Goal: Task Accomplishment & Management: Use online tool/utility

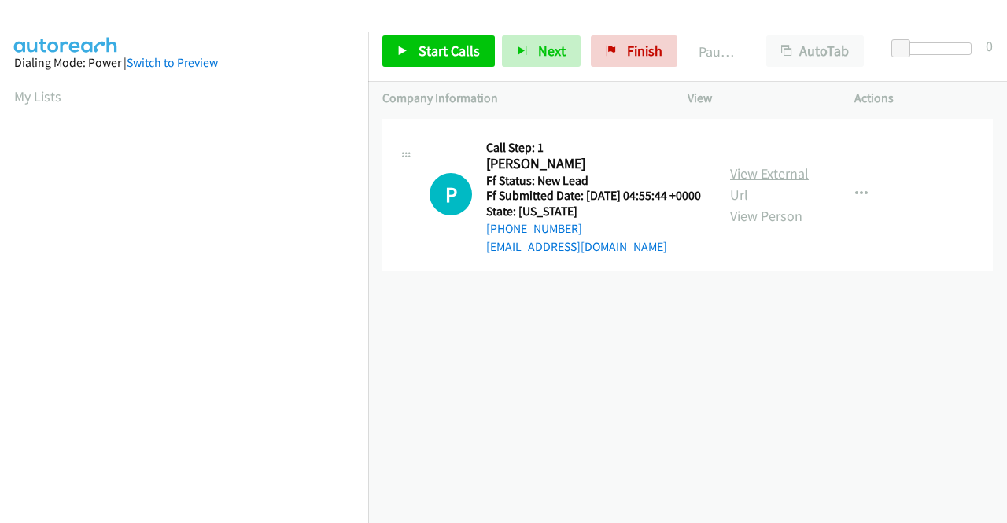
click at [768, 182] on link "View External Url" at bounding box center [769, 183] width 79 height 39
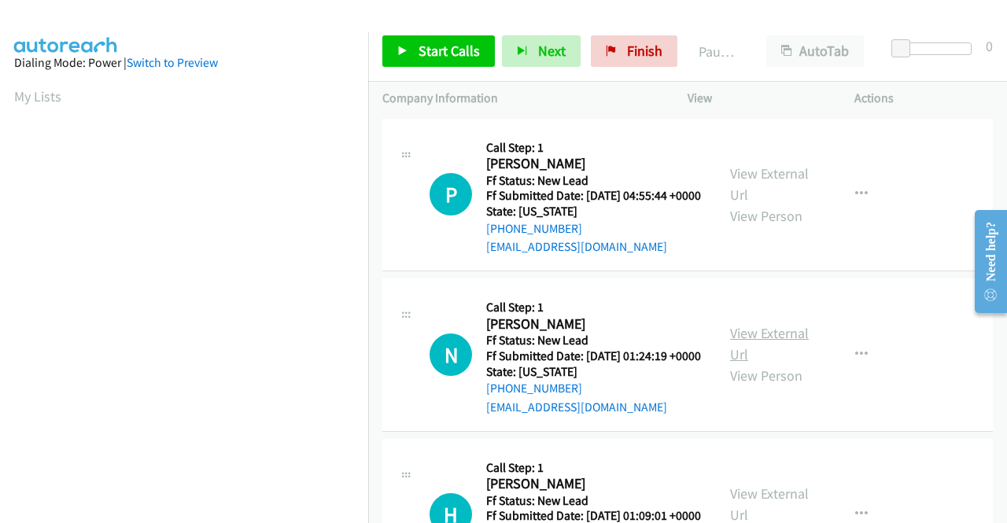
click at [779, 355] on link "View External Url" at bounding box center [769, 343] width 79 height 39
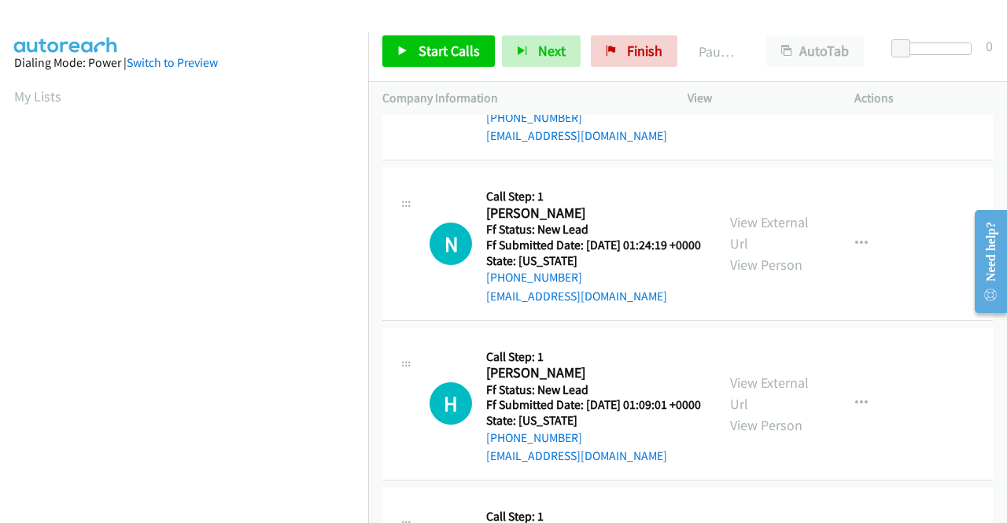
scroll to position [157, 0]
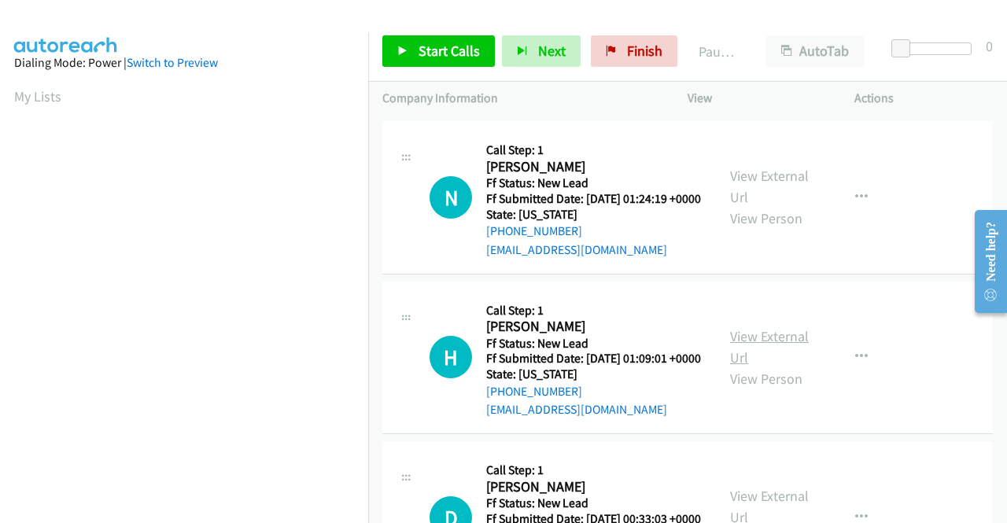
click at [746, 367] on link "View External Url" at bounding box center [769, 346] width 79 height 39
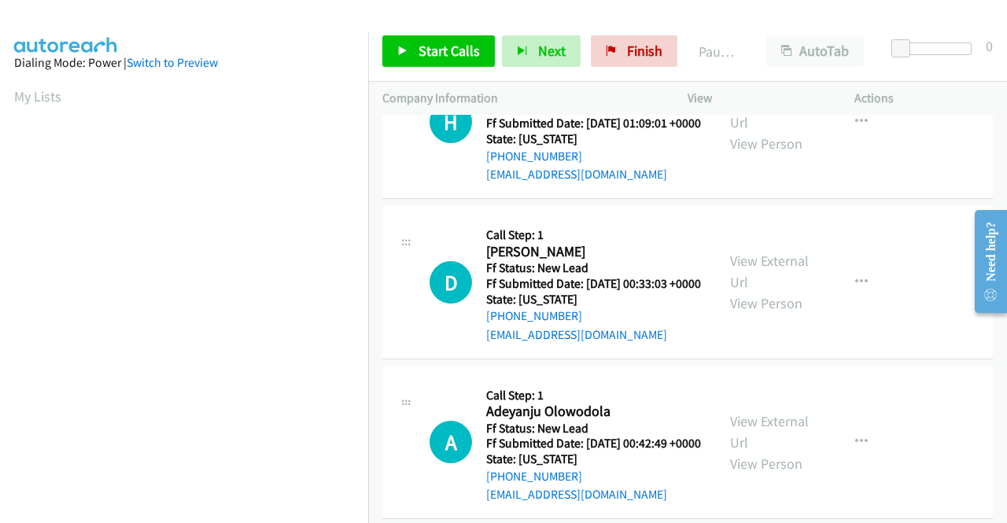
scroll to position [393, 0]
click at [757, 290] on link "View External Url" at bounding box center [769, 270] width 79 height 39
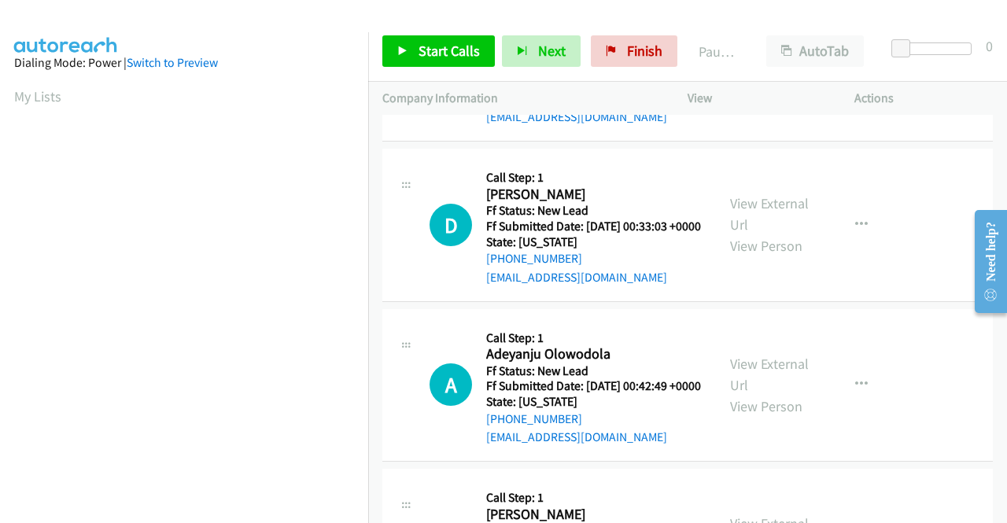
scroll to position [472, 0]
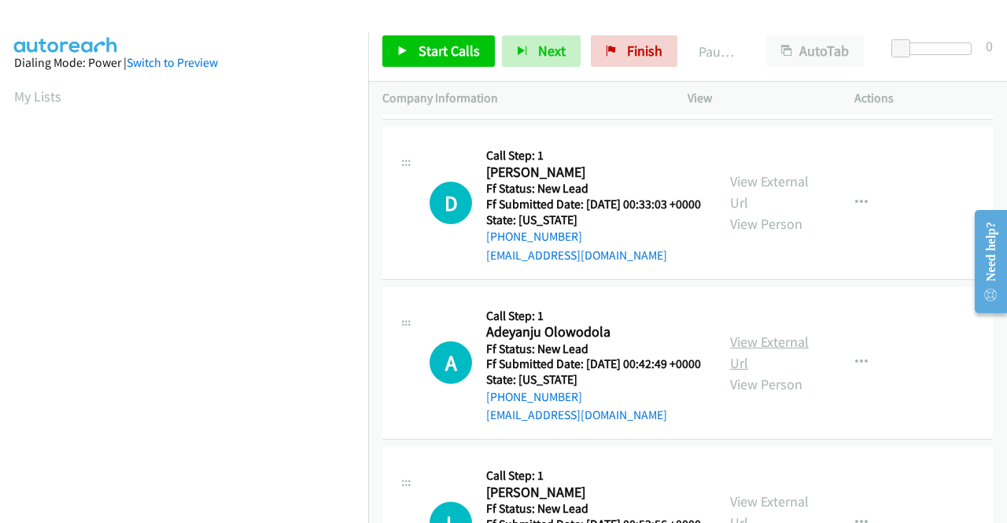
click at [760, 372] on link "View External Url" at bounding box center [769, 352] width 79 height 39
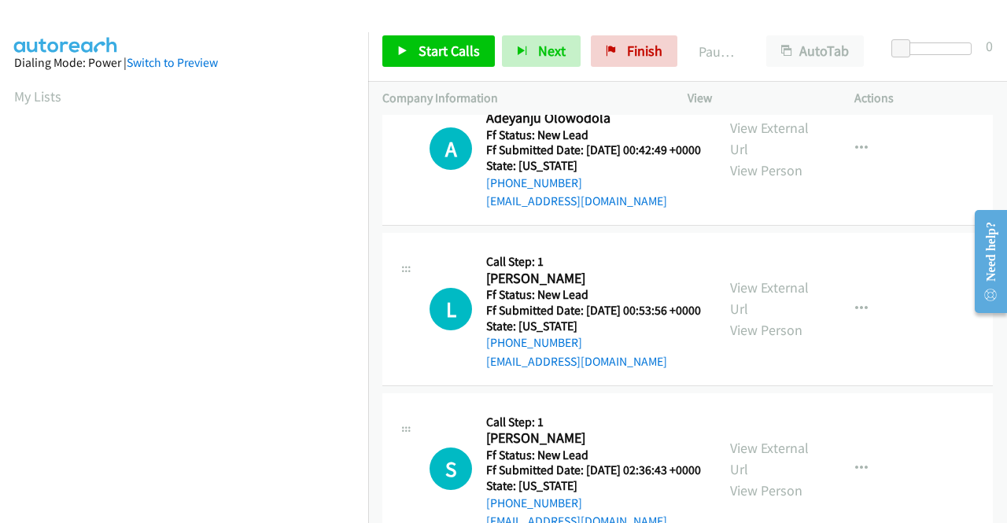
scroll to position [708, 0]
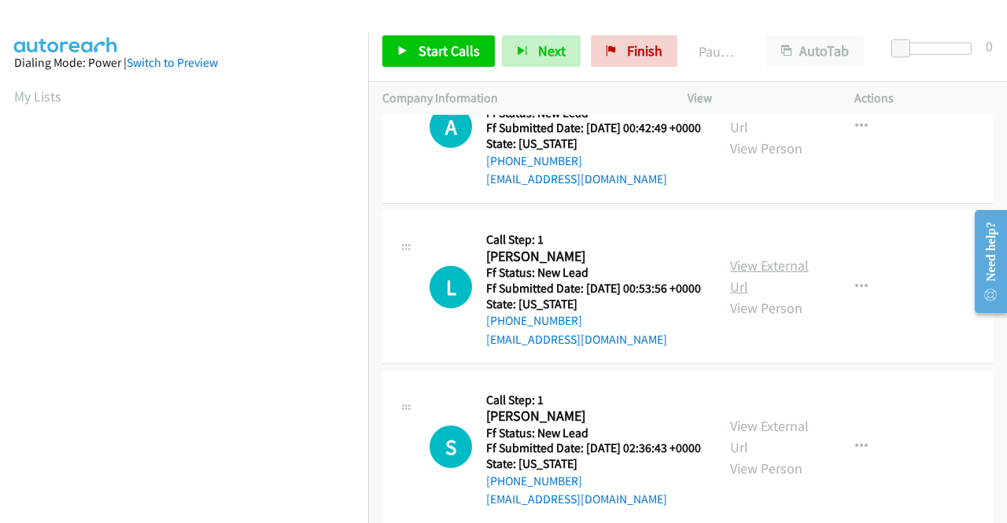
click at [745, 296] on link "View External Url" at bounding box center [769, 275] width 79 height 39
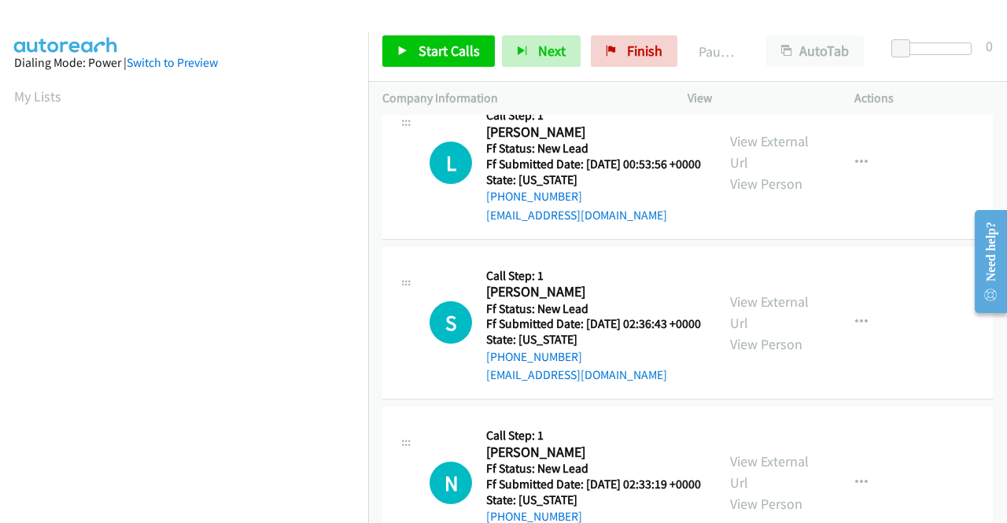
scroll to position [865, 0]
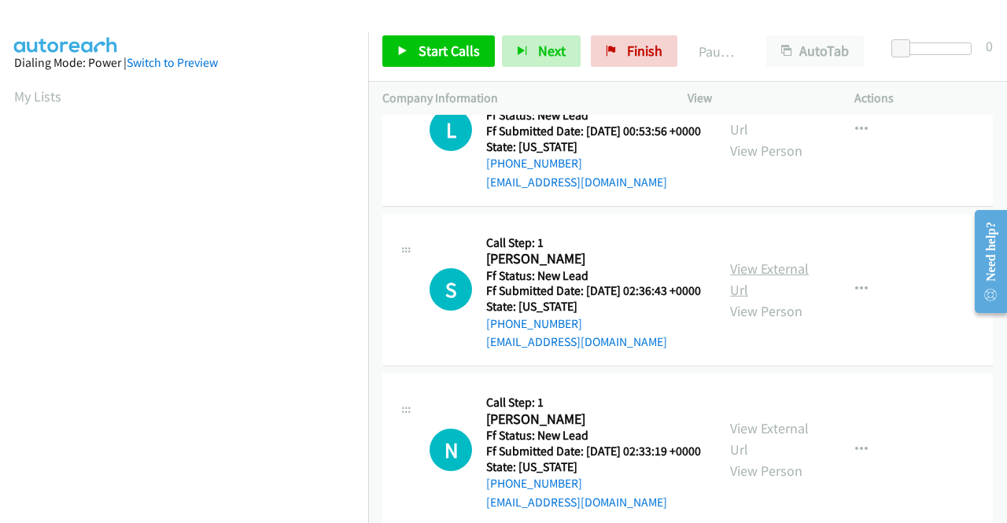
click at [757, 299] on link "View External Url" at bounding box center [769, 279] width 79 height 39
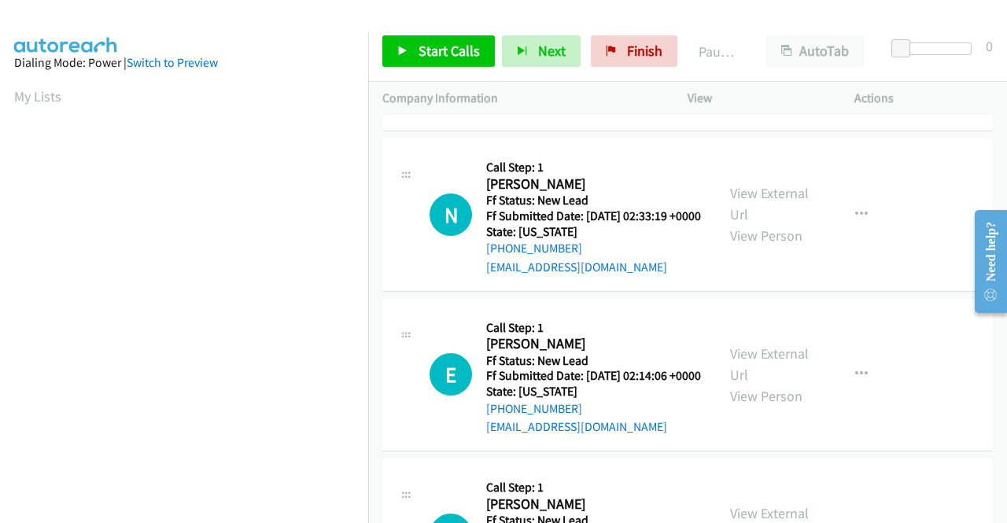
scroll to position [1101, 0]
click at [744, 223] on link "View External Url" at bounding box center [769, 202] width 79 height 39
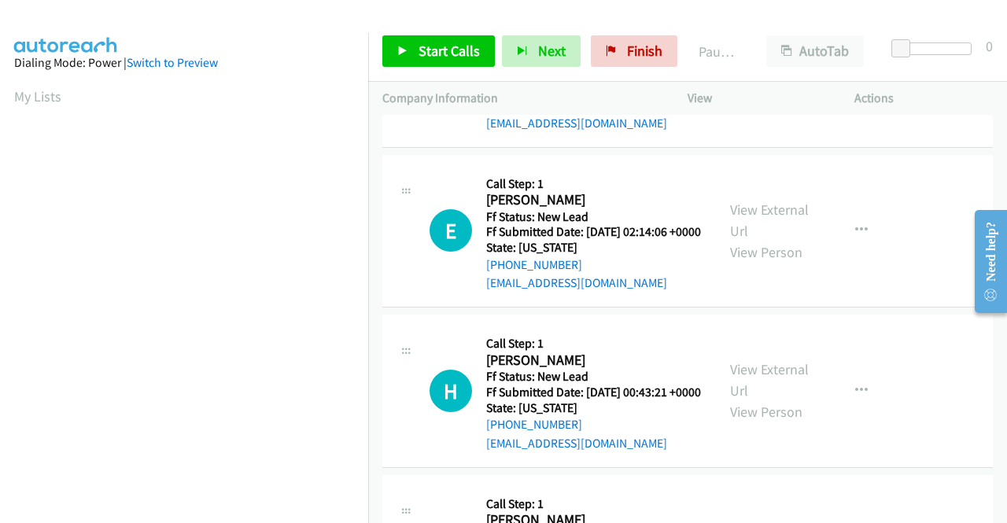
scroll to position [1259, 0]
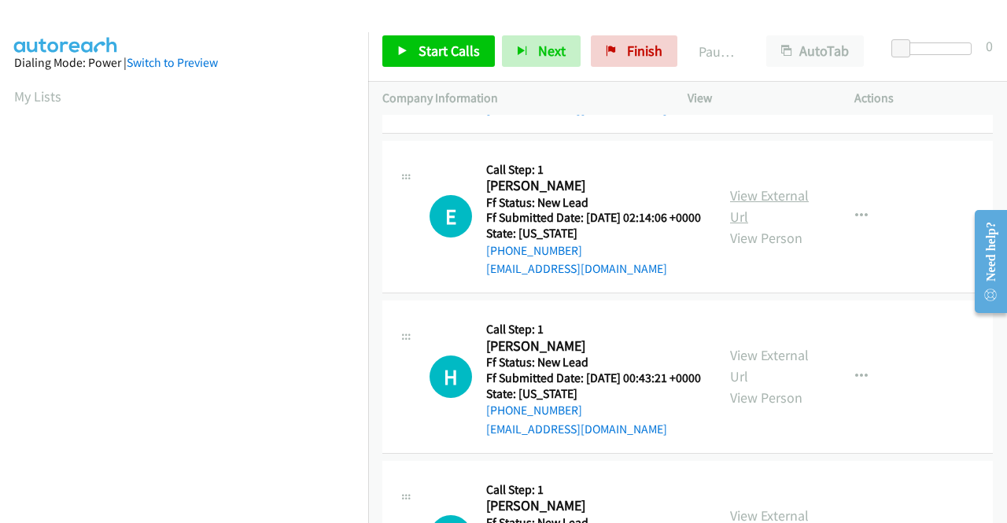
click at [757, 226] on link "View External Url" at bounding box center [769, 205] width 79 height 39
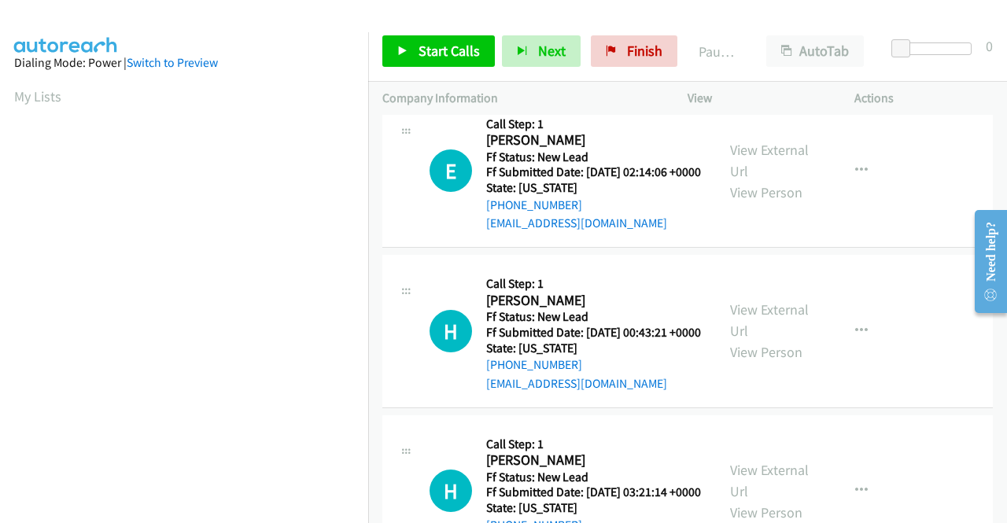
scroll to position [1337, 0]
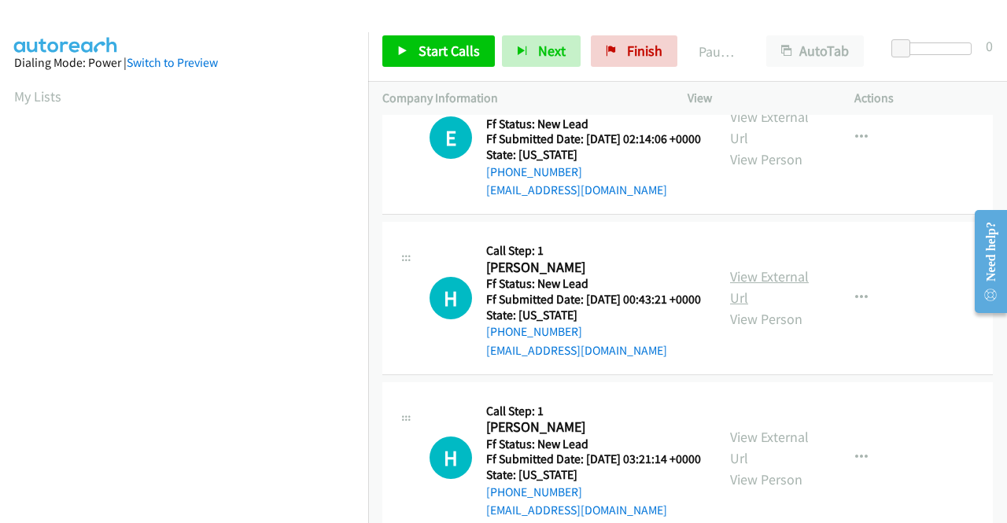
click at [746, 307] on link "View External Url" at bounding box center [769, 286] width 79 height 39
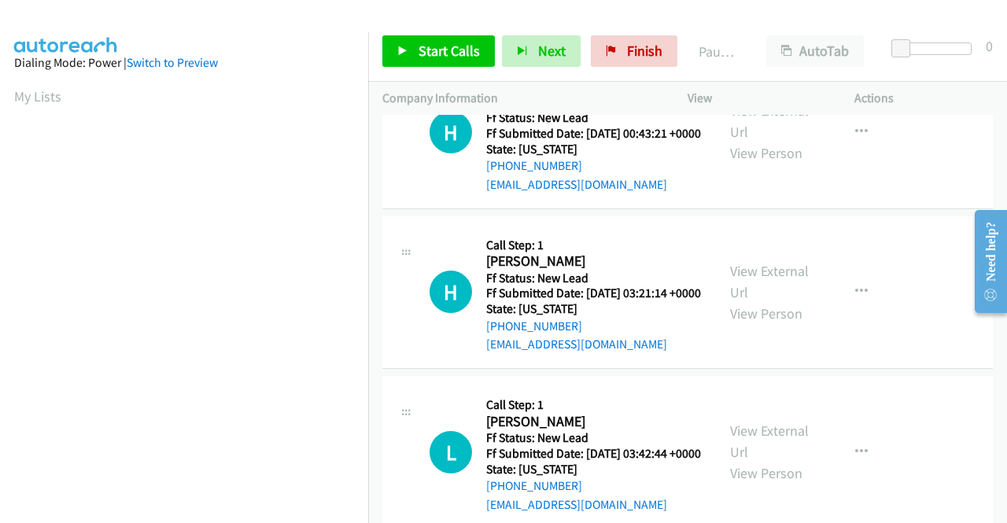
scroll to position [1573, 0]
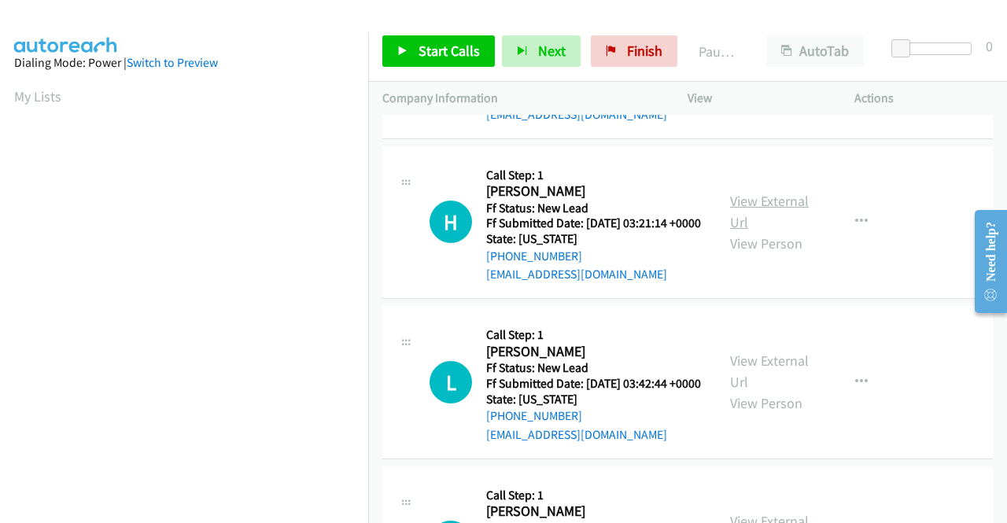
click at [768, 231] on link "View External Url" at bounding box center [769, 211] width 79 height 39
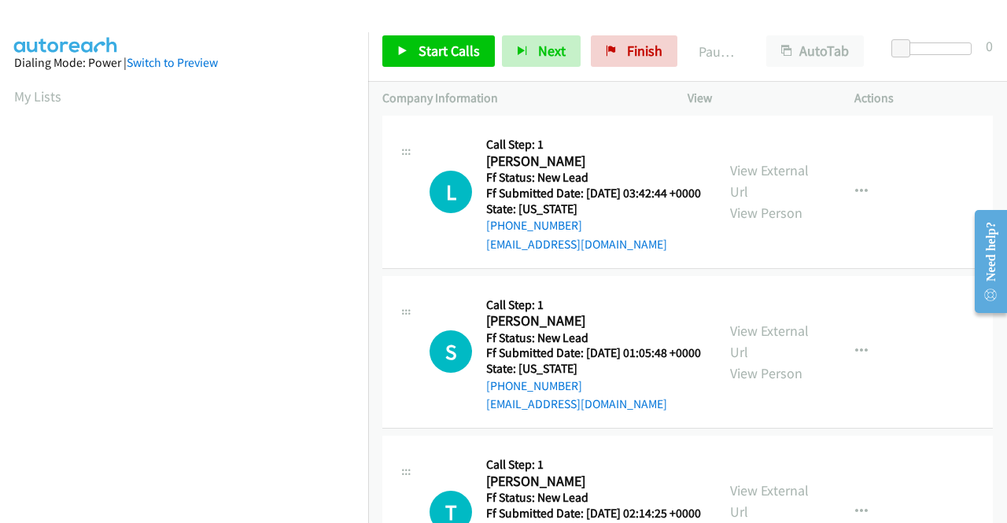
scroll to position [1809, 0]
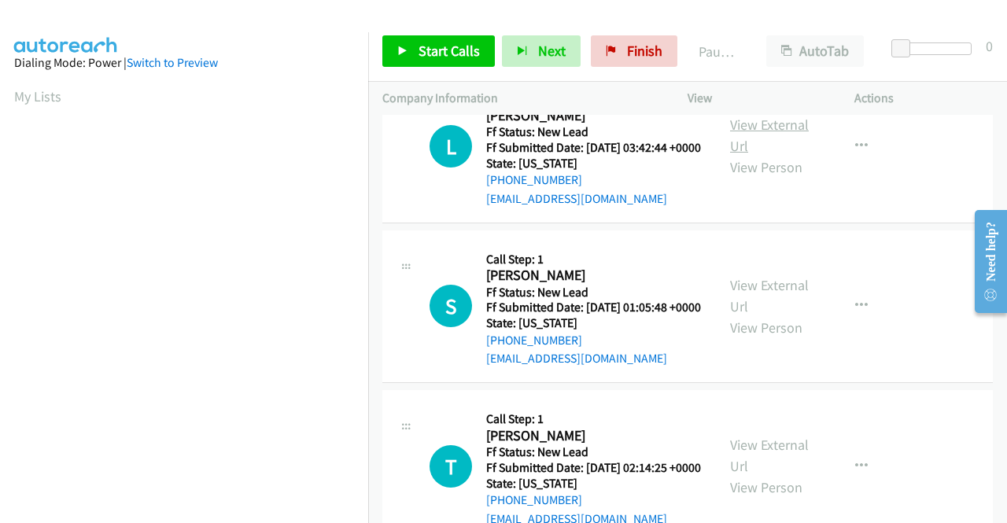
click at [741, 155] on link "View External Url" at bounding box center [769, 135] width 79 height 39
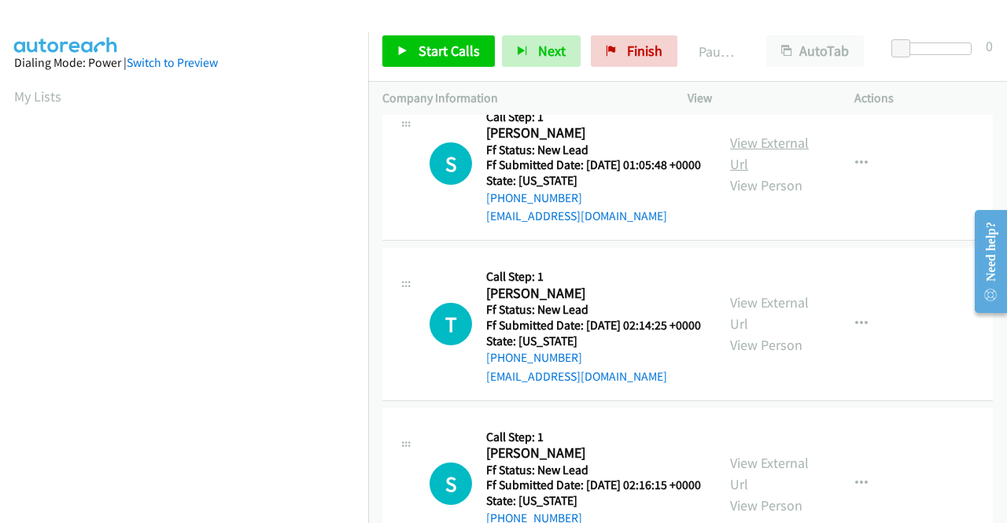
scroll to position [1966, 0]
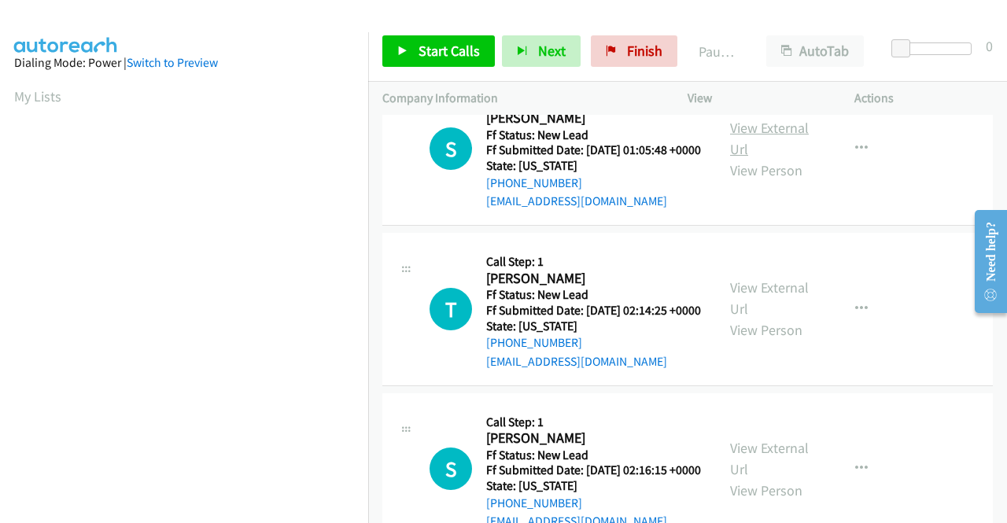
click at [750, 158] on link "View External Url" at bounding box center [769, 138] width 79 height 39
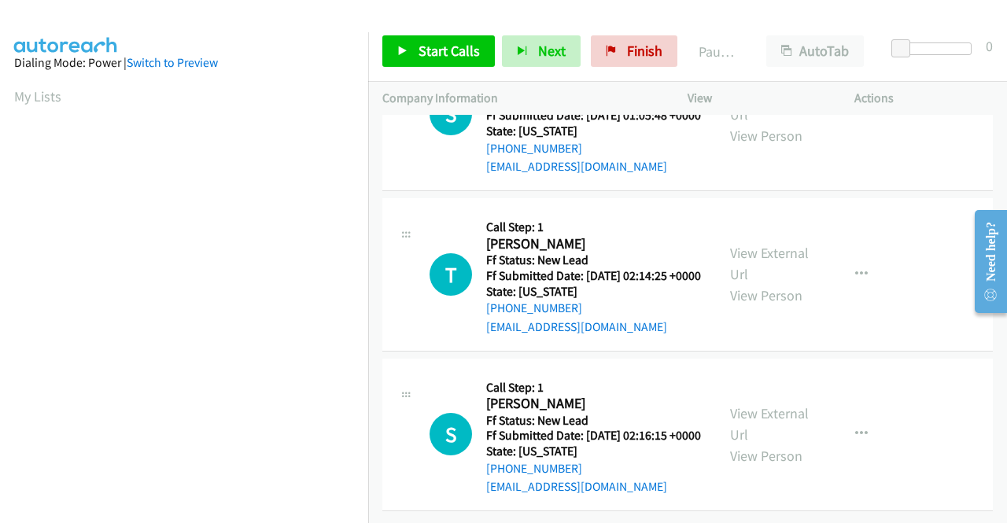
scroll to position [2124, 0]
click at [760, 283] on link "View External Url" at bounding box center [769, 263] width 79 height 39
click at [746, 404] on link "View External Url" at bounding box center [769, 423] width 79 height 39
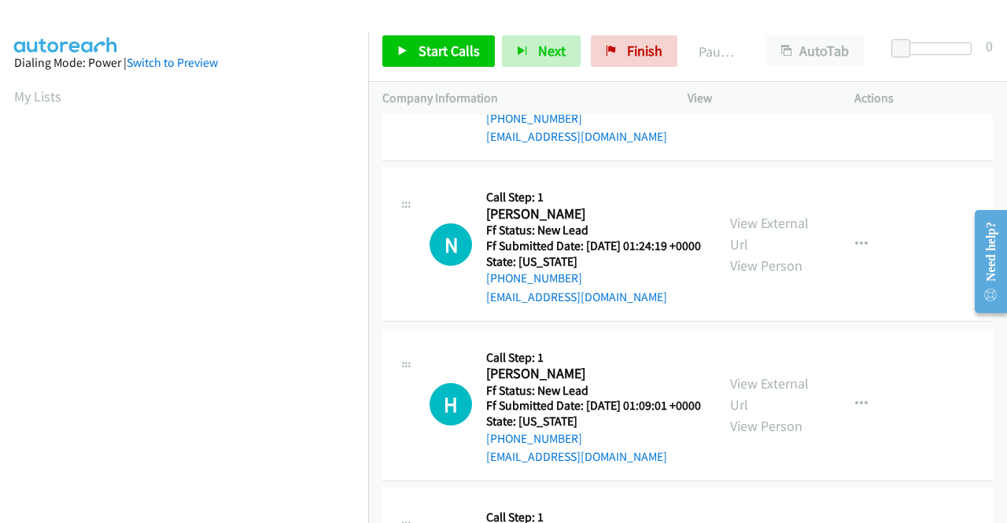
scroll to position [0, 0]
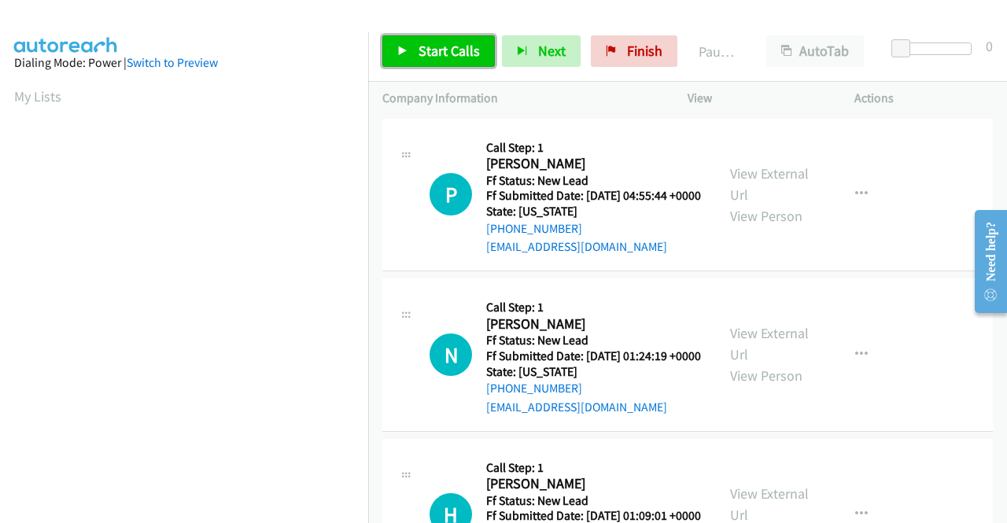
click at [451, 46] on span "Start Calls" at bounding box center [448, 51] width 61 height 18
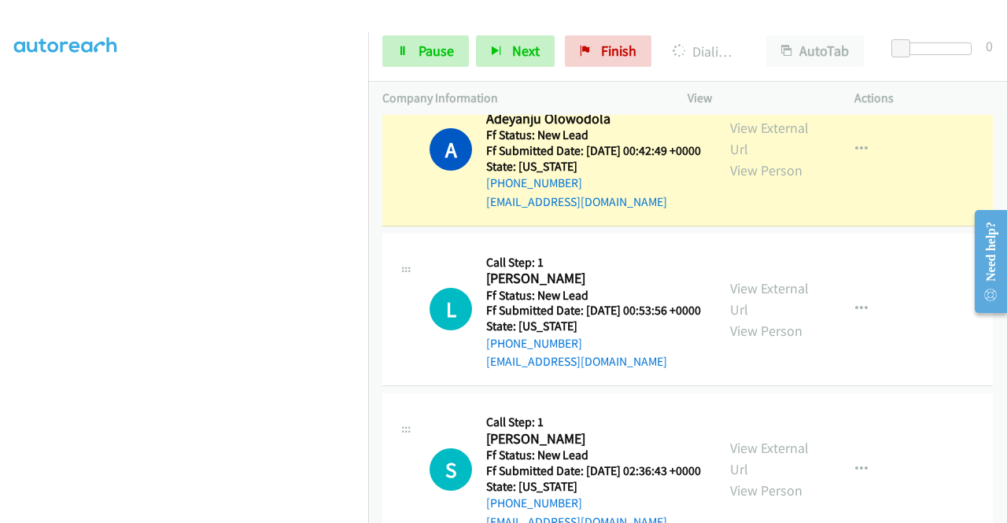
scroll to position [898, 0]
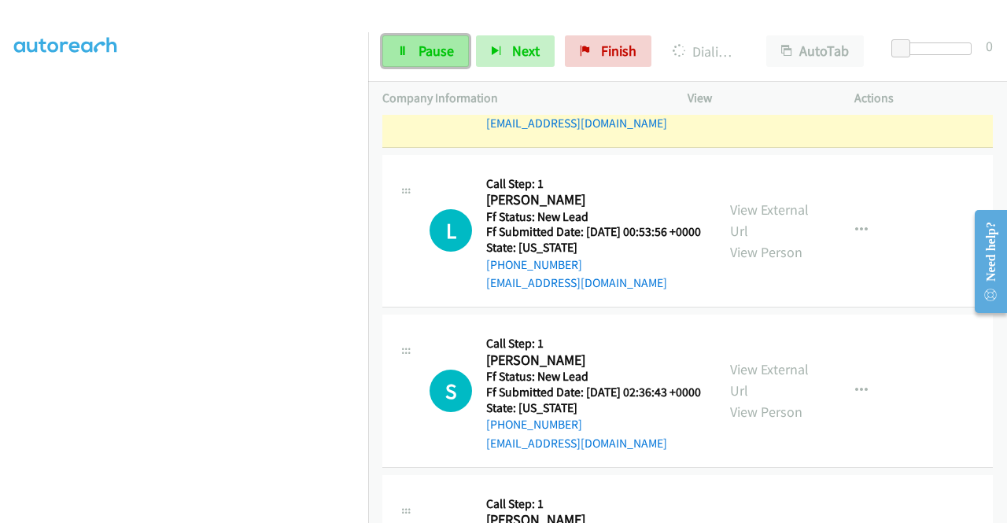
click at [445, 50] on span "Pause" at bounding box center [435, 51] width 35 height 18
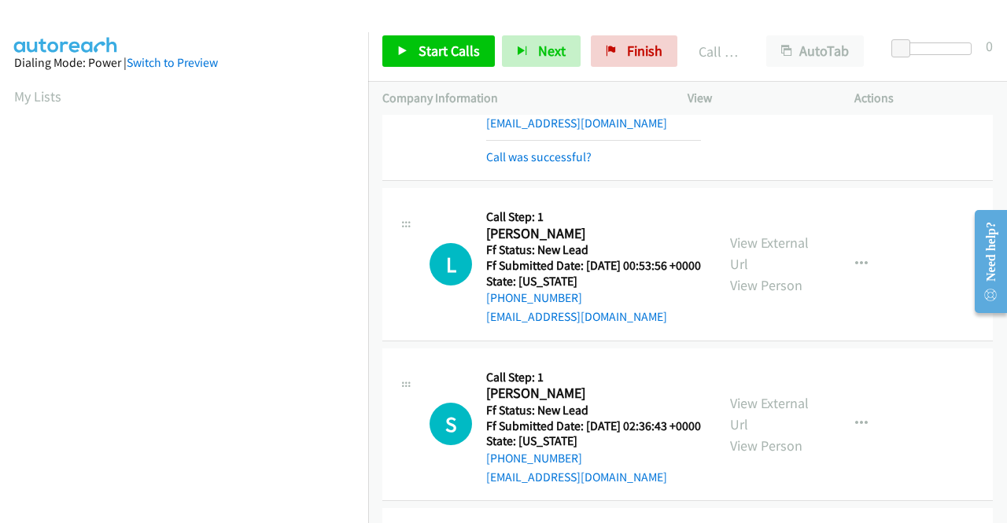
scroll to position [915, 0]
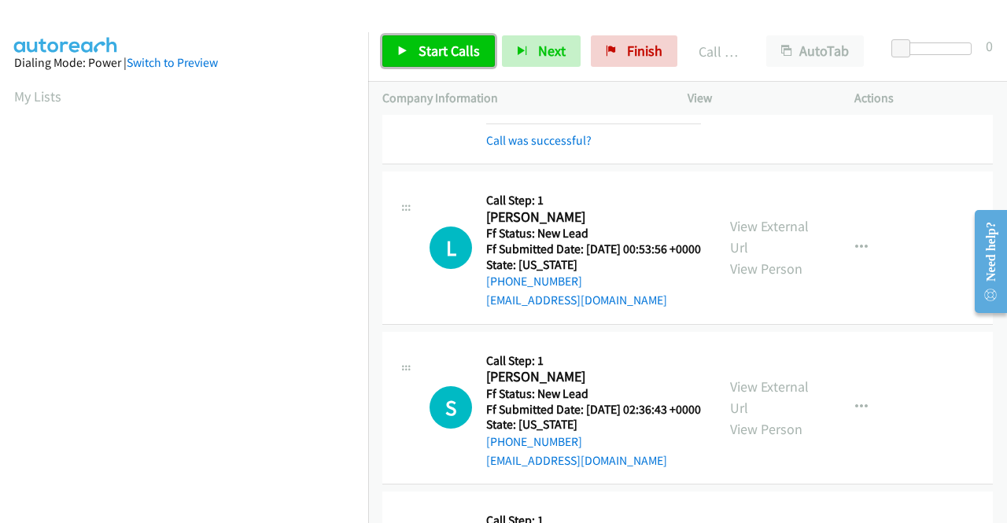
click at [469, 60] on link "Start Calls" at bounding box center [438, 50] width 112 height 31
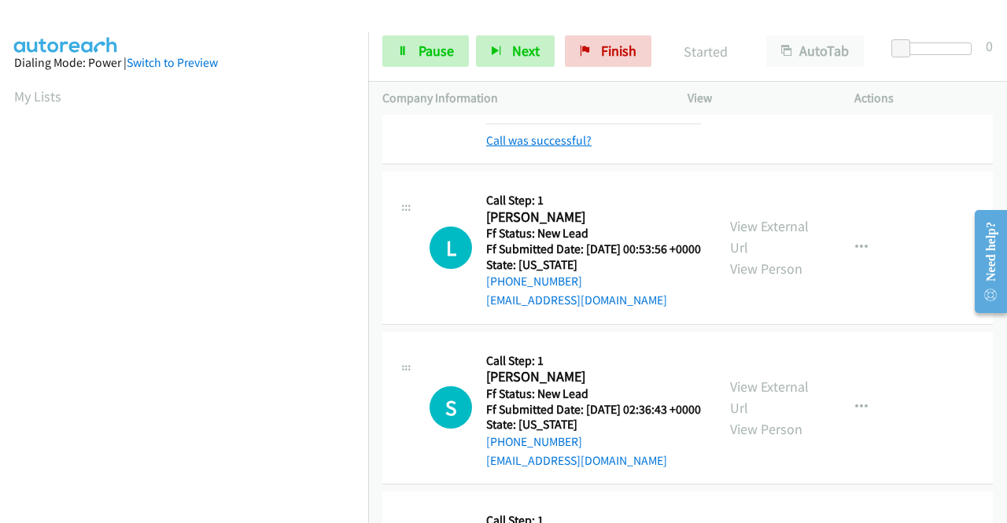
click at [573, 148] on link "Call was successful?" at bounding box center [538, 140] width 105 height 15
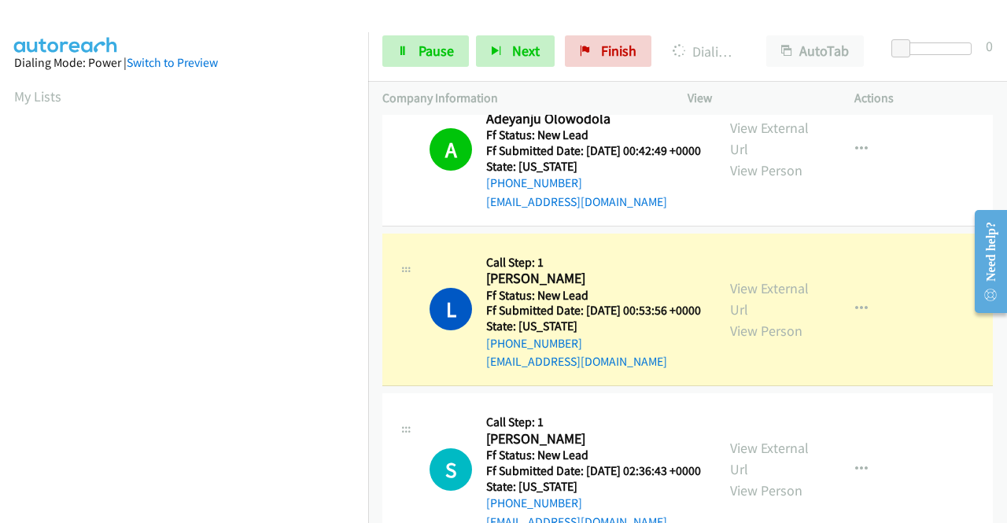
scroll to position [741, 0]
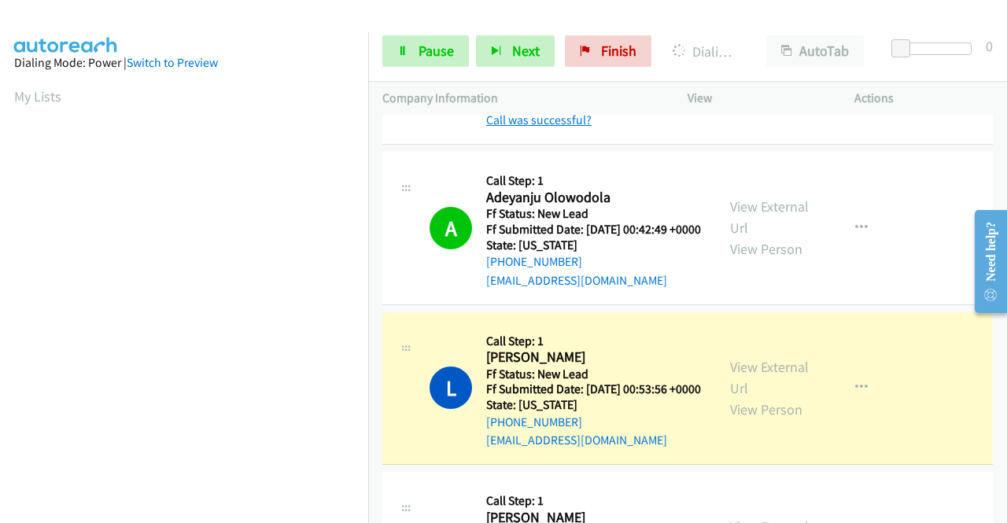
click at [570, 127] on link "Call was successful?" at bounding box center [538, 119] width 105 height 15
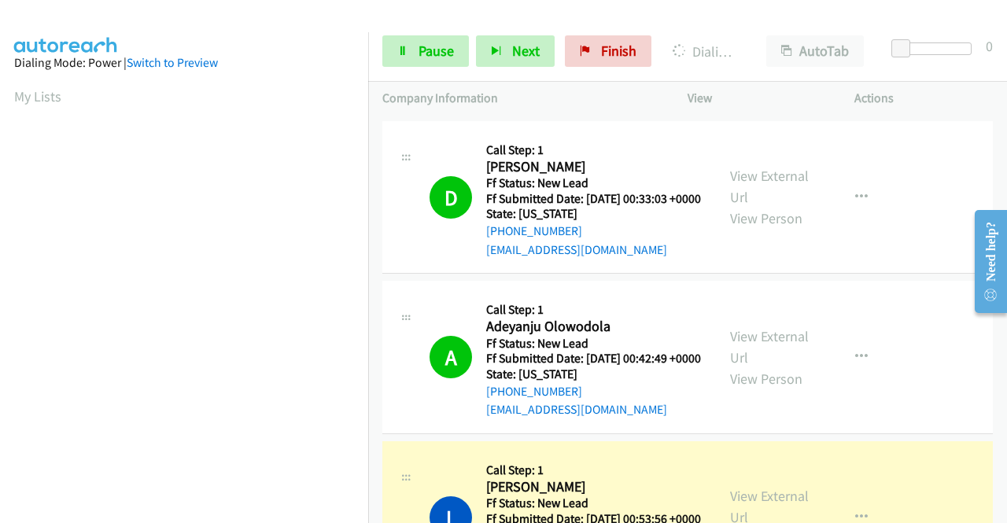
scroll to position [566, 0]
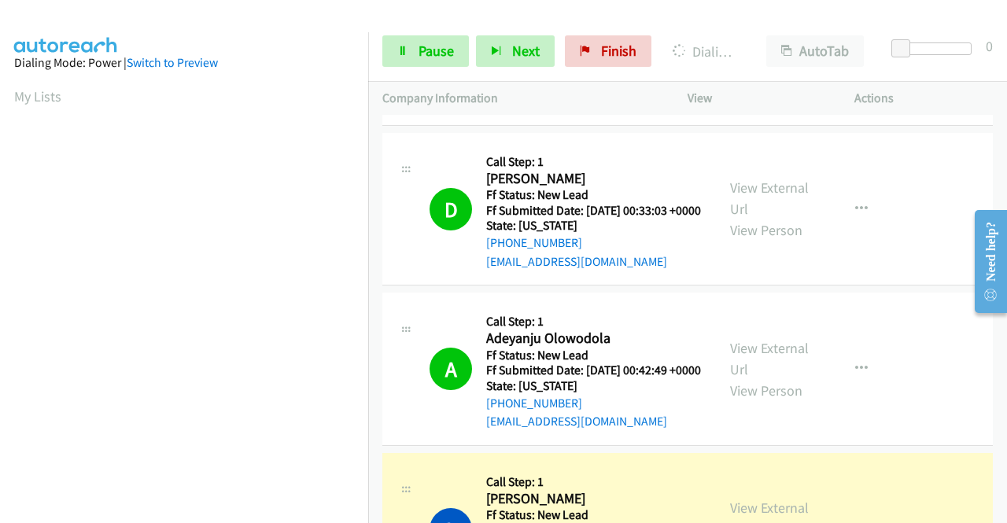
click at [541, 109] on link "Call was successful?" at bounding box center [538, 101] width 105 height 15
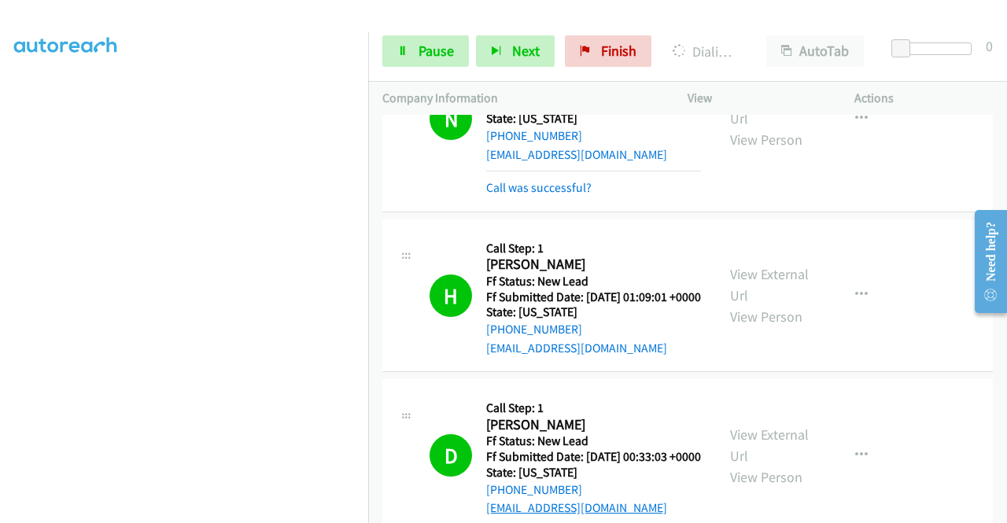
scroll to position [252, 0]
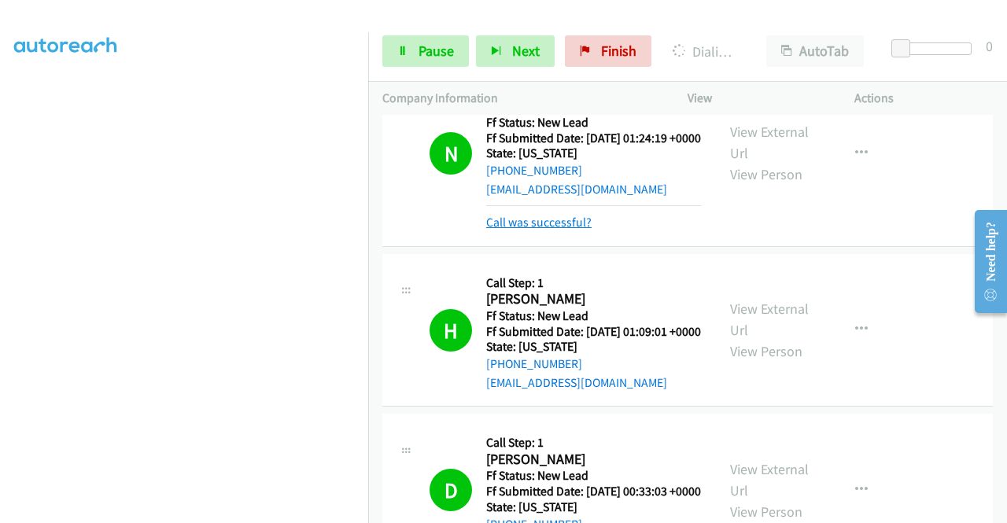
click at [566, 230] on link "Call was successful?" at bounding box center [538, 222] width 105 height 15
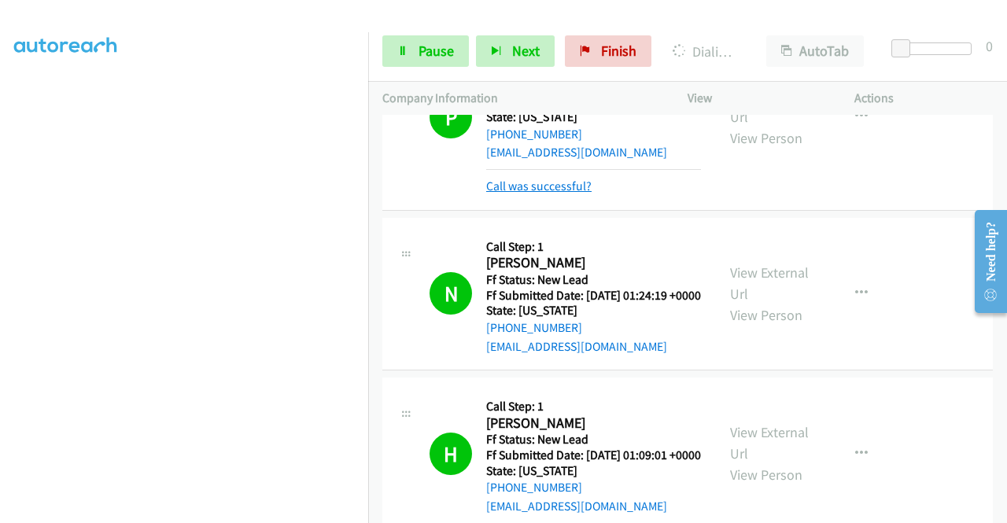
click at [540, 193] on link "Call was successful?" at bounding box center [538, 186] width 105 height 15
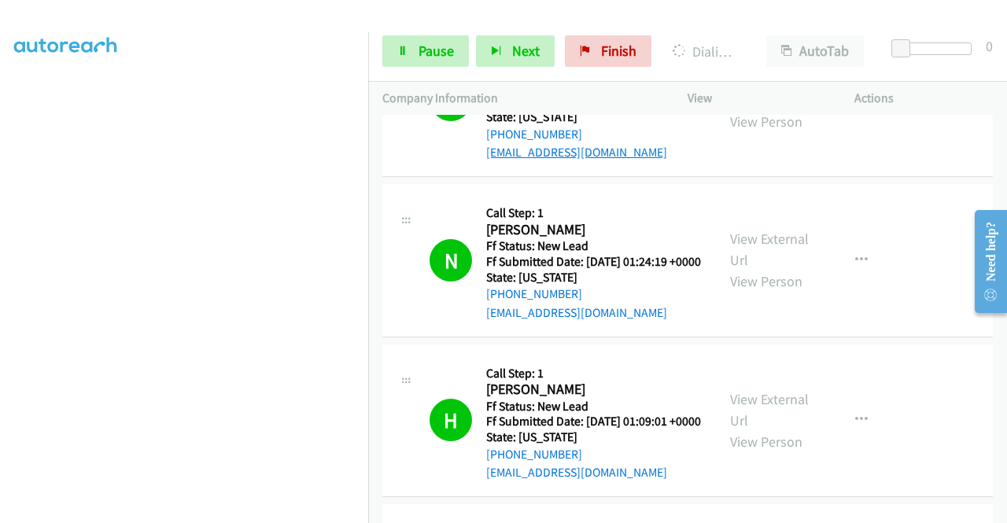
scroll to position [78, 0]
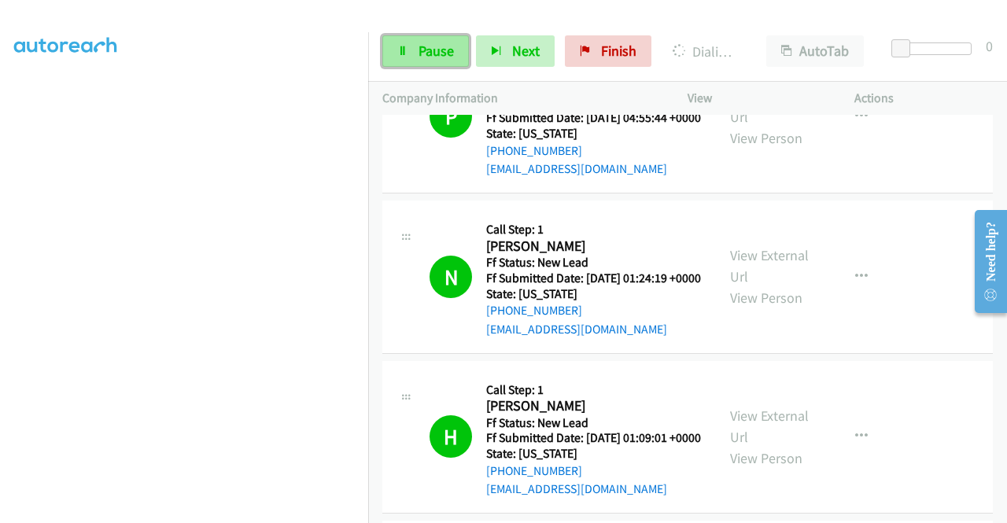
click at [436, 57] on span "Pause" at bounding box center [435, 51] width 35 height 18
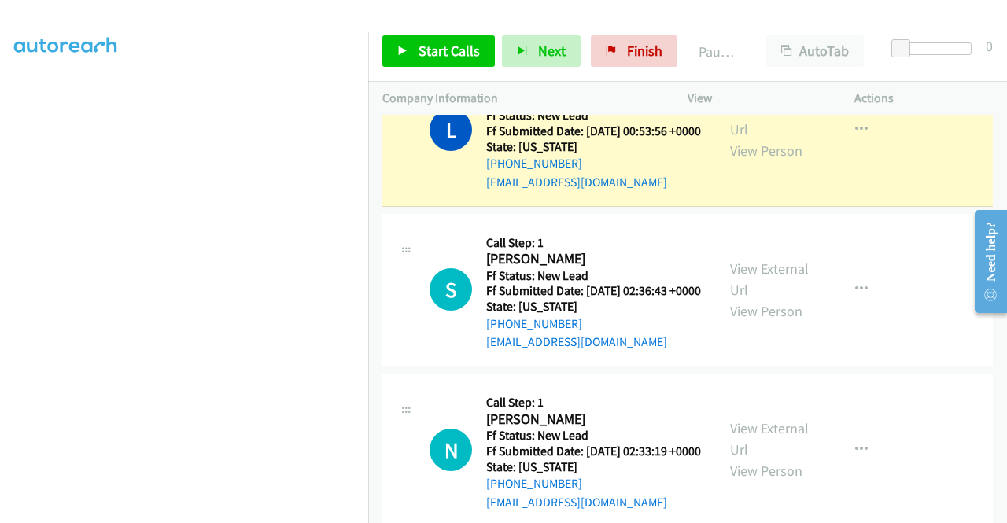
scroll to position [0, 0]
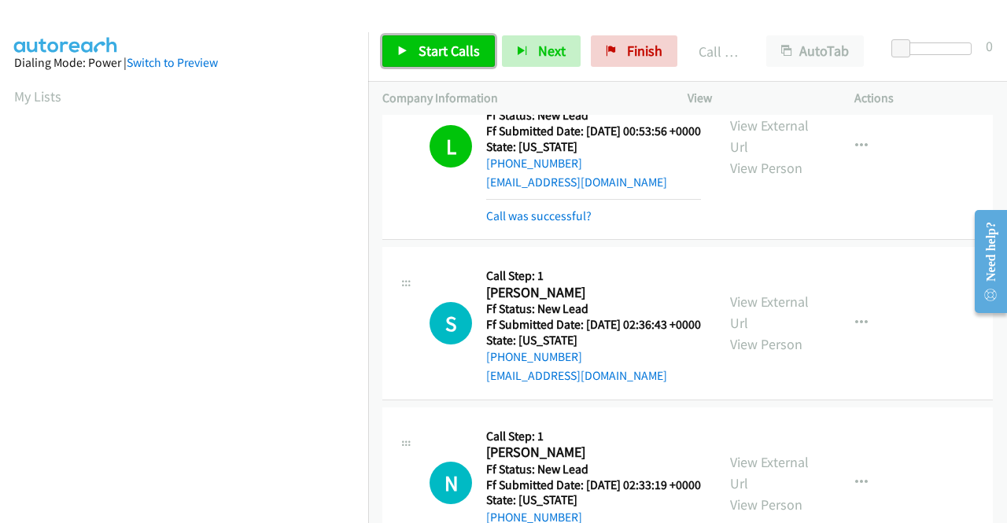
click at [470, 50] on span "Start Calls" at bounding box center [448, 51] width 61 height 18
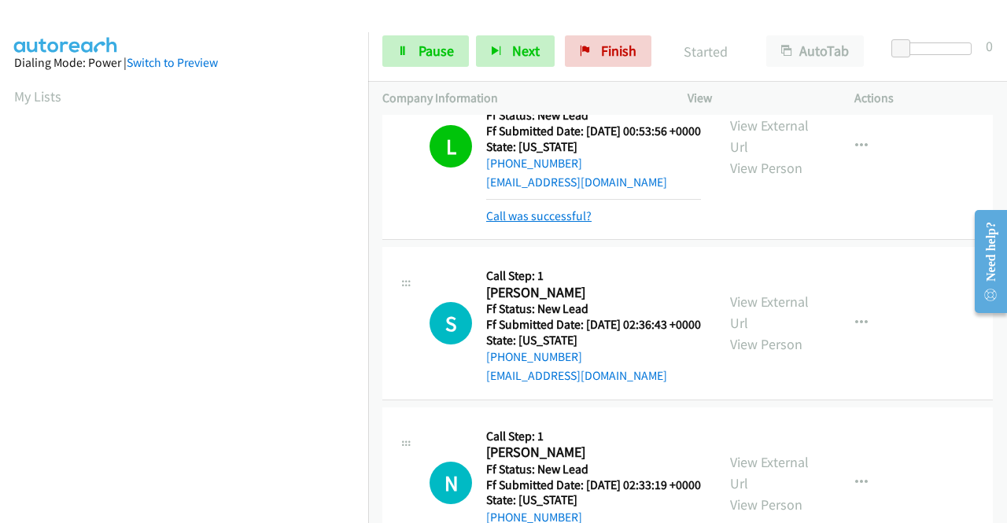
click at [586, 223] on link "Call was successful?" at bounding box center [538, 215] width 105 height 15
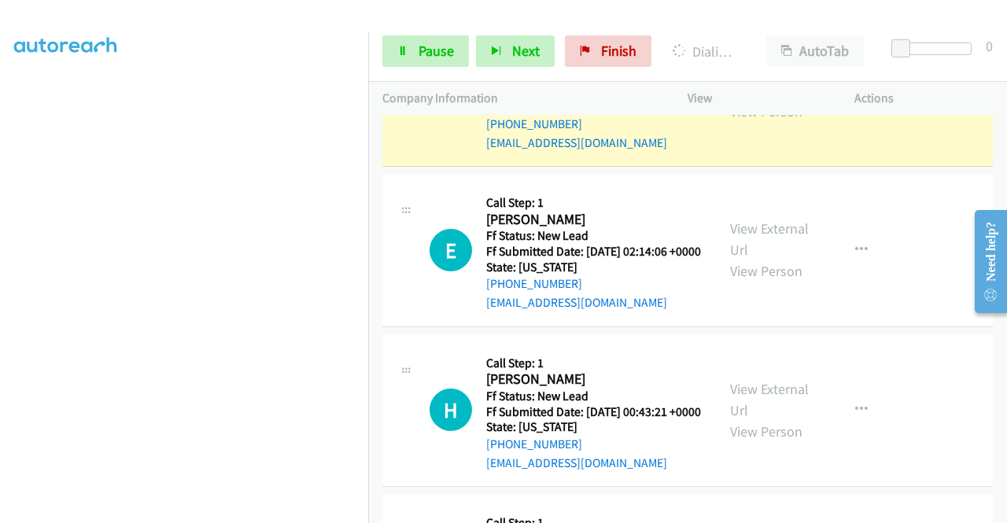
scroll to position [359, 0]
click at [406, 52] on icon at bounding box center [402, 51] width 11 height 11
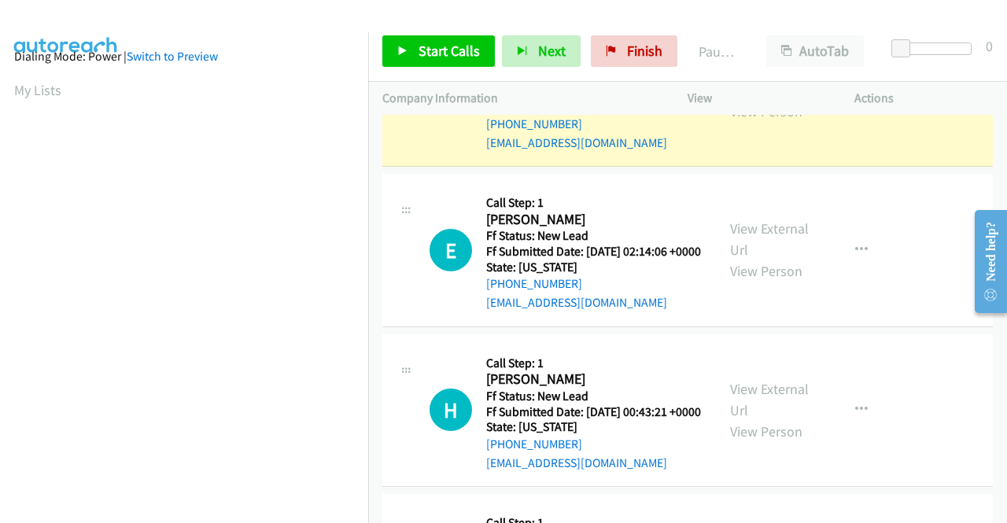
scroll to position [0, 0]
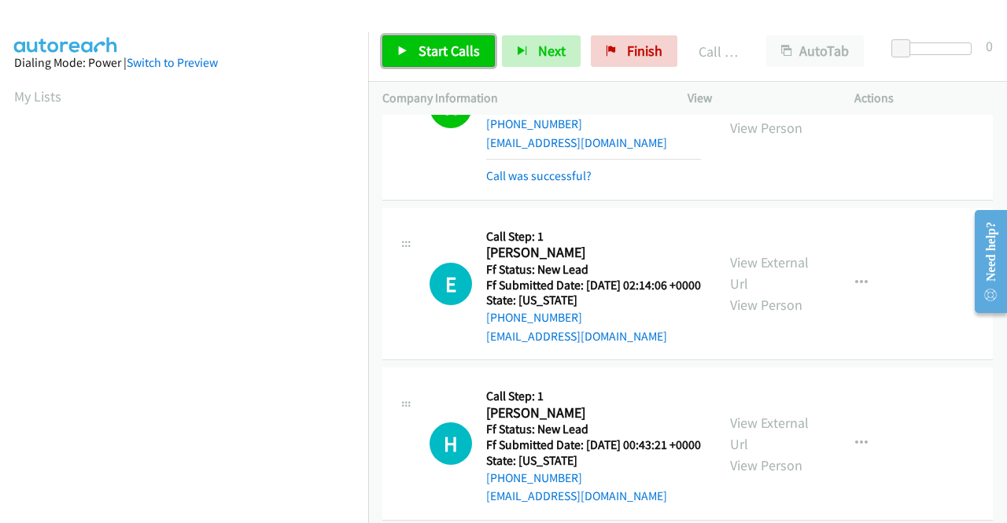
click at [411, 51] on link "Start Calls" at bounding box center [438, 50] width 112 height 31
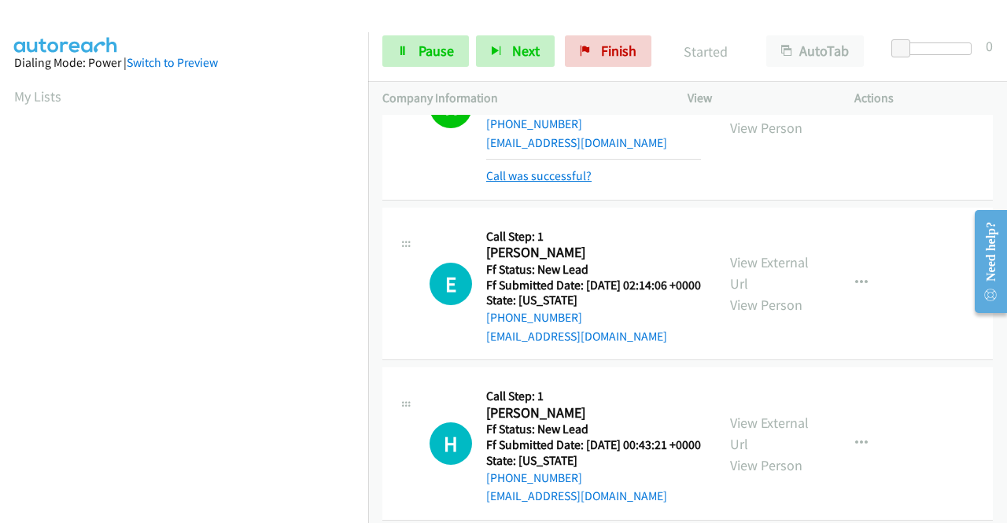
click at [520, 183] on link "Call was successful?" at bounding box center [538, 175] width 105 height 15
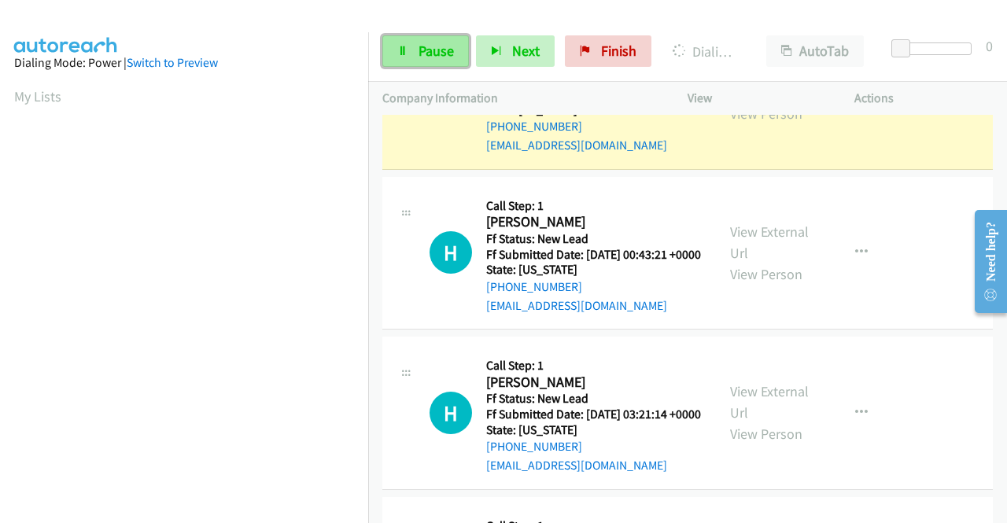
click at [422, 51] on span "Pause" at bounding box center [435, 51] width 35 height 18
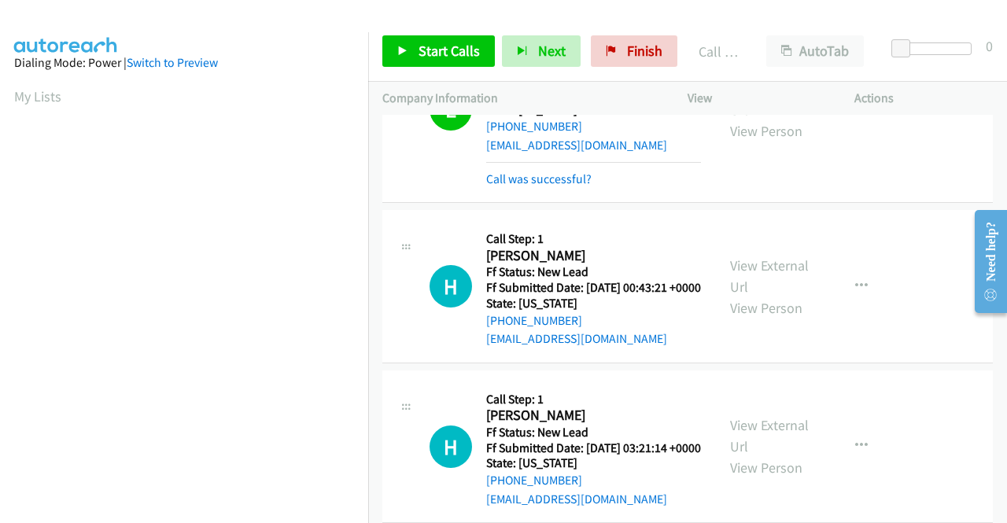
scroll to position [89, 0]
click at [522, 186] on link "Call was successful?" at bounding box center [538, 178] width 105 height 15
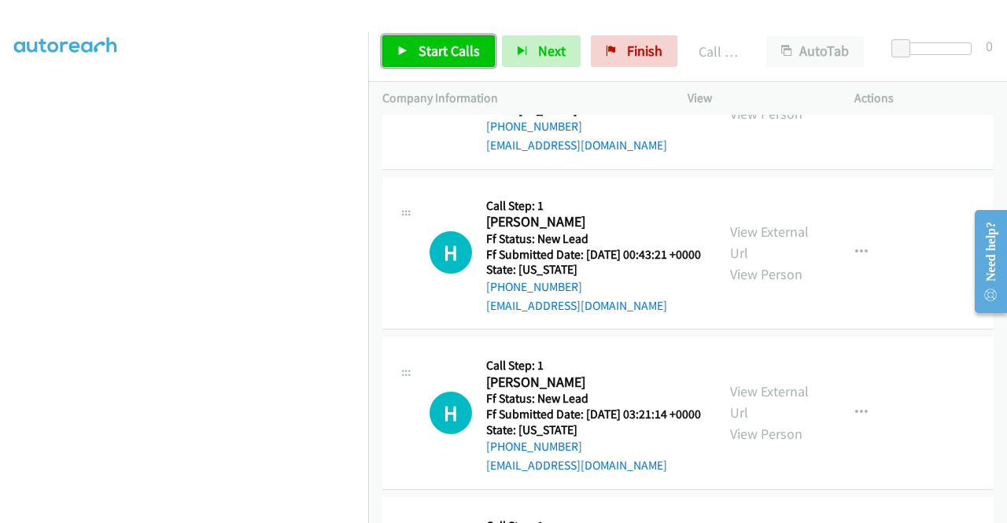
click at [431, 50] on span "Start Calls" at bounding box center [448, 51] width 61 height 18
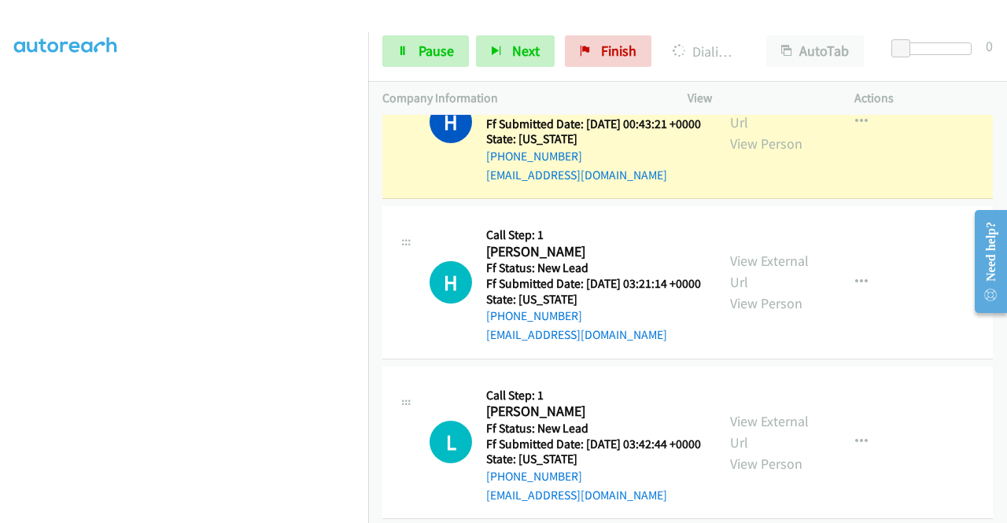
scroll to position [1573, 0]
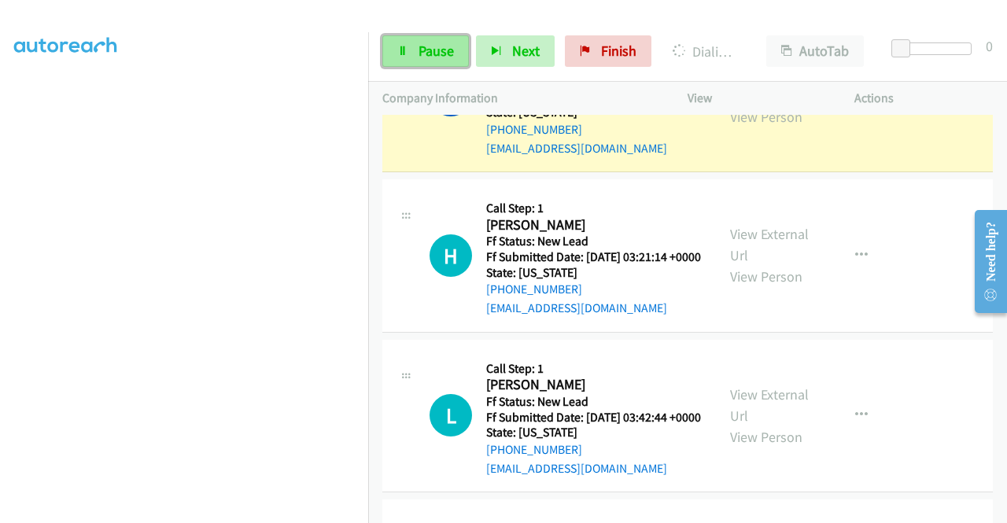
click at [450, 60] on link "Pause" at bounding box center [425, 50] width 87 height 31
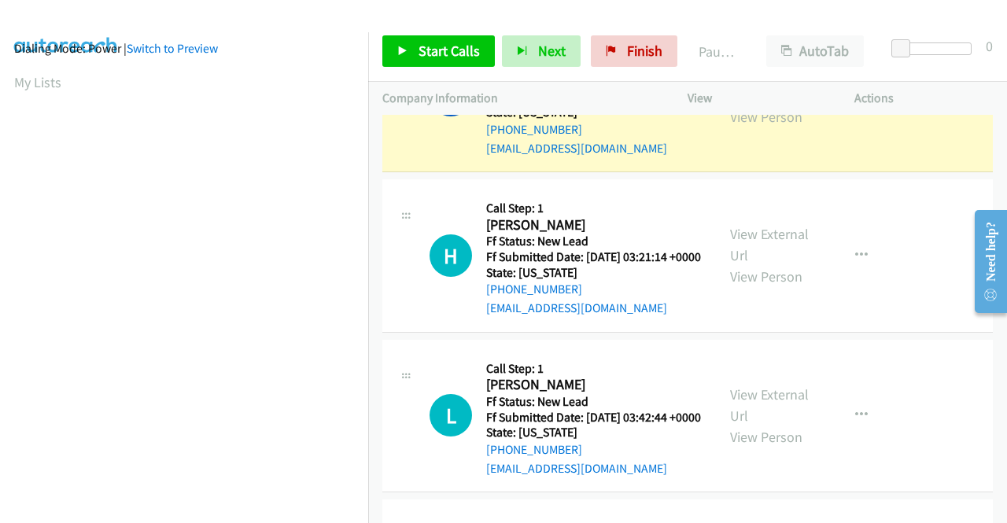
scroll to position [0, 0]
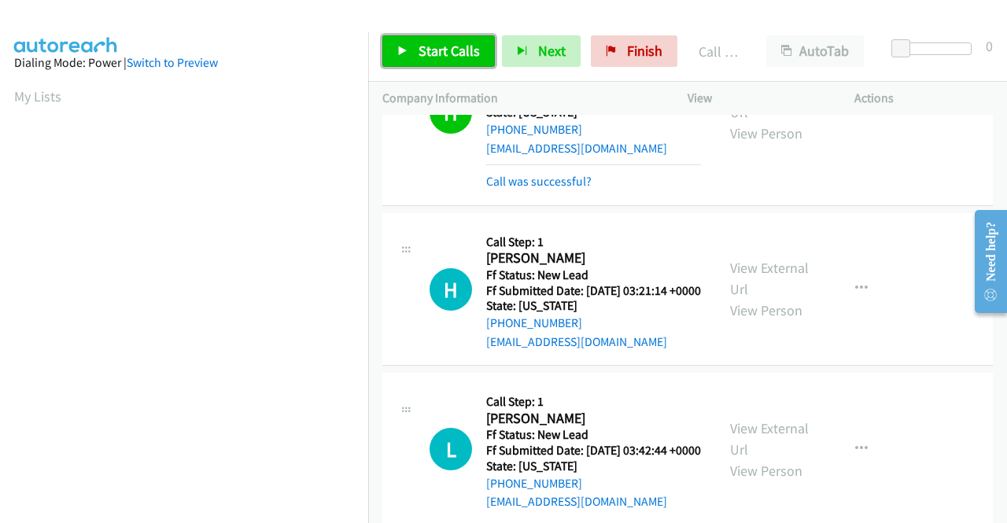
click at [451, 53] on span "Start Calls" at bounding box center [448, 51] width 61 height 18
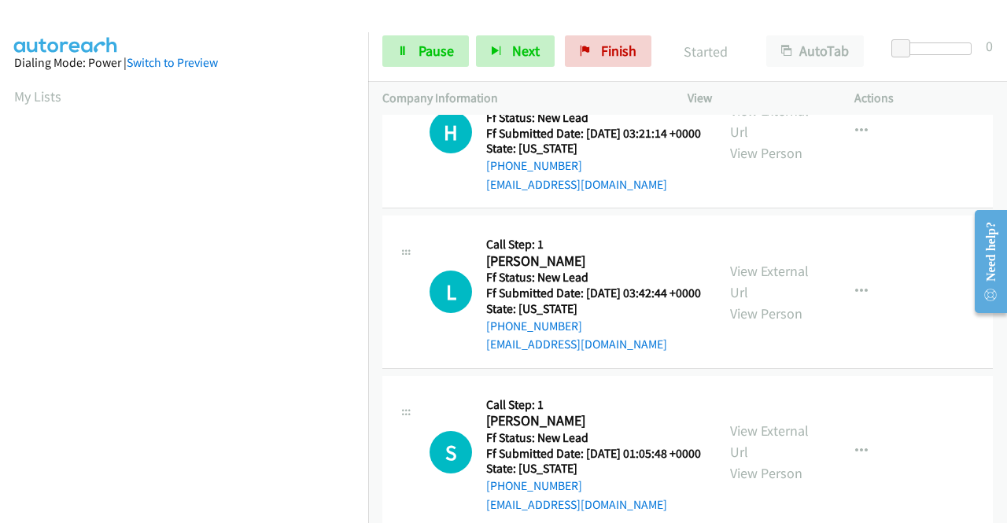
click at [562, 31] on link "Call was successful?" at bounding box center [538, 24] width 105 height 15
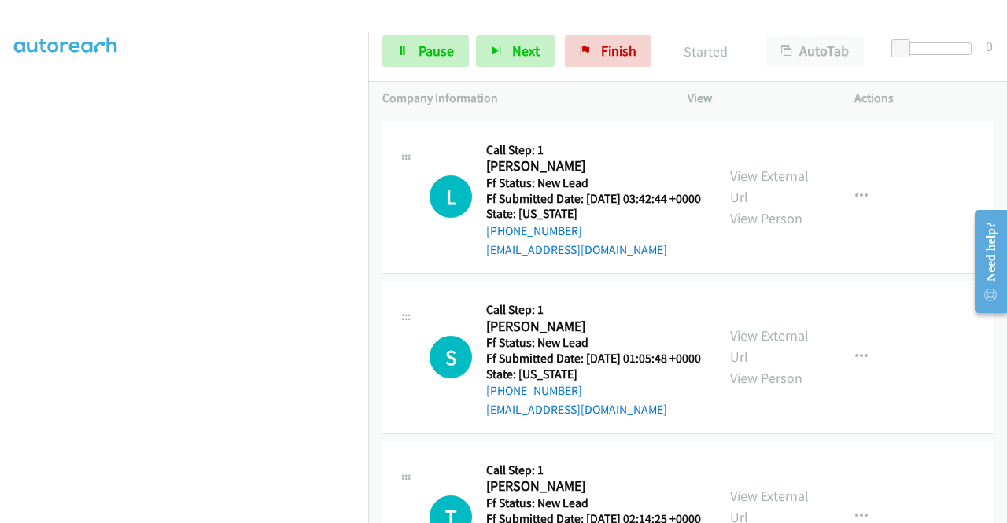
scroll to position [359, 0]
click at [159, 509] on section at bounding box center [184, 149] width 340 height 753
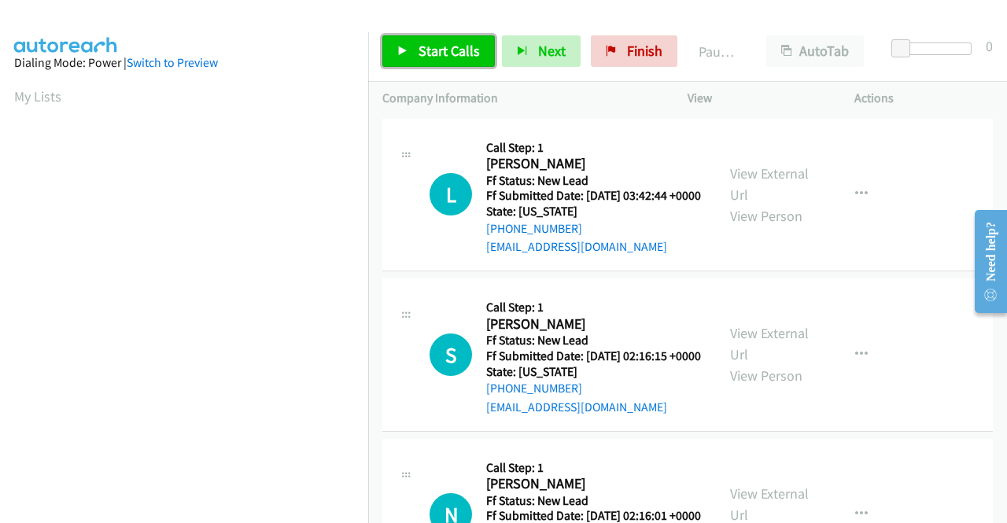
click at [421, 48] on span "Start Calls" at bounding box center [448, 51] width 61 height 18
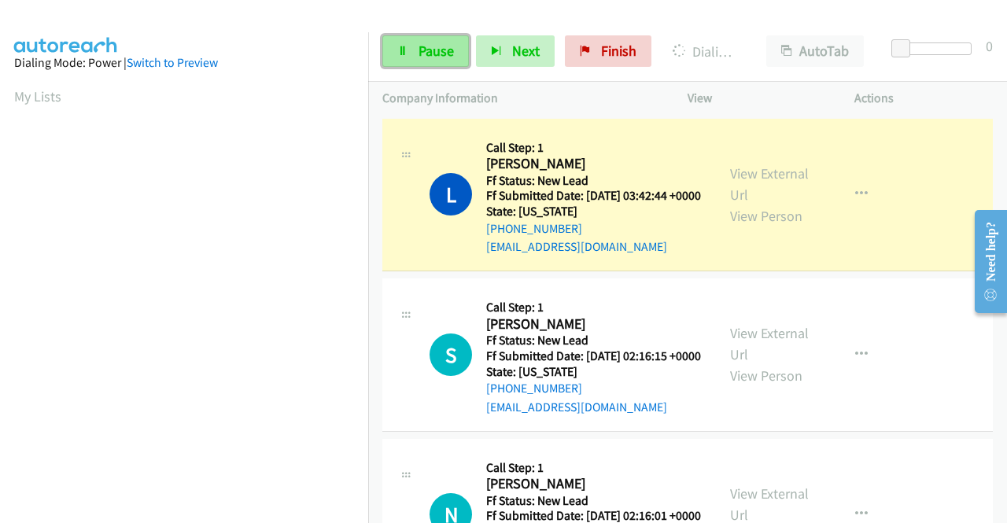
click at [448, 46] on span "Pause" at bounding box center [435, 51] width 35 height 18
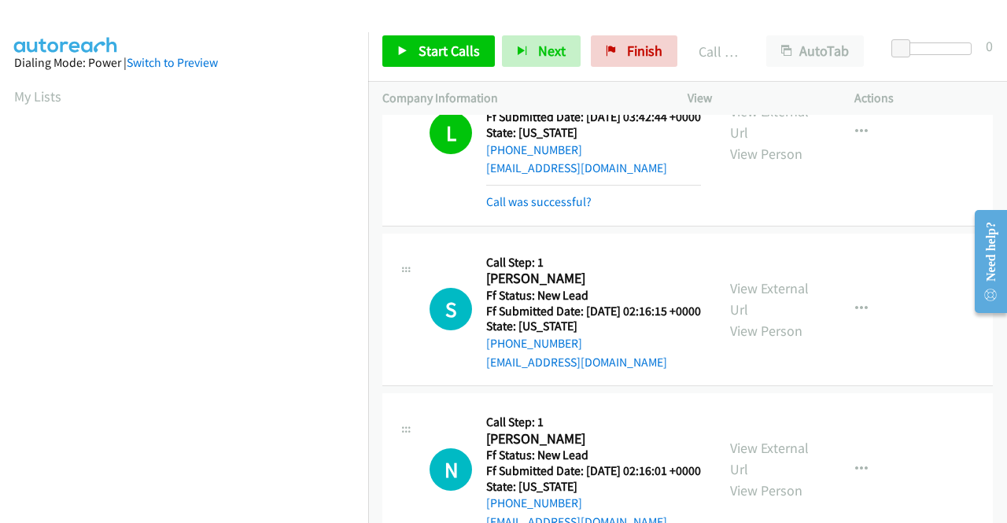
scroll to position [95, 0]
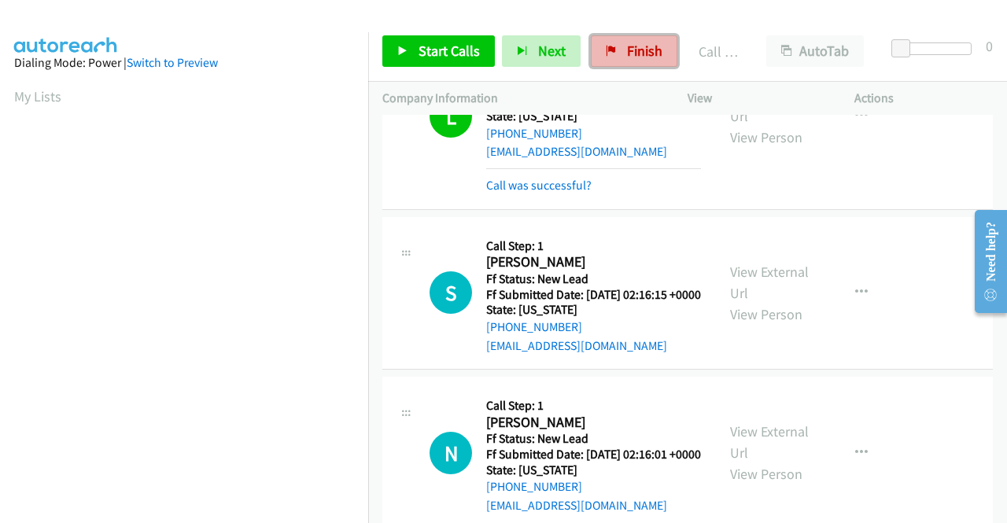
click at [628, 40] on link "Finish" at bounding box center [634, 50] width 87 height 31
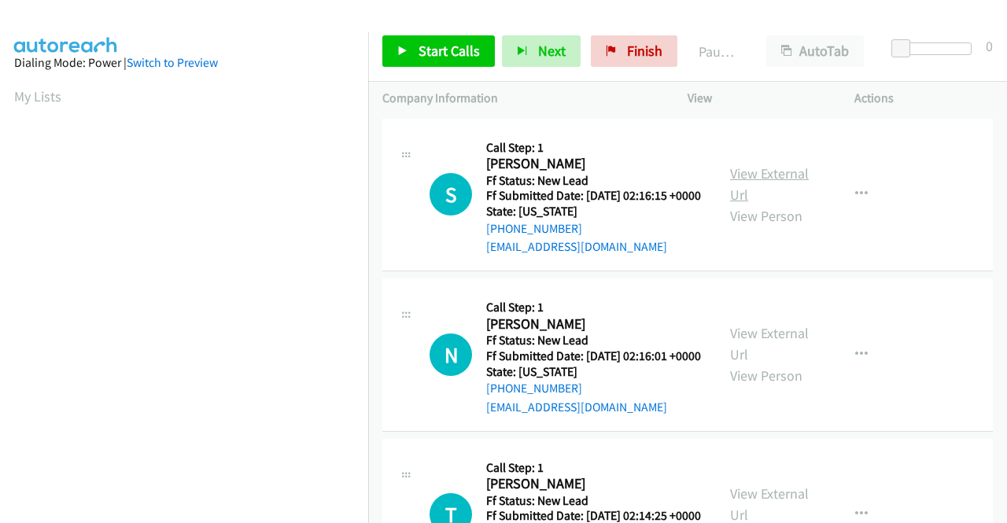
click at [789, 182] on link "View External Url" at bounding box center [769, 183] width 79 height 39
click at [753, 359] on link "View External Url" at bounding box center [769, 343] width 79 height 39
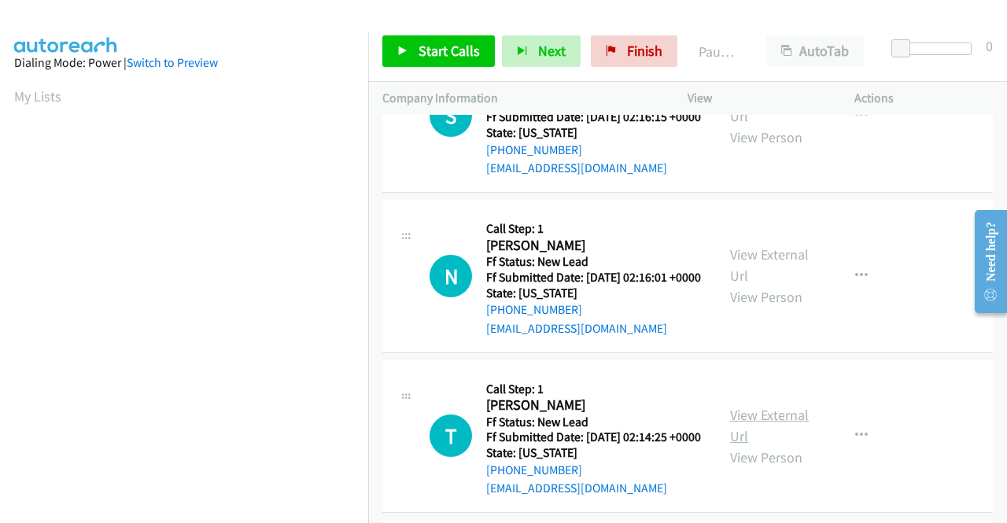
click at [782, 445] on link "View External Url" at bounding box center [769, 425] width 79 height 39
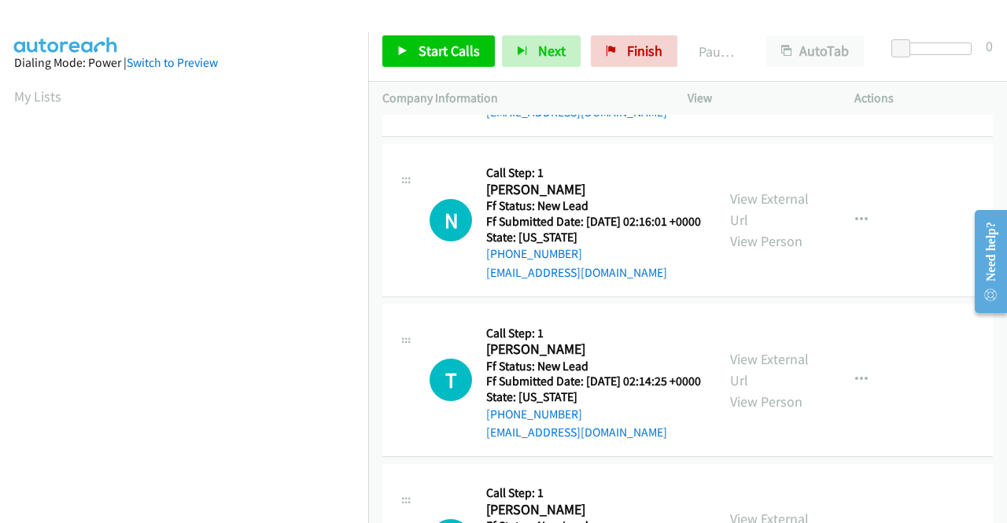
scroll to position [315, 0]
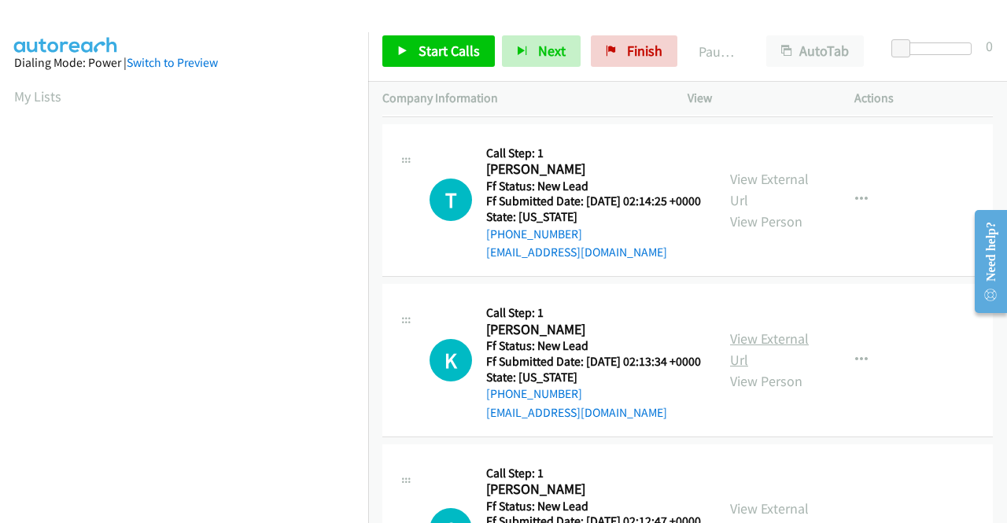
click at [746, 369] on link "View External Url" at bounding box center [769, 349] width 79 height 39
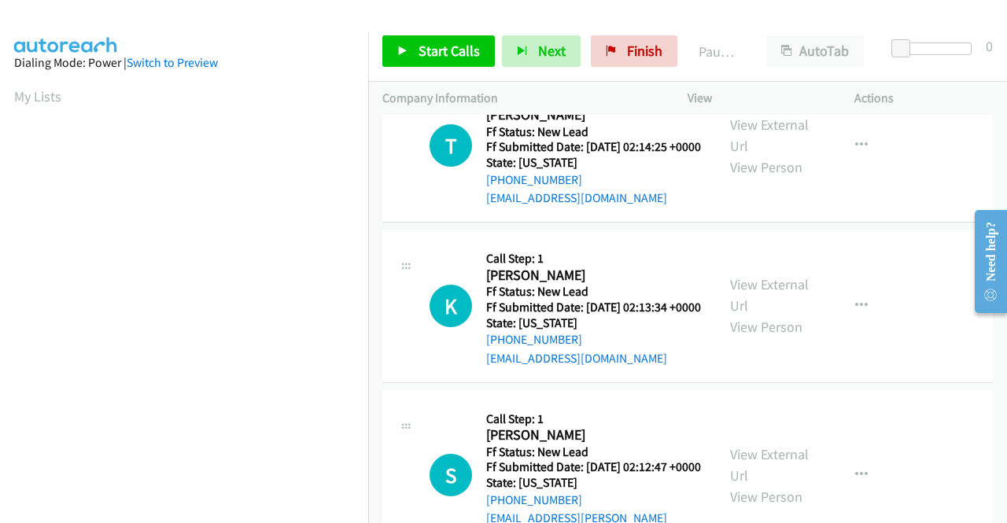
scroll to position [472, 0]
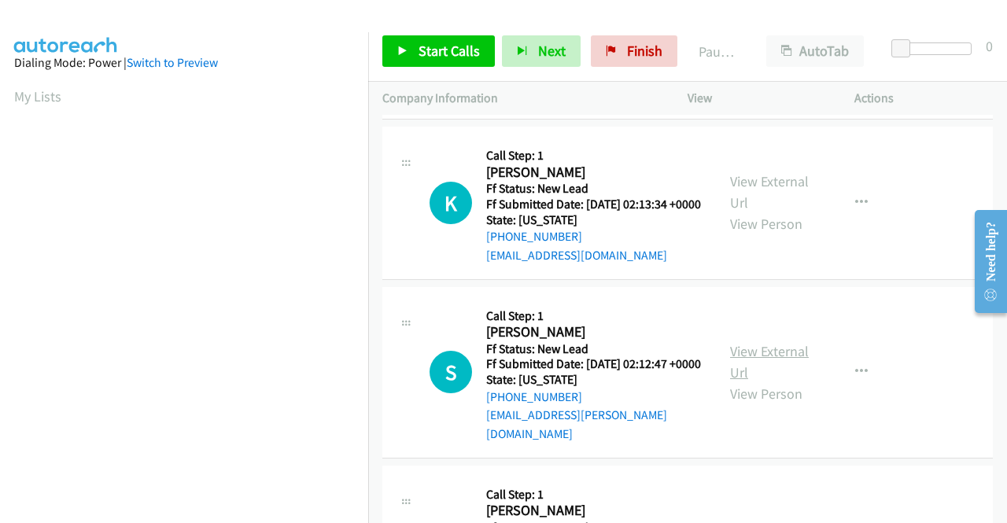
click at [743, 381] on link "View External Url" at bounding box center [769, 361] width 79 height 39
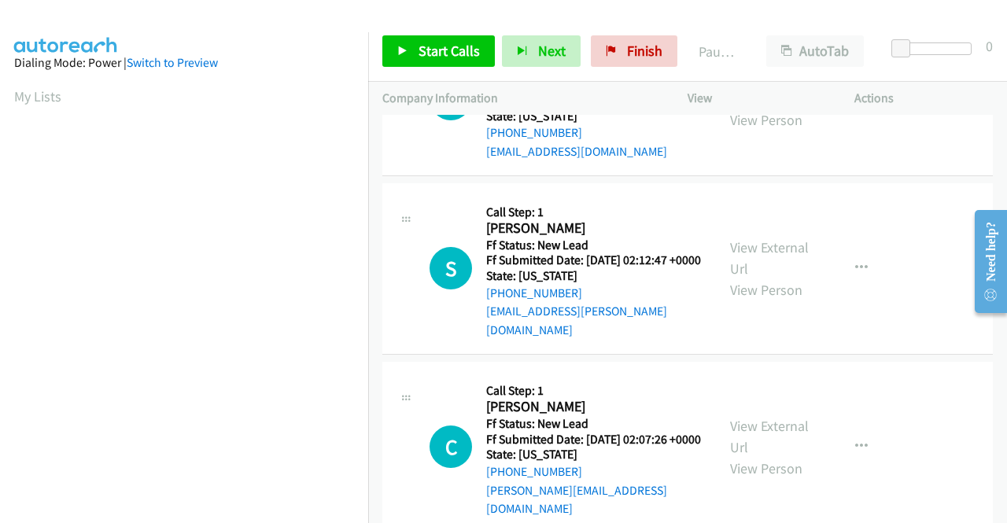
scroll to position [629, 0]
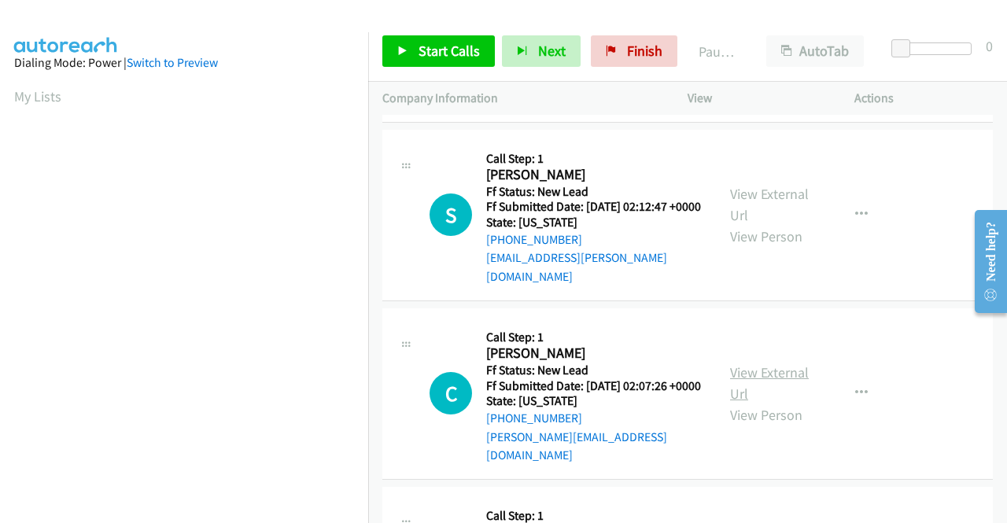
click at [750, 403] on link "View External Url" at bounding box center [769, 382] width 79 height 39
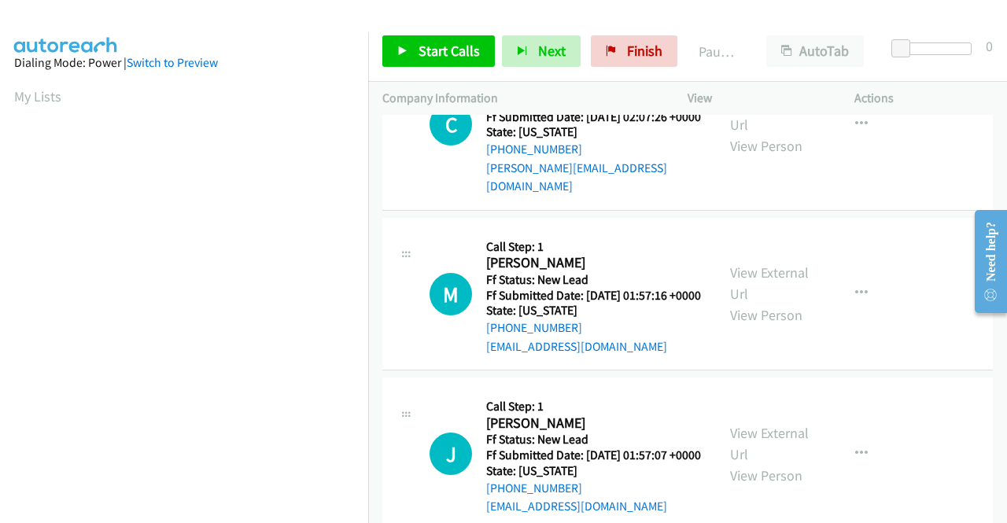
scroll to position [944, 0]
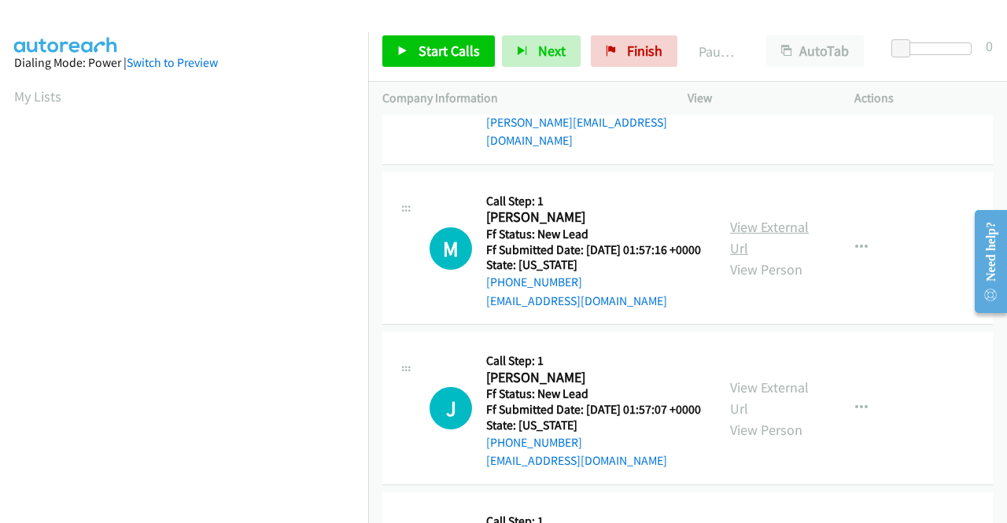
click at [785, 257] on link "View External Url" at bounding box center [769, 237] width 79 height 39
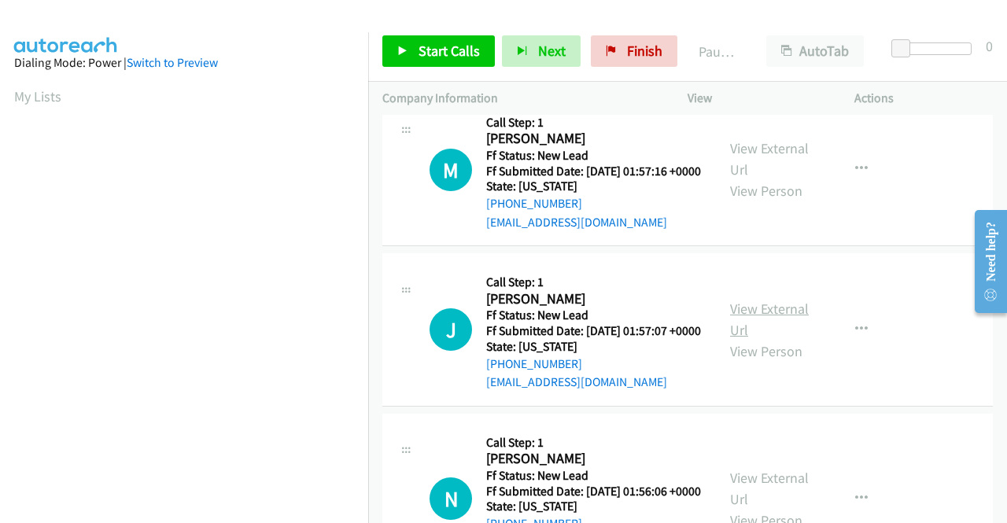
click at [757, 339] on link "View External Url" at bounding box center [769, 319] width 79 height 39
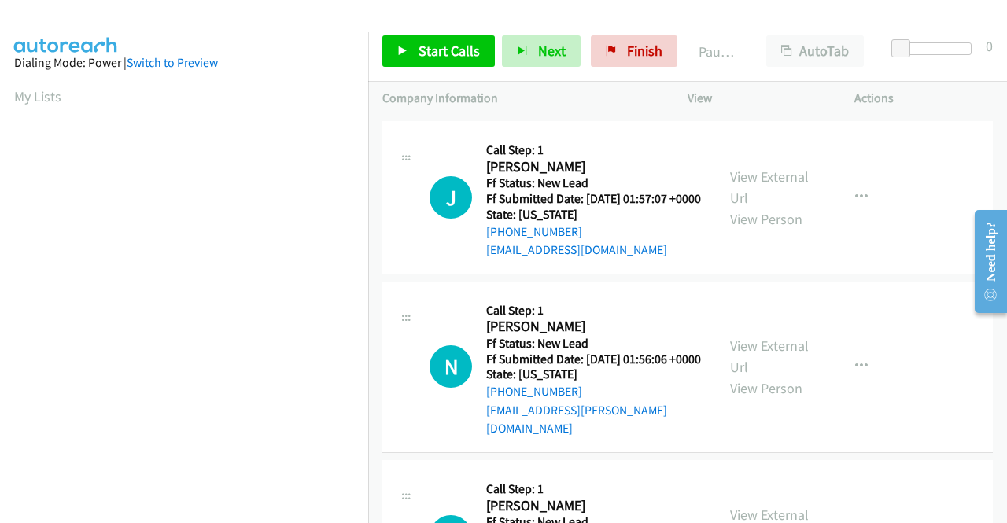
scroll to position [1180, 0]
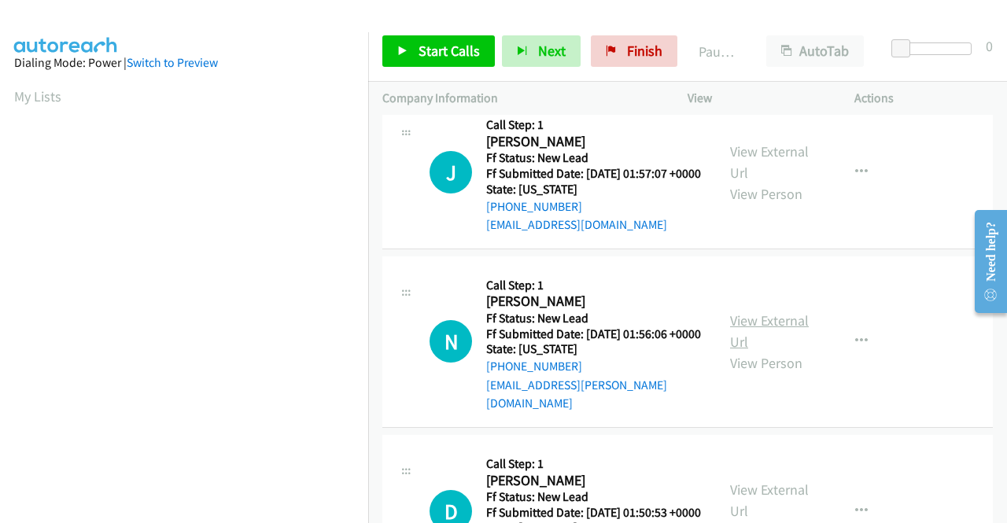
click at [758, 351] on link "View External Url" at bounding box center [769, 330] width 79 height 39
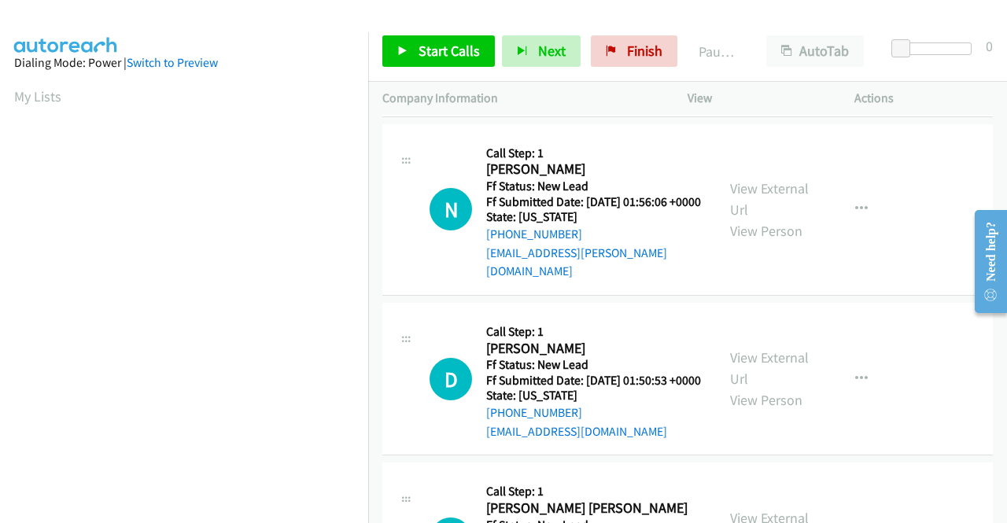
scroll to position [1337, 0]
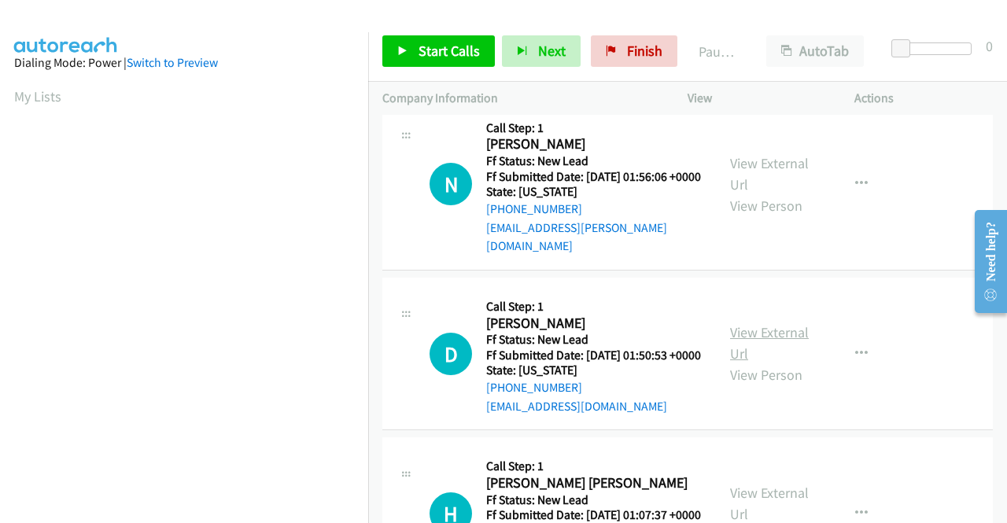
click at [755, 363] on link "View External Url" at bounding box center [769, 342] width 79 height 39
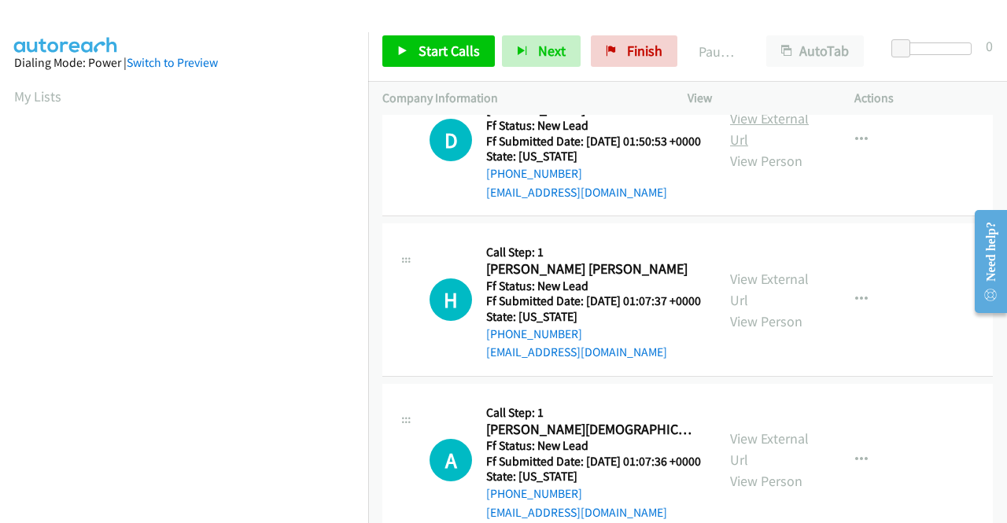
scroll to position [1573, 0]
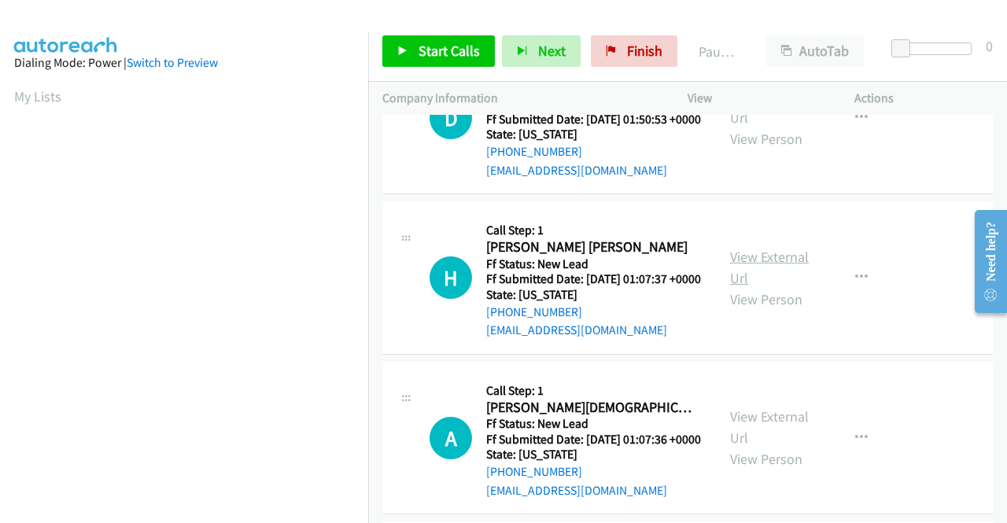
click at [787, 287] on link "View External Url" at bounding box center [769, 267] width 79 height 39
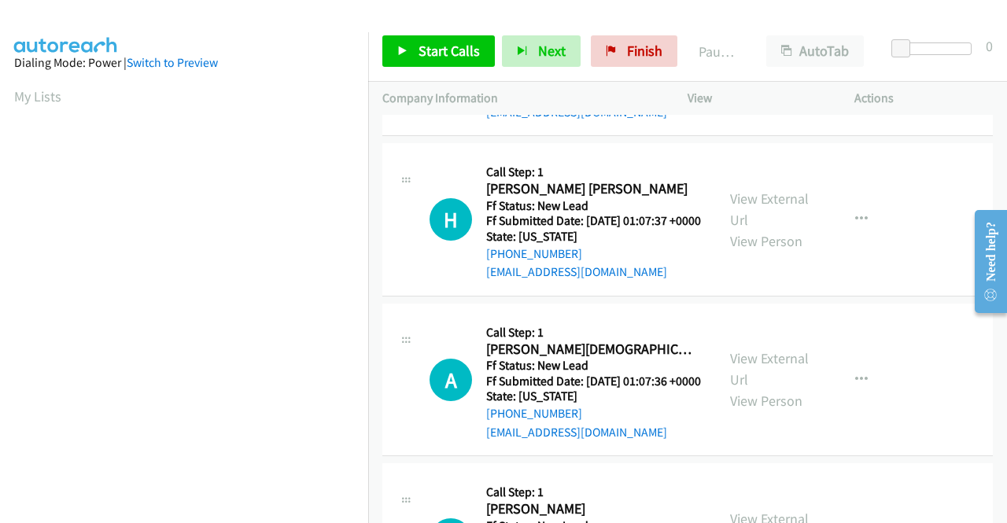
scroll to position [1730, 0]
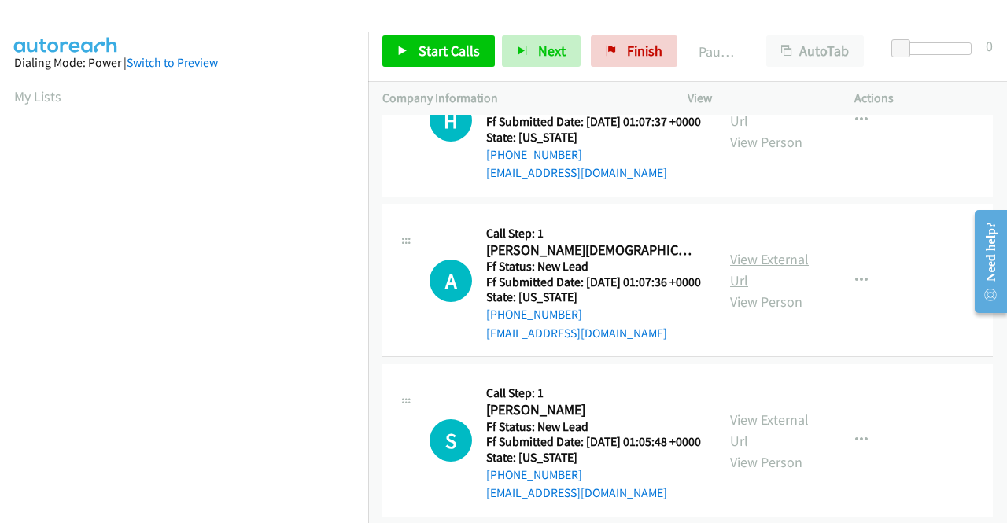
click at [780, 289] on link "View External Url" at bounding box center [769, 269] width 79 height 39
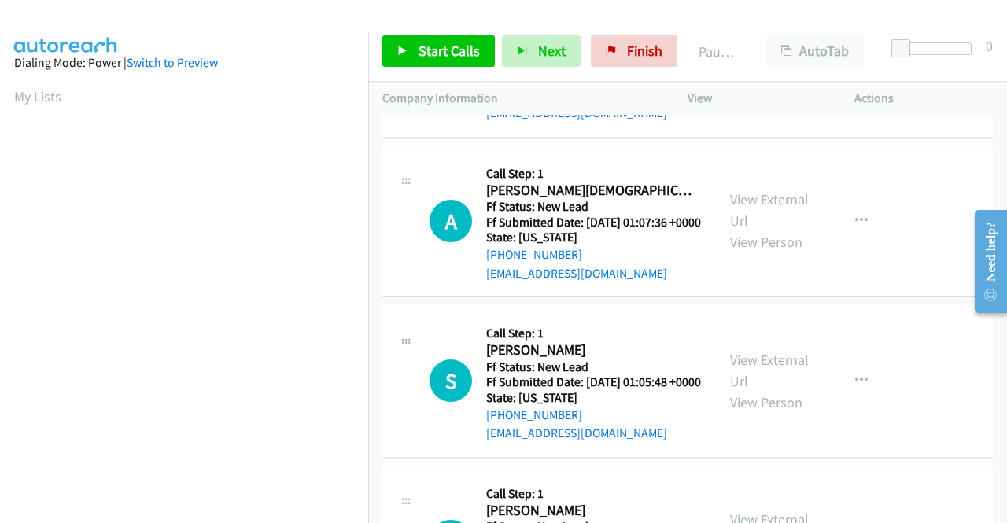
scroll to position [1888, 0]
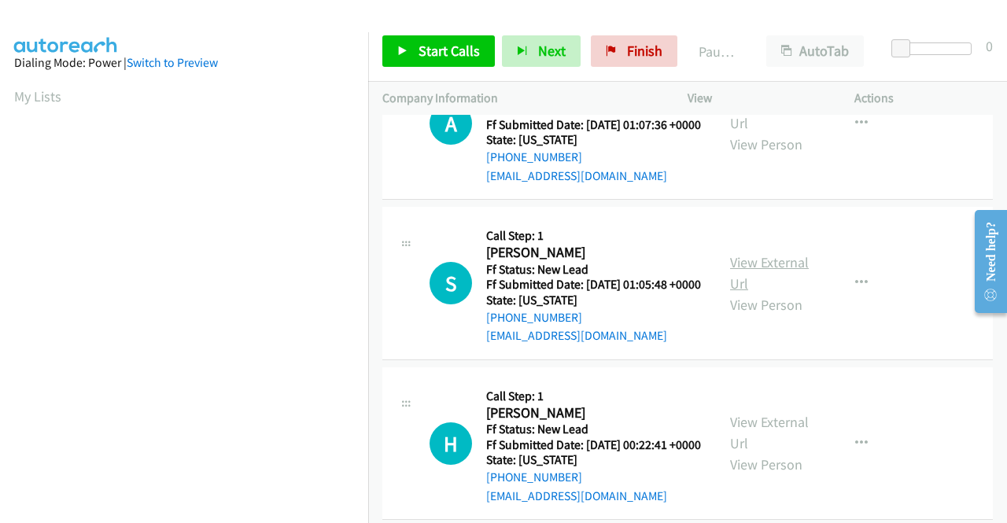
click at [764, 293] on link "View External Url" at bounding box center [769, 272] width 79 height 39
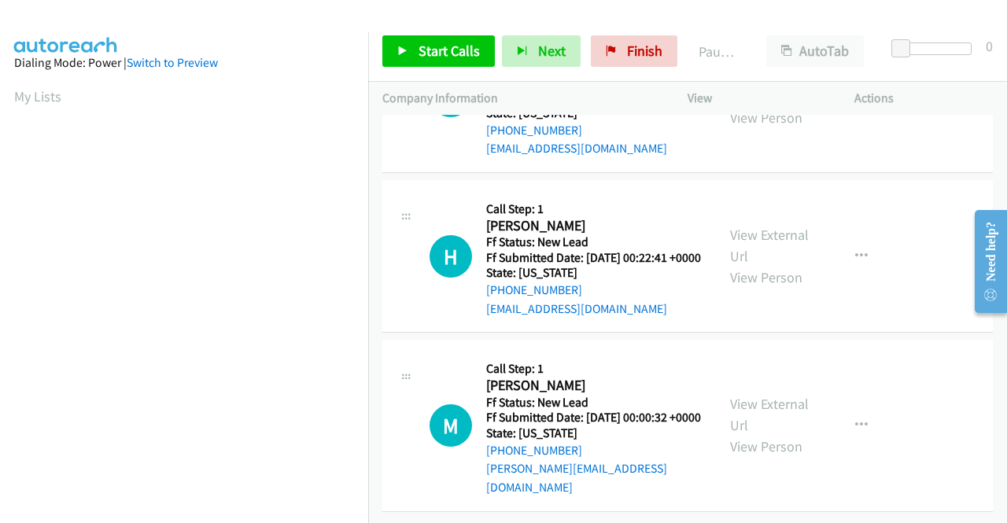
scroll to position [2124, 0]
click at [780, 265] on link "View External Url" at bounding box center [769, 245] width 79 height 39
click at [765, 396] on link "View External Url" at bounding box center [769, 414] width 79 height 39
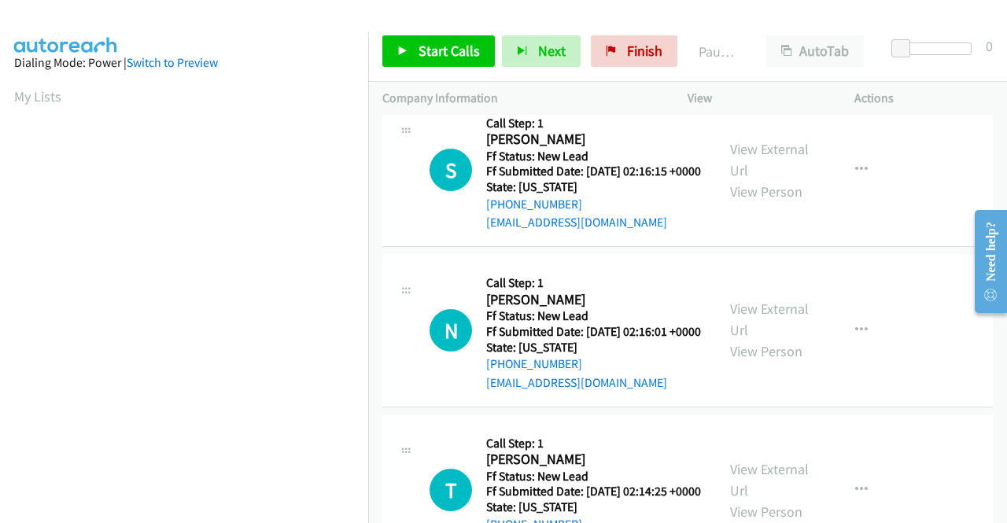
scroll to position [0, 0]
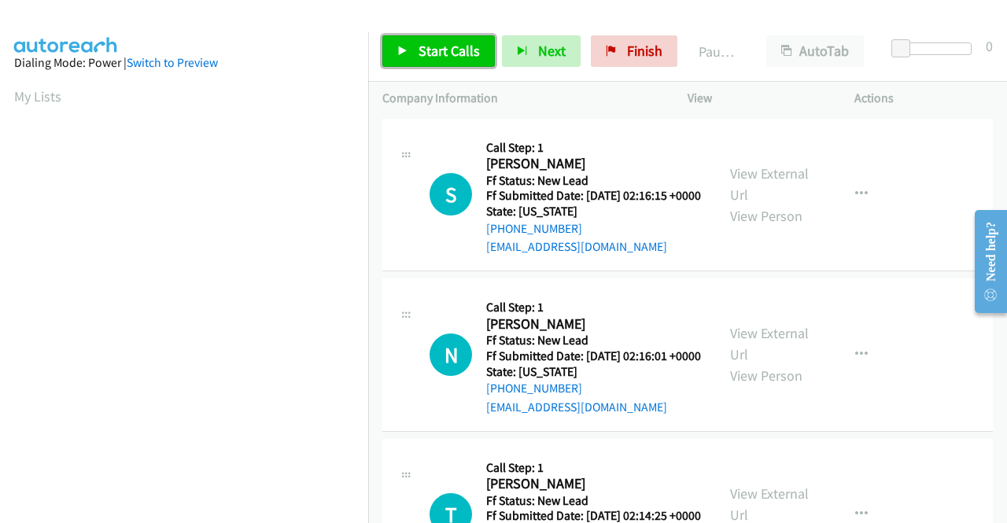
click at [455, 43] on span "Start Calls" at bounding box center [448, 51] width 61 height 18
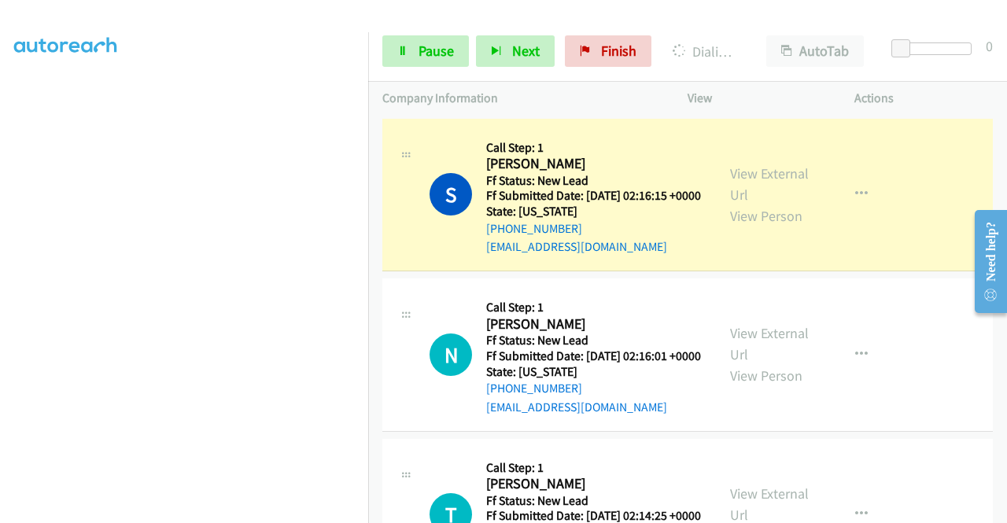
scroll to position [346, 0]
click at [401, 48] on icon at bounding box center [402, 51] width 11 height 11
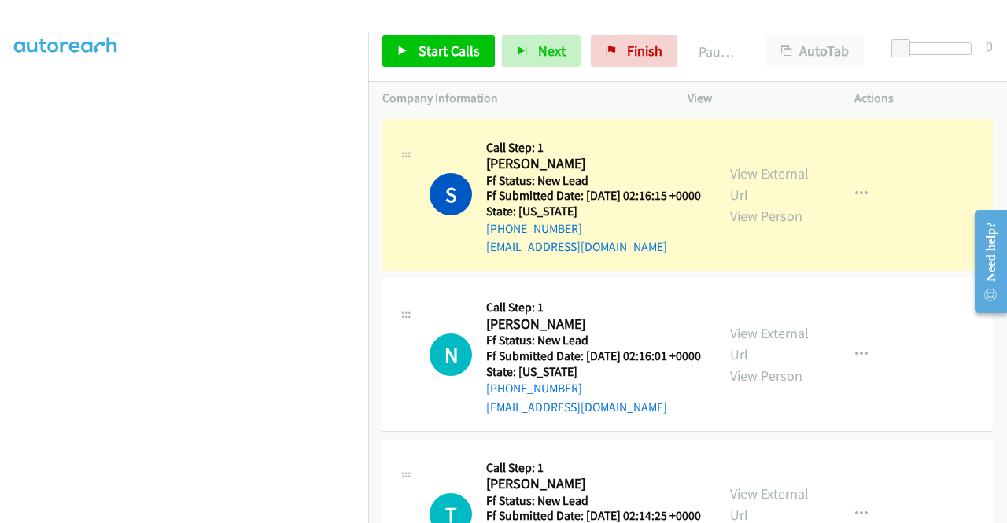
scroll to position [0, 0]
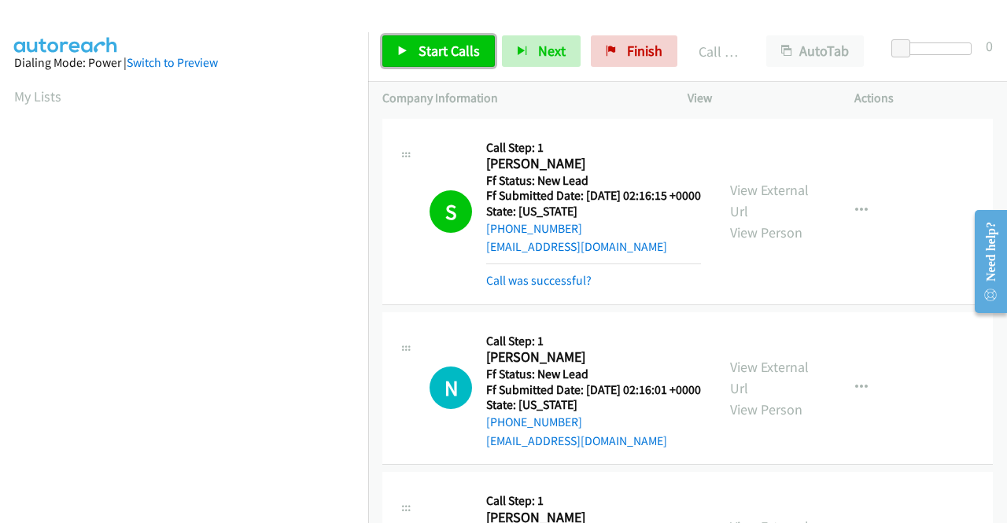
click at [438, 51] on span "Start Calls" at bounding box center [448, 51] width 61 height 18
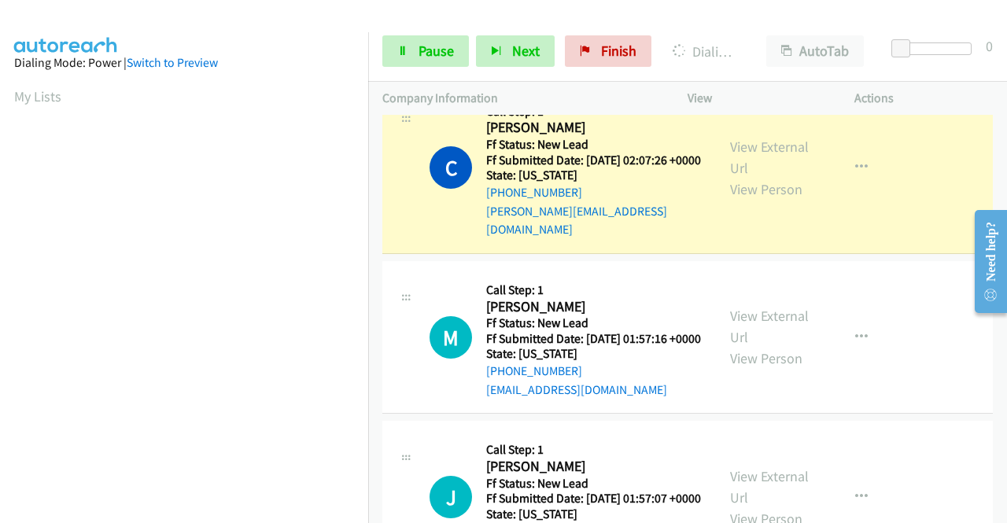
scroll to position [359, 0]
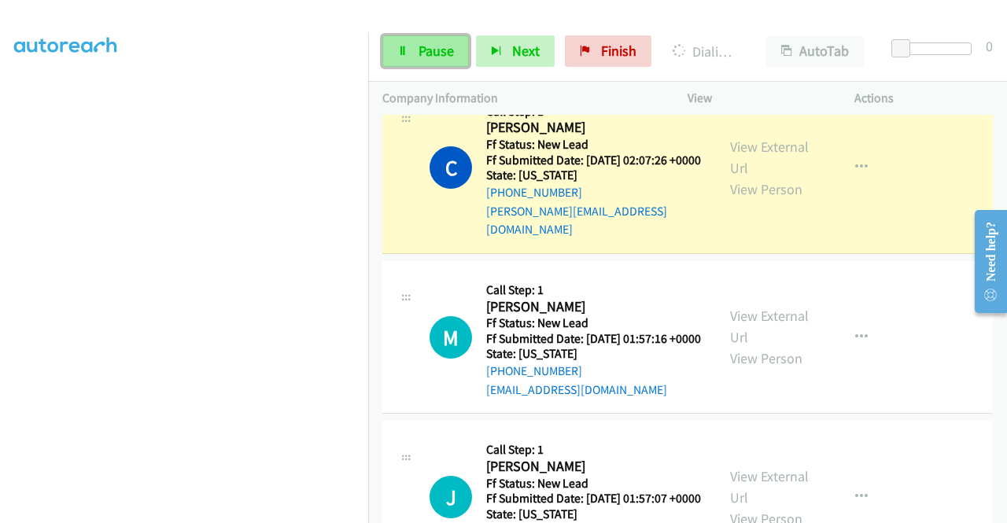
click at [433, 56] on span "Pause" at bounding box center [435, 51] width 35 height 18
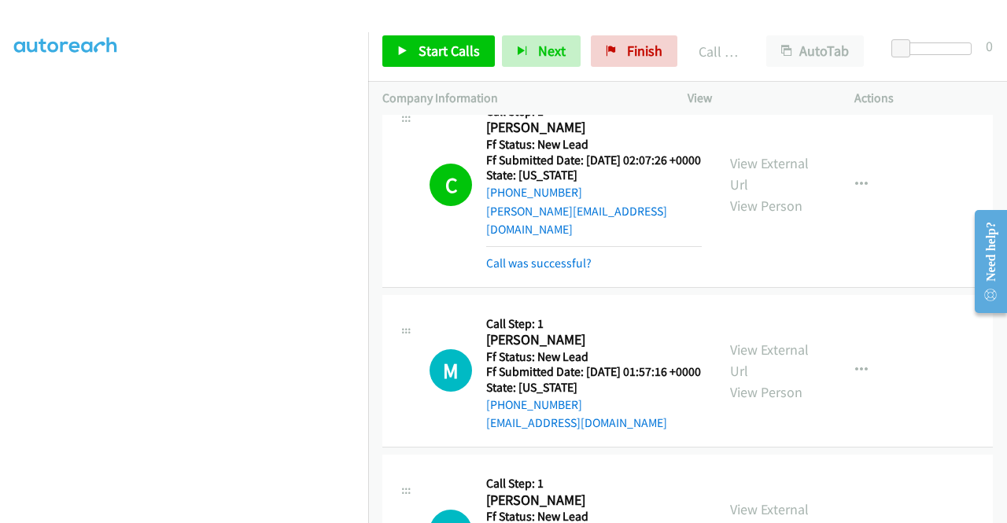
click at [436, 68] on div "Start Calls Pause Next Finish Call Completed AutoTab AutoTab 0" at bounding box center [687, 51] width 639 height 61
click at [437, 61] on link "Start Calls" at bounding box center [438, 50] width 112 height 31
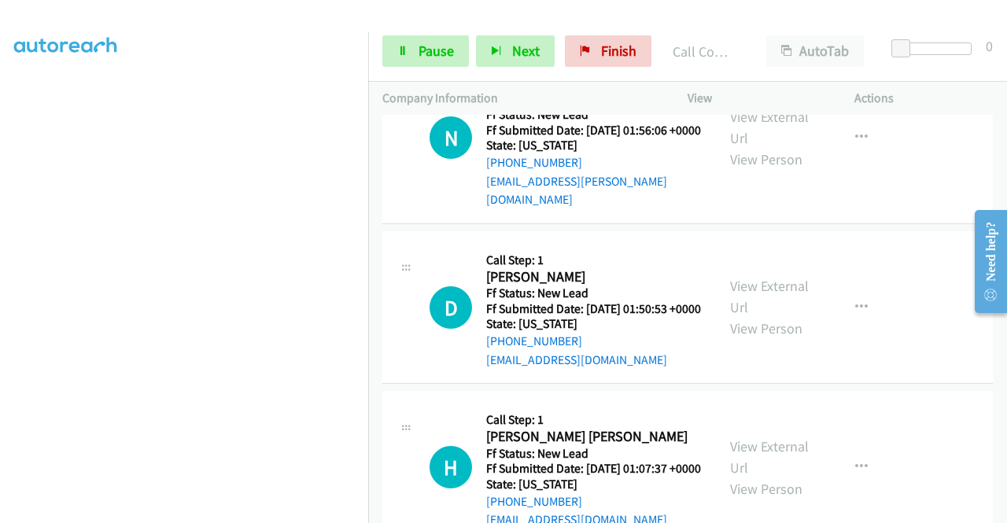
scroll to position [0, 0]
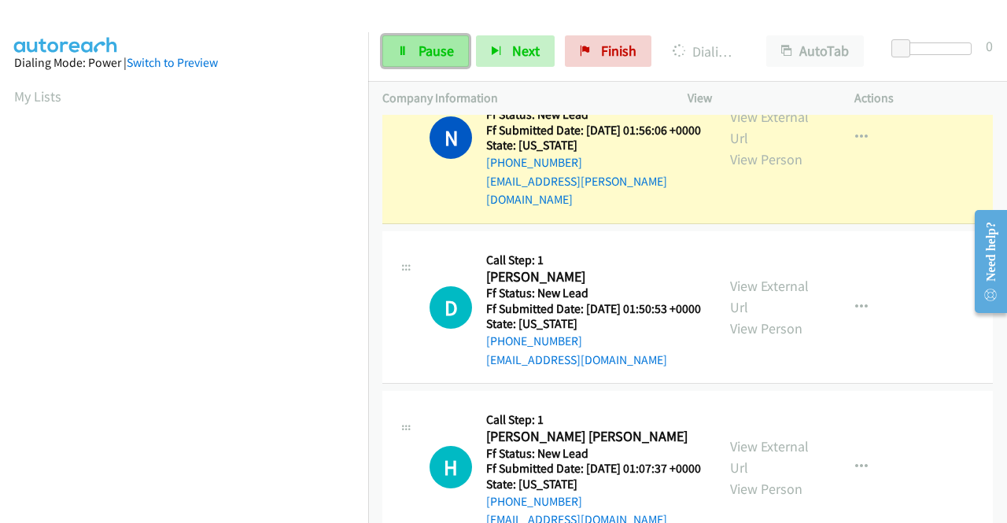
click at [443, 50] on span "Pause" at bounding box center [435, 51] width 35 height 18
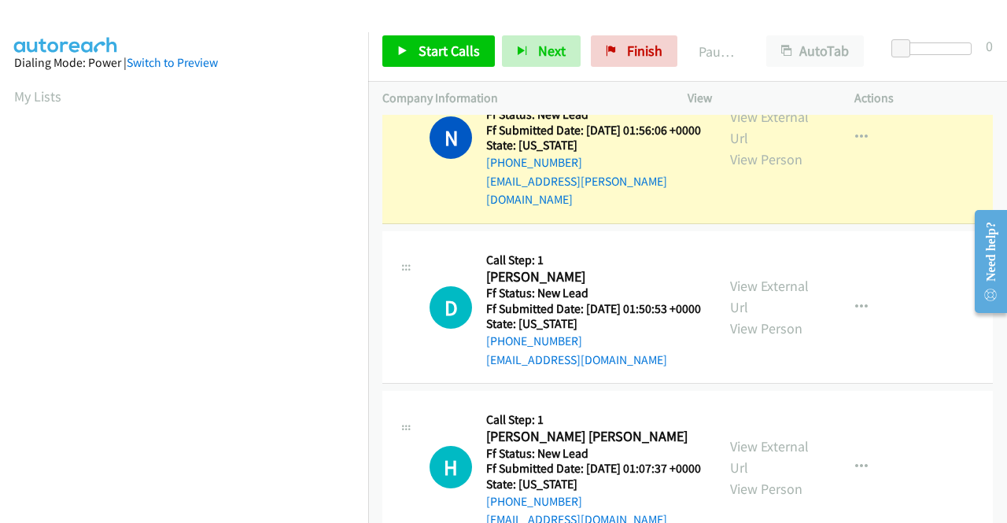
click at [275, 51] on aside "Dialing Mode: Power | Switch to Preview My Lists" at bounding box center [184, 467] width 368 height 871
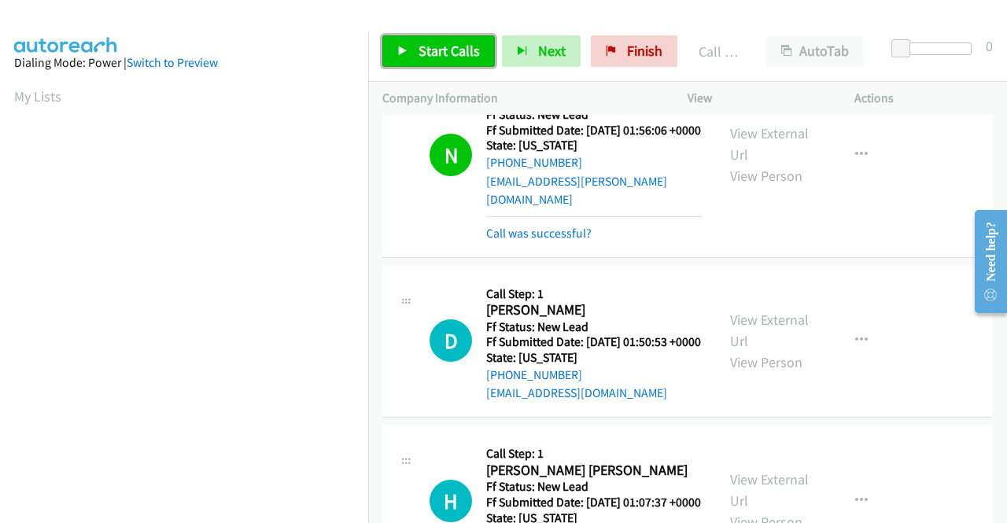
click at [424, 56] on span "Start Calls" at bounding box center [448, 51] width 61 height 18
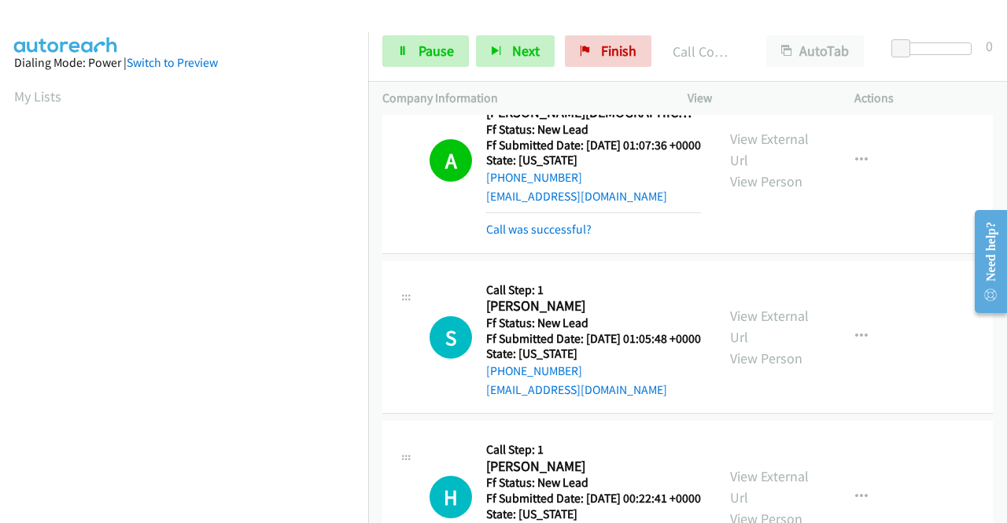
click at [271, 83] on aside "Dialing Mode: Power | Switch to Preview My Lists" at bounding box center [184, 467] width 368 height 871
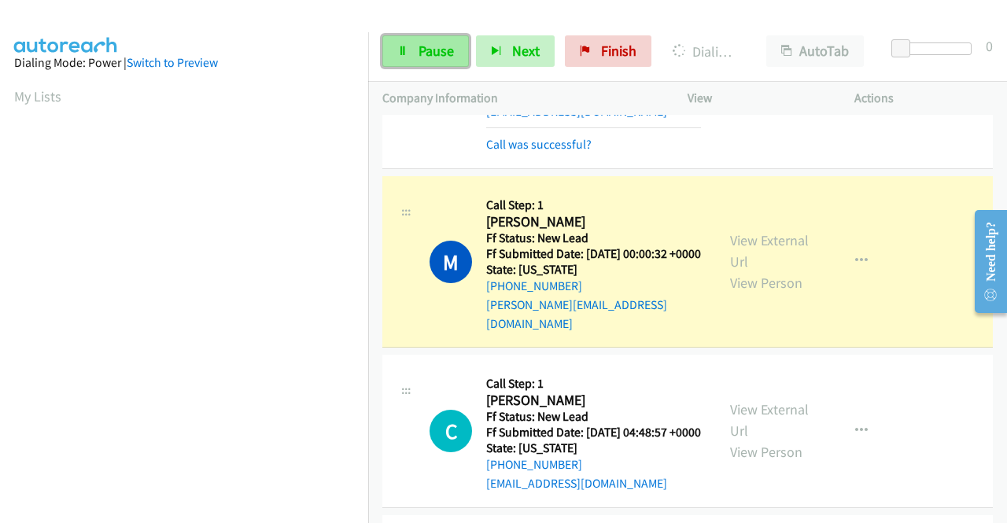
click at [396, 51] on link "Pause" at bounding box center [425, 50] width 87 height 31
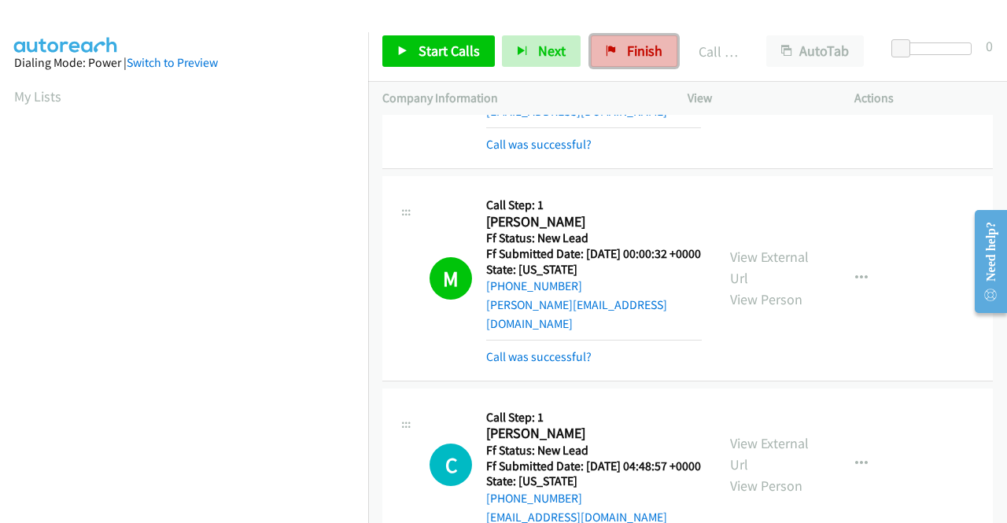
click at [628, 45] on span "Finish" at bounding box center [644, 51] width 35 height 18
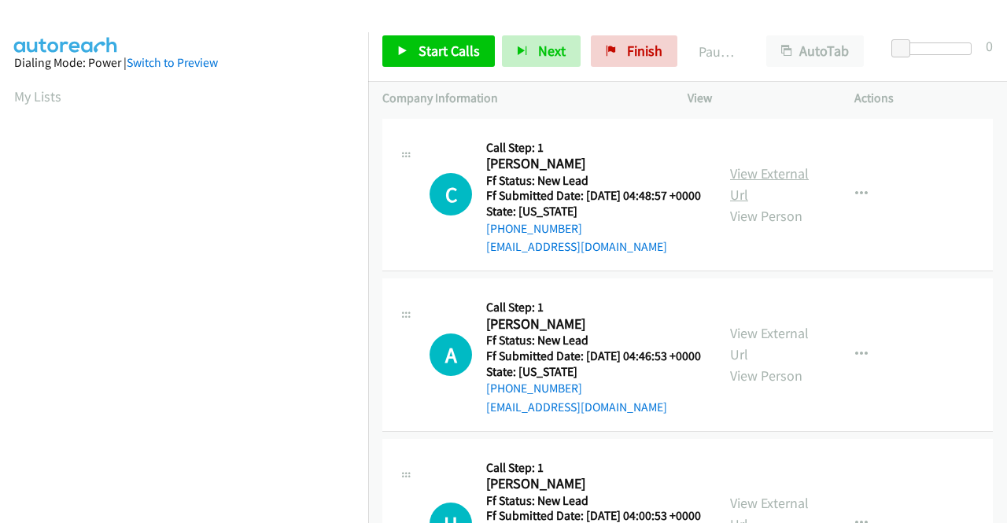
click at [756, 175] on link "View External Url" at bounding box center [769, 183] width 79 height 39
click at [786, 360] on link "View External Url" at bounding box center [769, 343] width 79 height 39
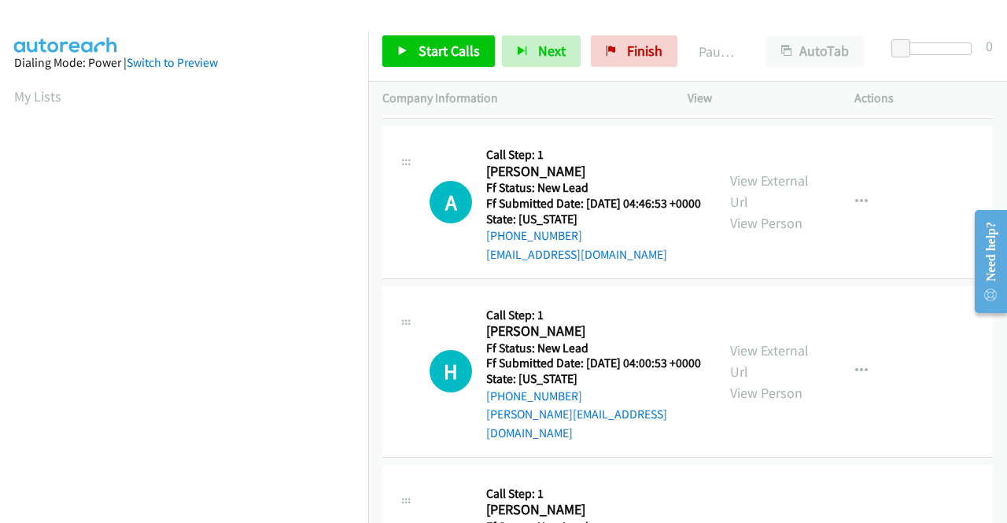
scroll to position [157, 0]
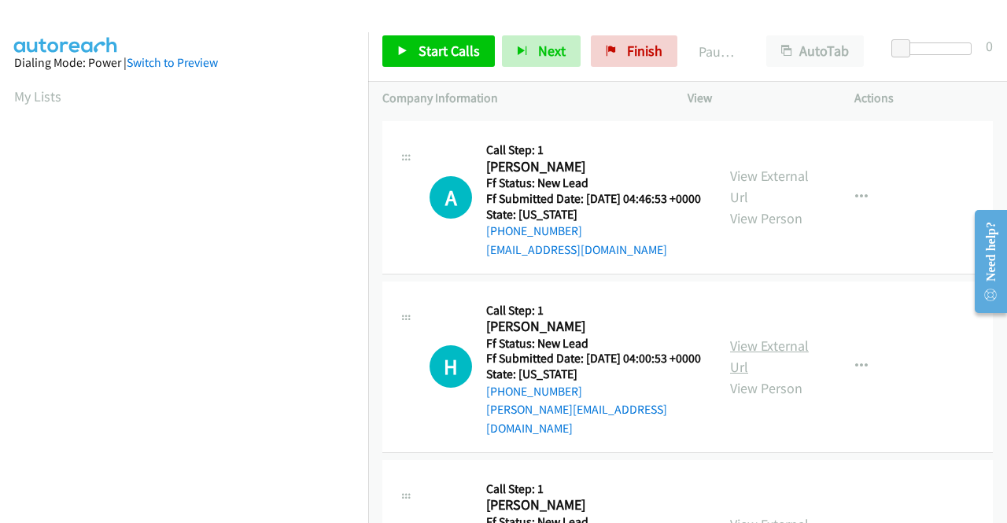
click at [754, 375] on link "View External Url" at bounding box center [769, 356] width 79 height 39
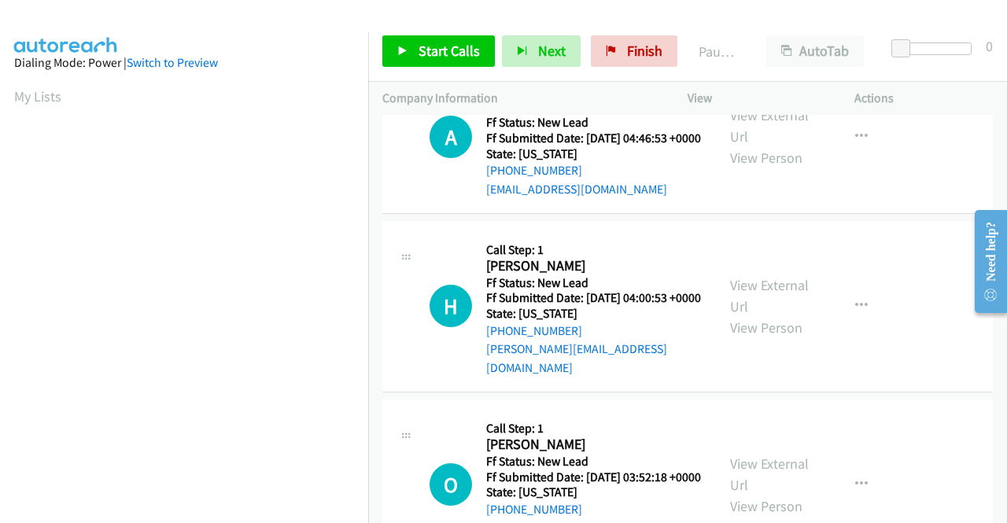
scroll to position [315, 0]
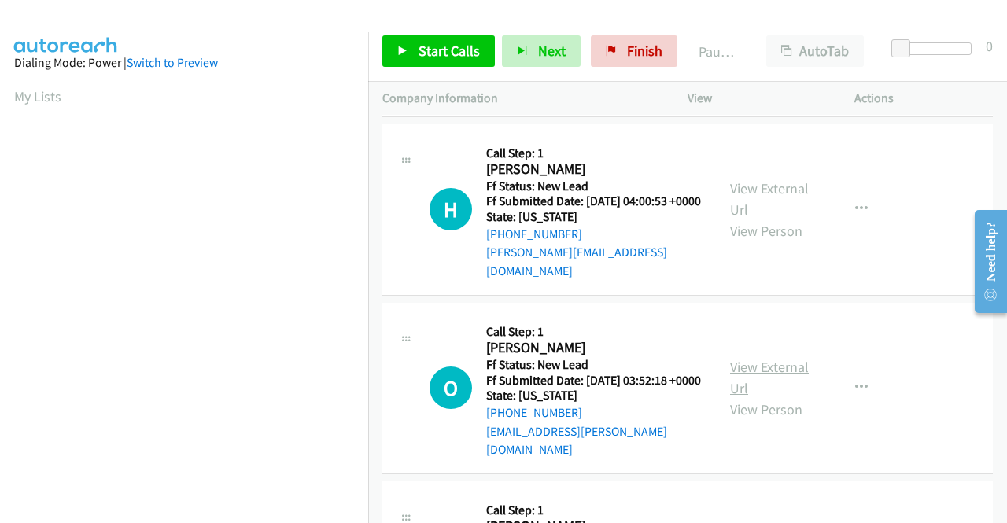
click at [759, 394] on link "View External Url" at bounding box center [769, 377] width 79 height 39
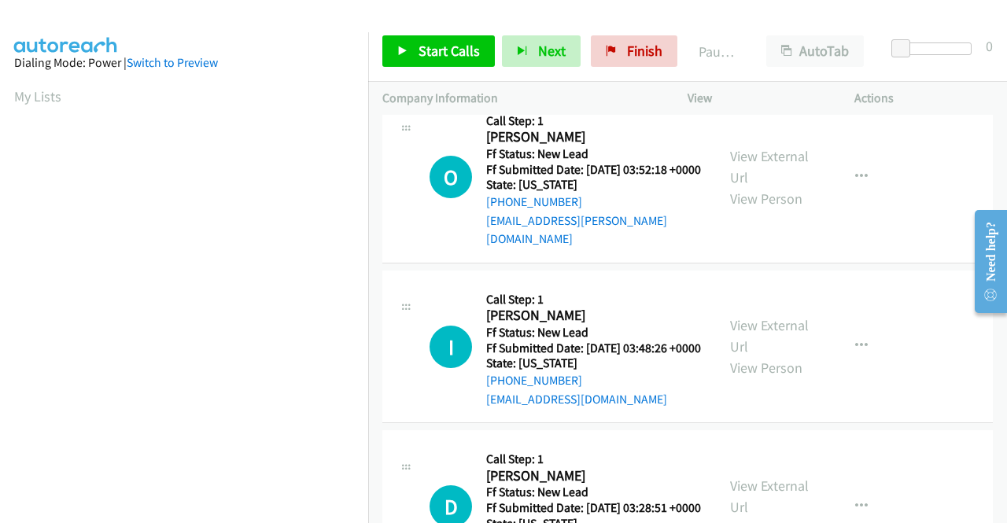
scroll to position [551, 0]
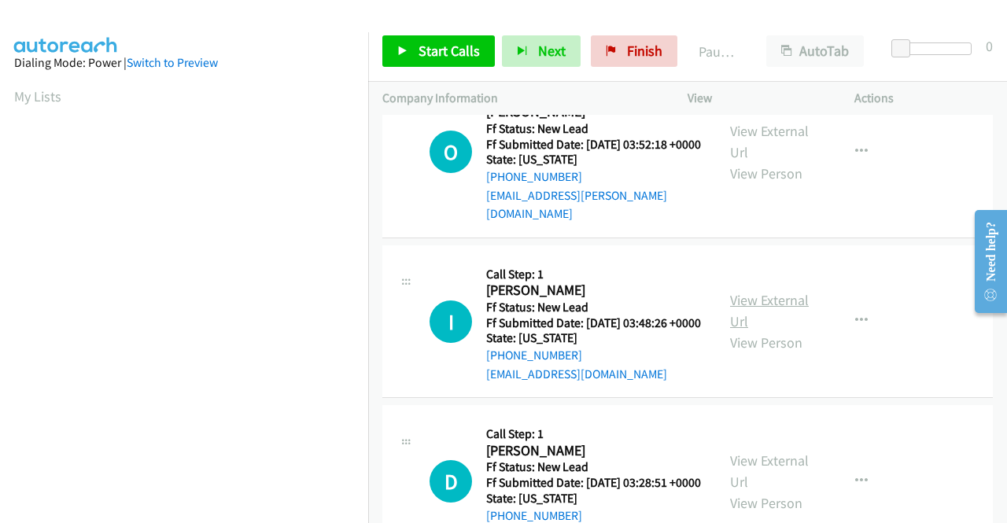
click at [747, 330] on link "View External Url" at bounding box center [769, 310] width 79 height 39
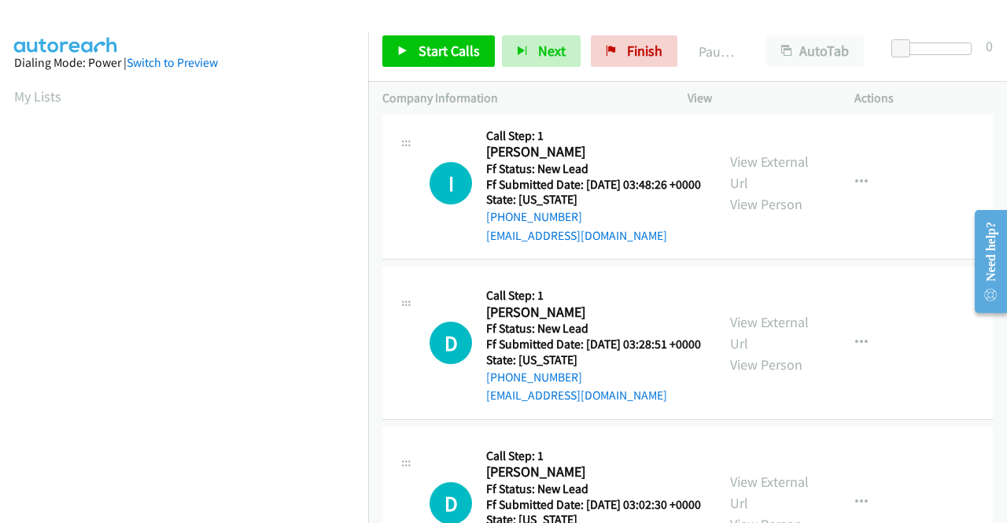
scroll to position [708, 0]
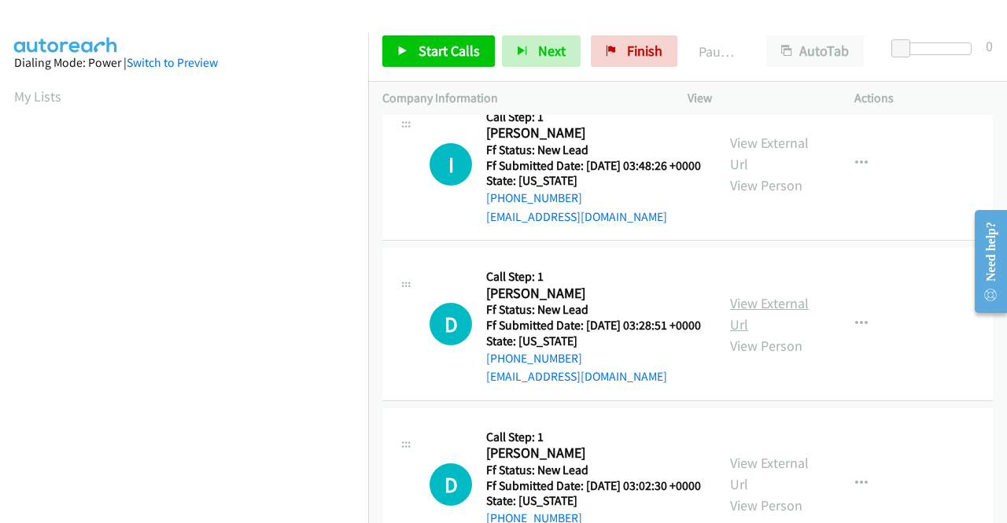
click at [750, 334] on link "View External Url" at bounding box center [769, 313] width 79 height 39
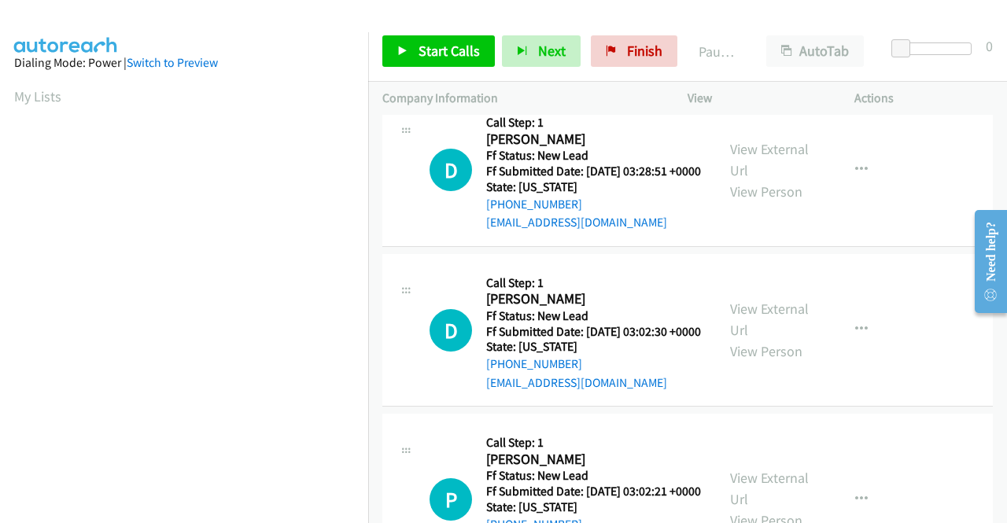
scroll to position [865, 0]
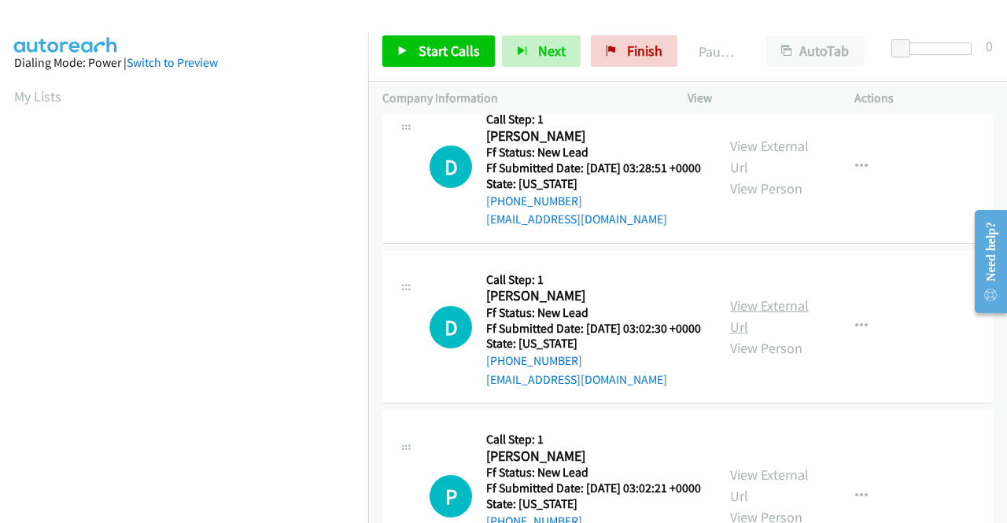
click at [765, 336] on link "View External Url" at bounding box center [769, 316] width 79 height 39
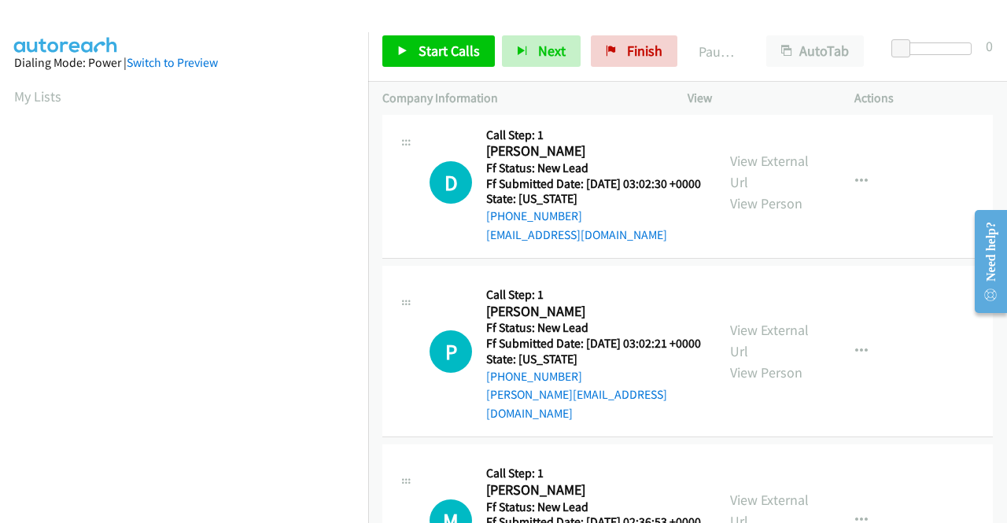
scroll to position [1023, 0]
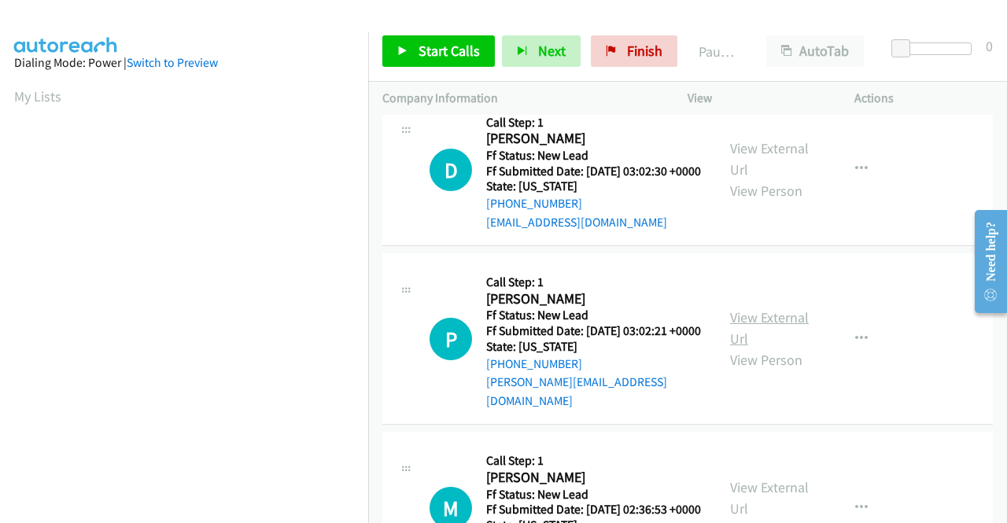
click at [758, 348] on link "View External Url" at bounding box center [769, 327] width 79 height 39
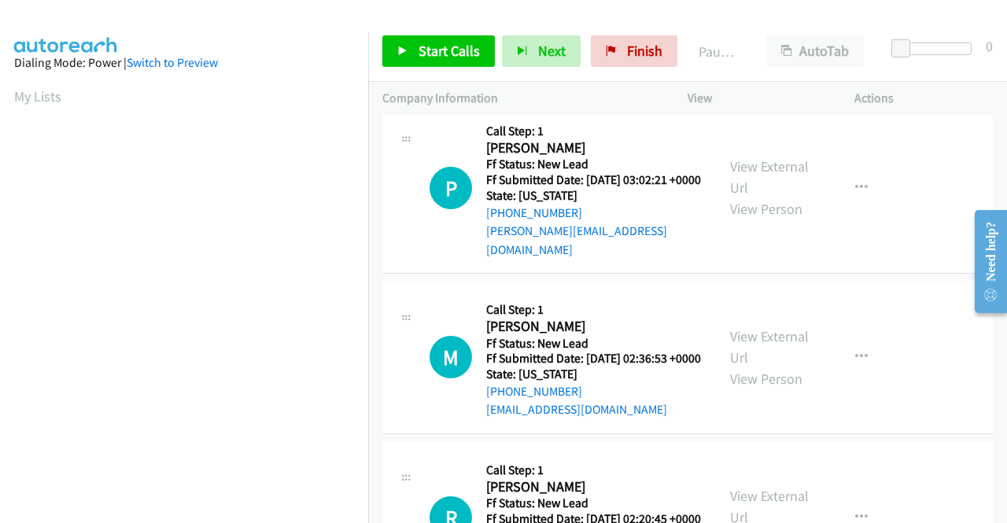
scroll to position [1180, 0]
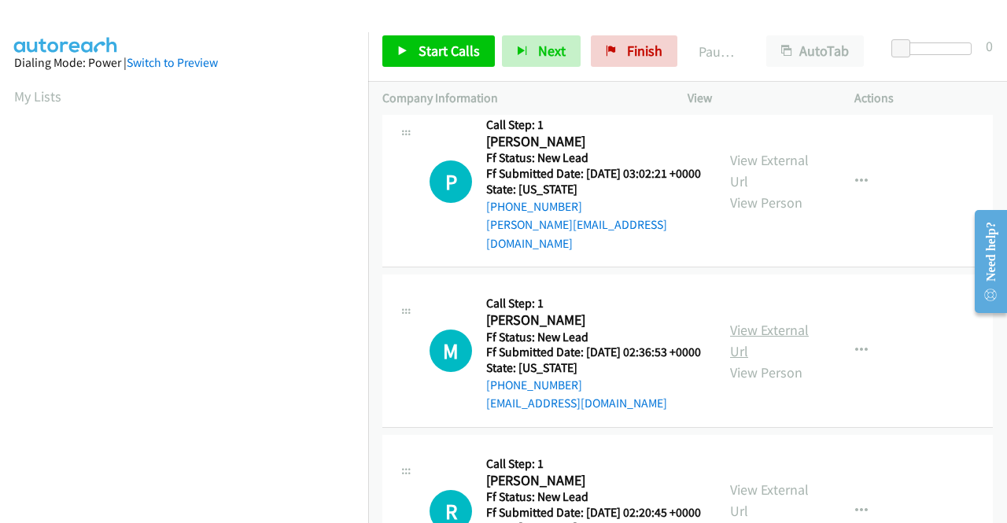
click at [750, 360] on link "View External Url" at bounding box center [769, 340] width 79 height 39
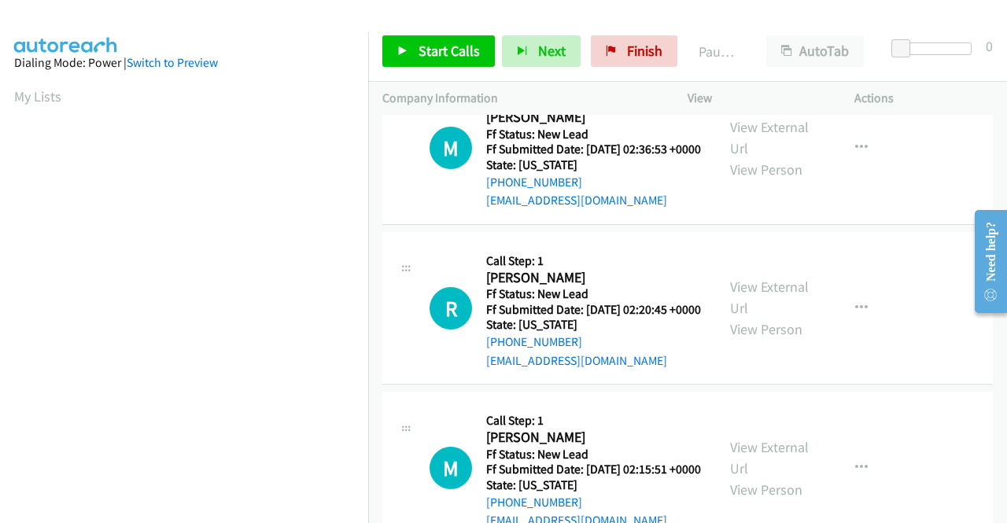
scroll to position [1416, 0]
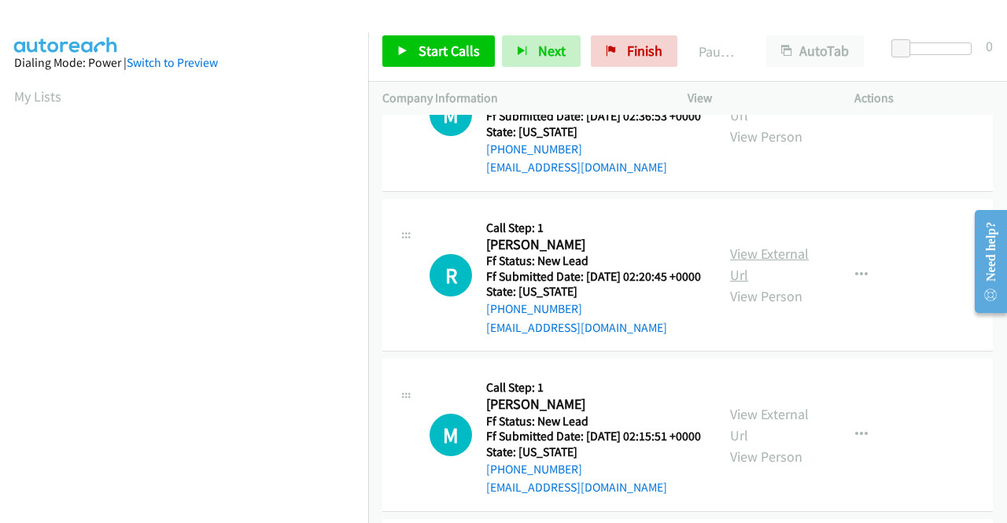
click at [753, 284] on link "View External Url" at bounding box center [769, 264] width 79 height 39
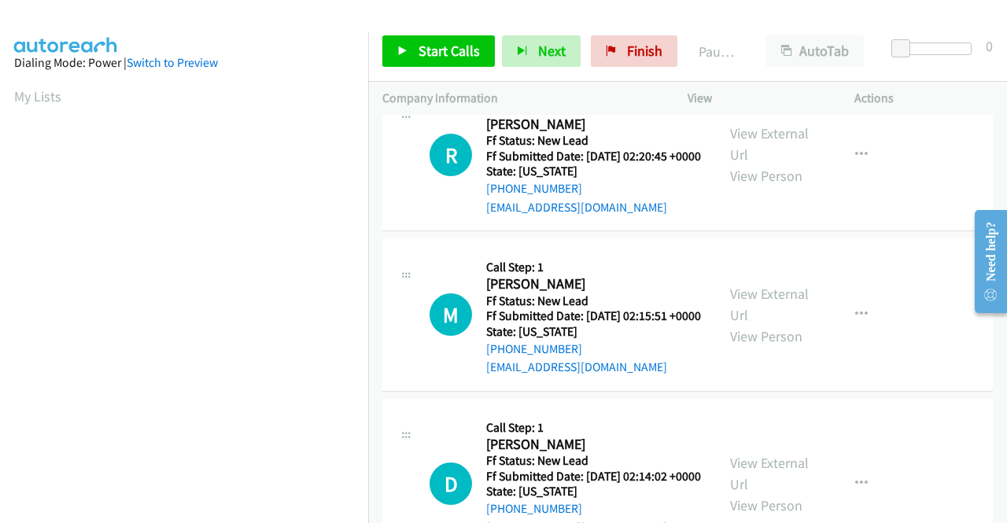
scroll to position [1573, 0]
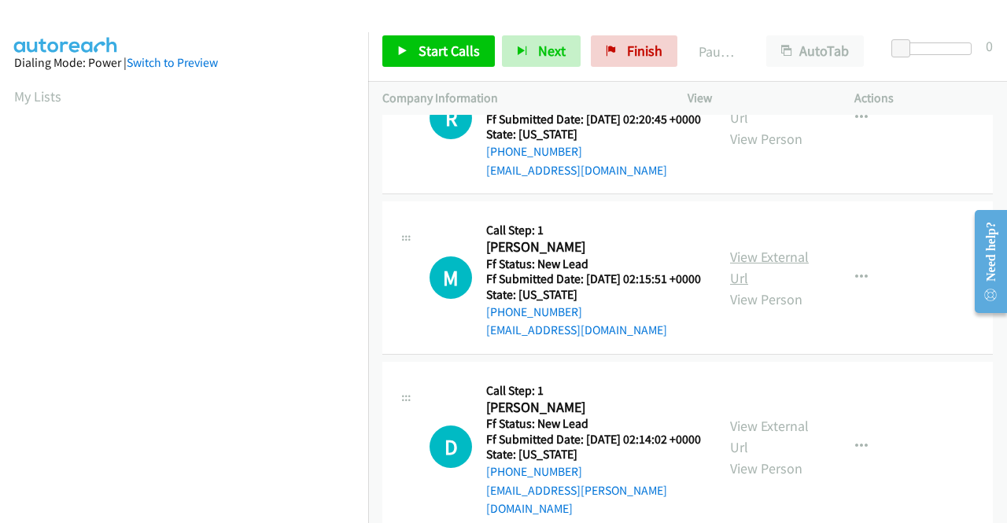
click at [751, 287] on link "View External Url" at bounding box center [769, 267] width 79 height 39
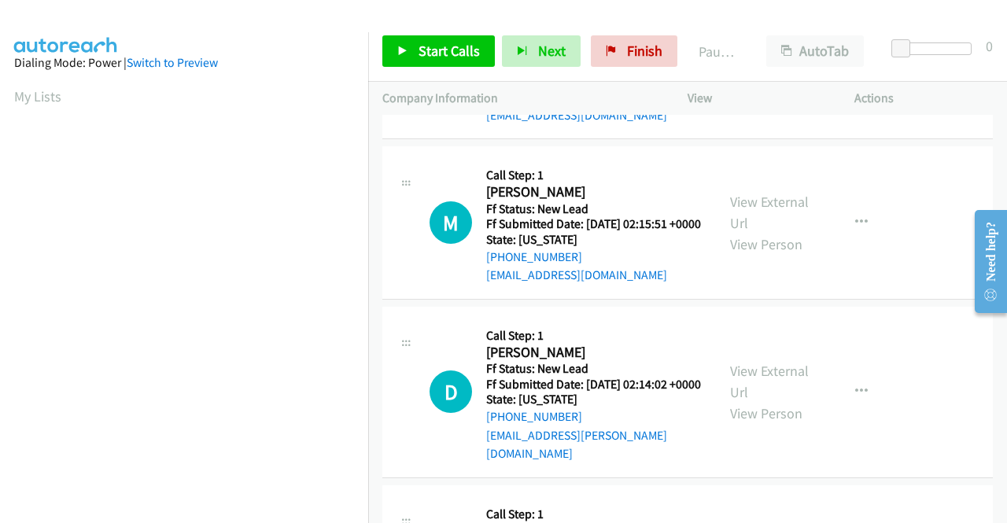
scroll to position [1730, 0]
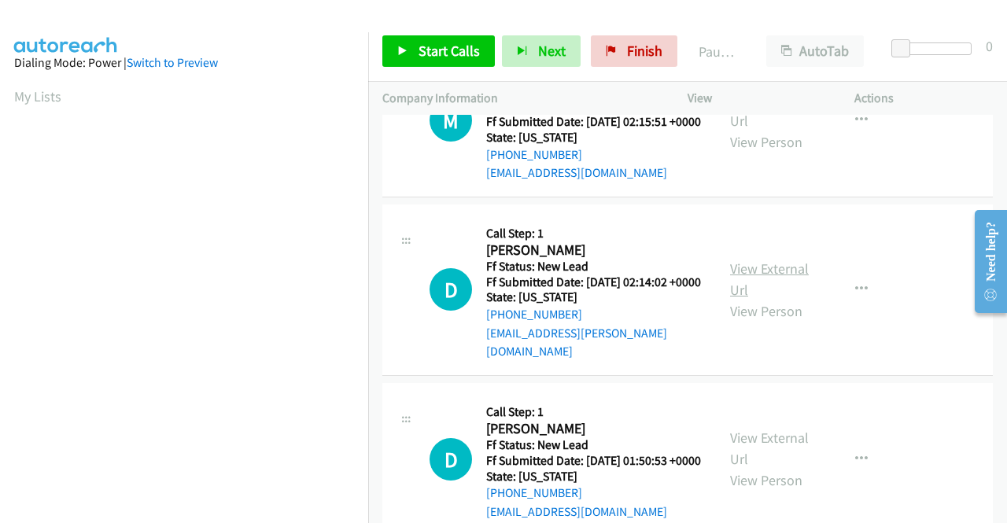
click at [757, 299] on link "View External Url" at bounding box center [769, 279] width 79 height 39
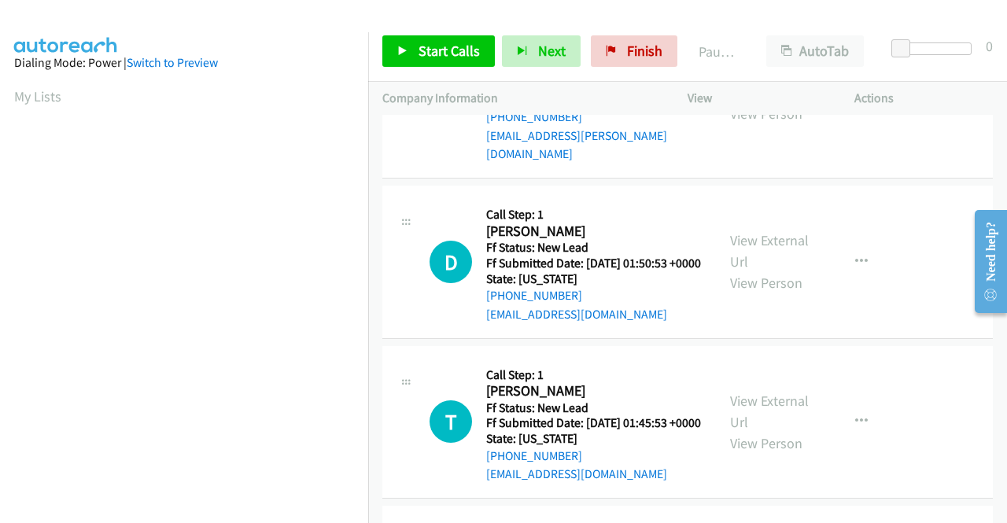
scroll to position [1966, 0]
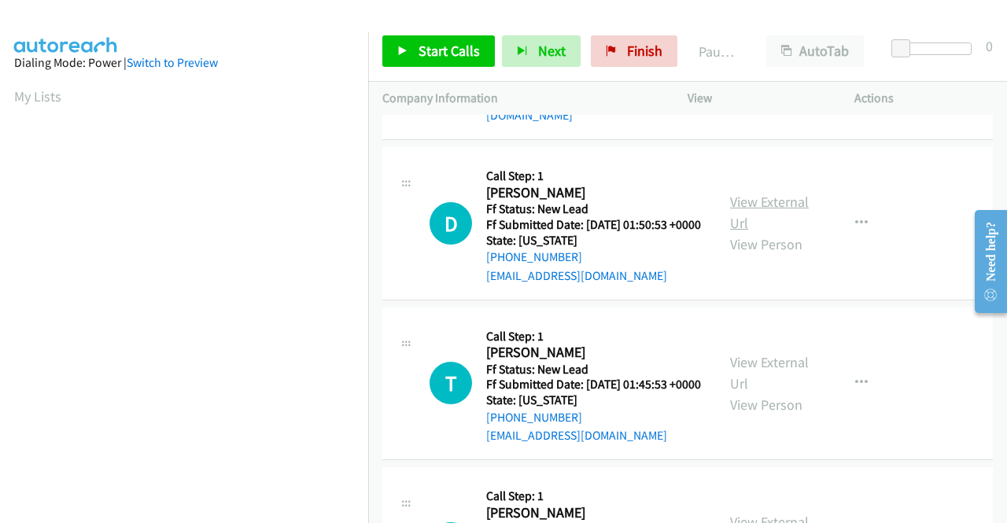
click at [754, 232] on link "View External Url" at bounding box center [769, 212] width 79 height 39
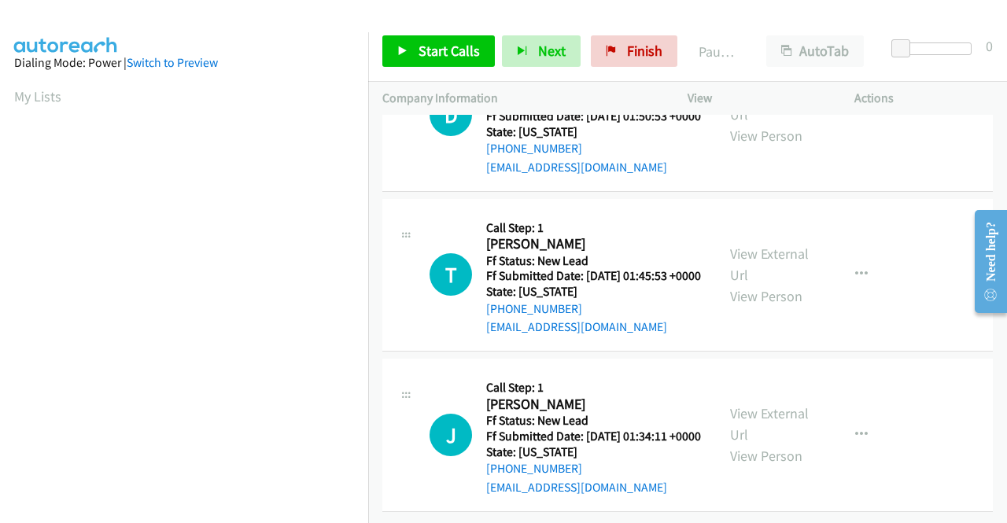
scroll to position [2124, 0]
click at [757, 284] on link "View External Url" at bounding box center [769, 264] width 79 height 39
click at [757, 404] on link "View External Url" at bounding box center [769, 423] width 79 height 39
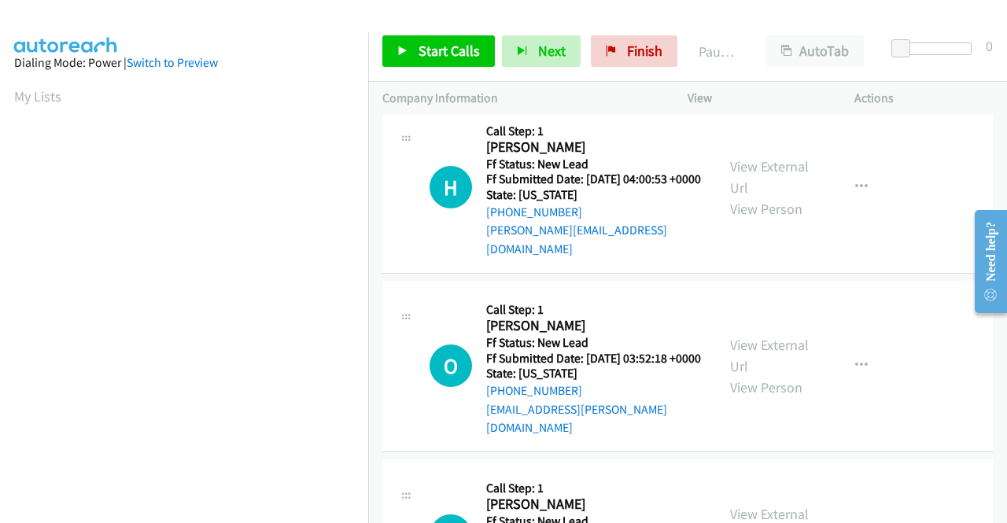
scroll to position [0, 0]
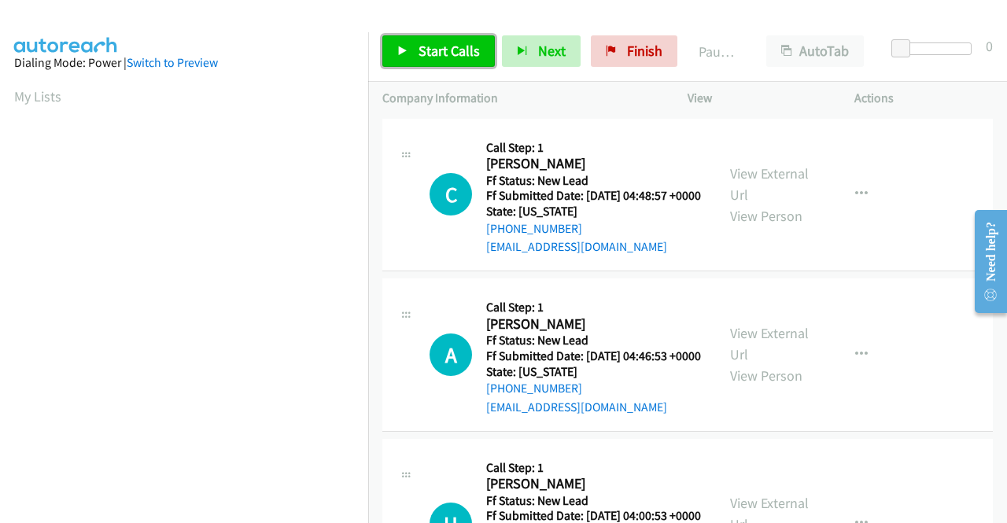
click at [455, 61] on link "Start Calls" at bounding box center [438, 50] width 112 height 31
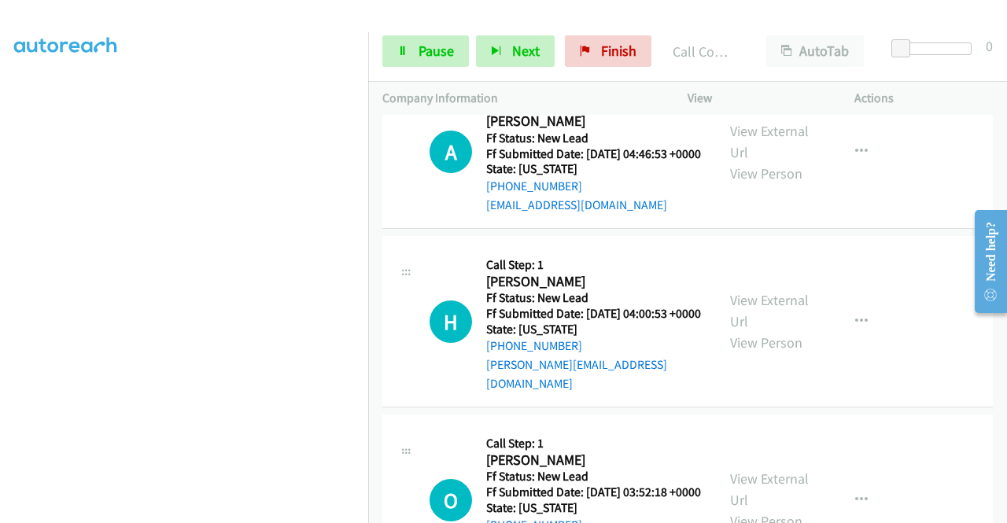
scroll to position [359, 0]
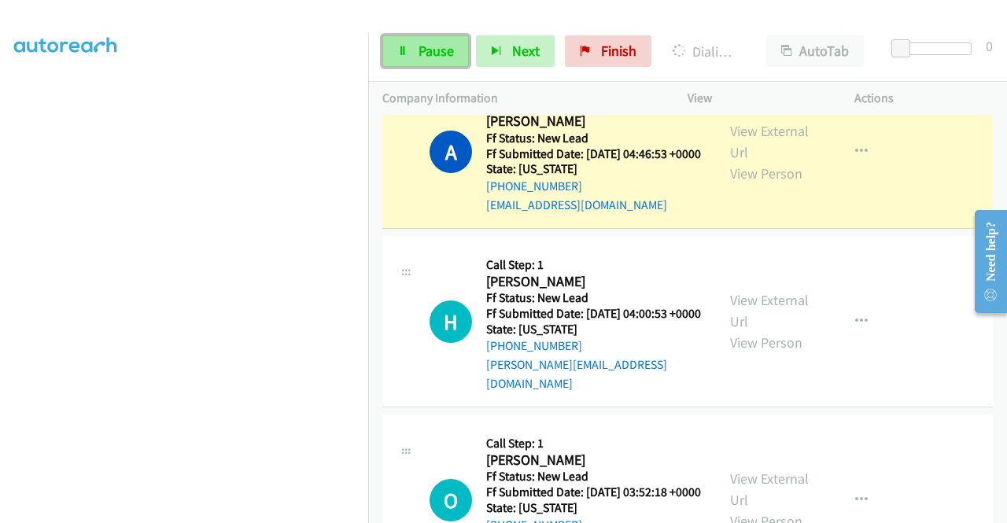
click at [418, 43] on span "Pause" at bounding box center [435, 51] width 35 height 18
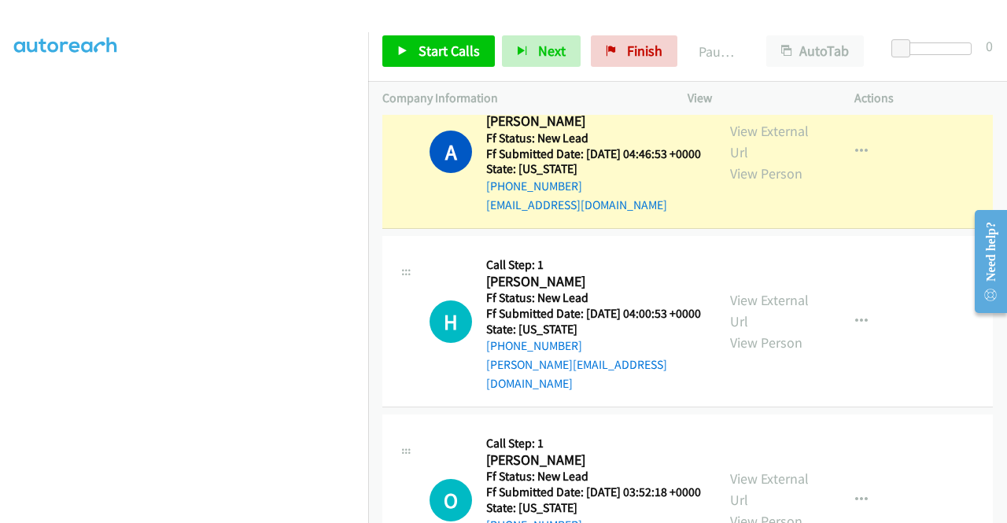
scroll to position [0, 0]
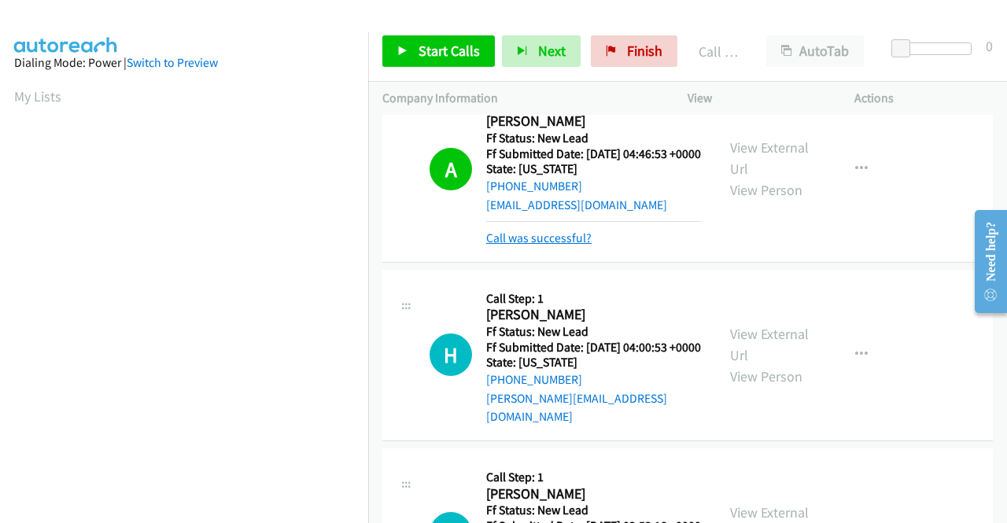
click at [507, 245] on link "Call was successful?" at bounding box center [538, 237] width 105 height 15
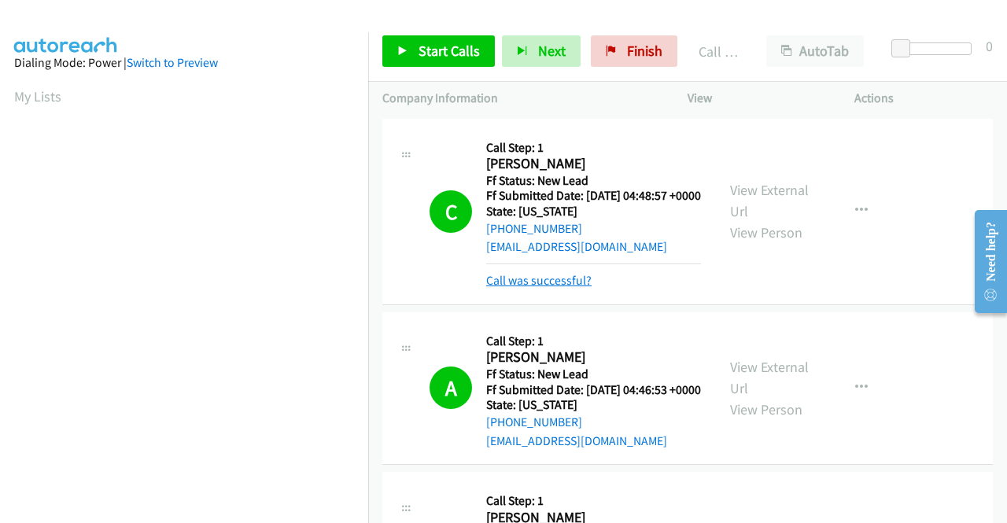
click at [544, 288] on link "Call was successful?" at bounding box center [538, 280] width 105 height 15
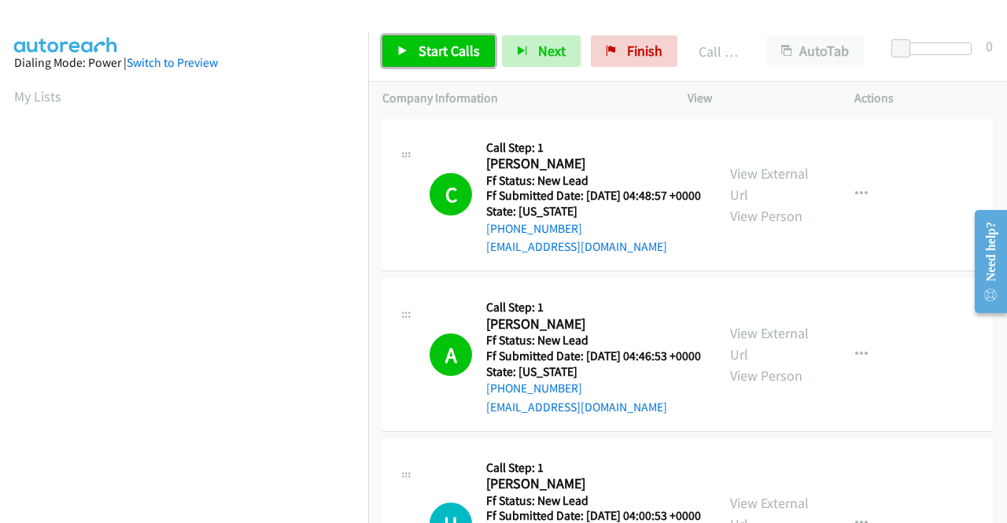
click at [458, 61] on link "Start Calls" at bounding box center [438, 50] width 112 height 31
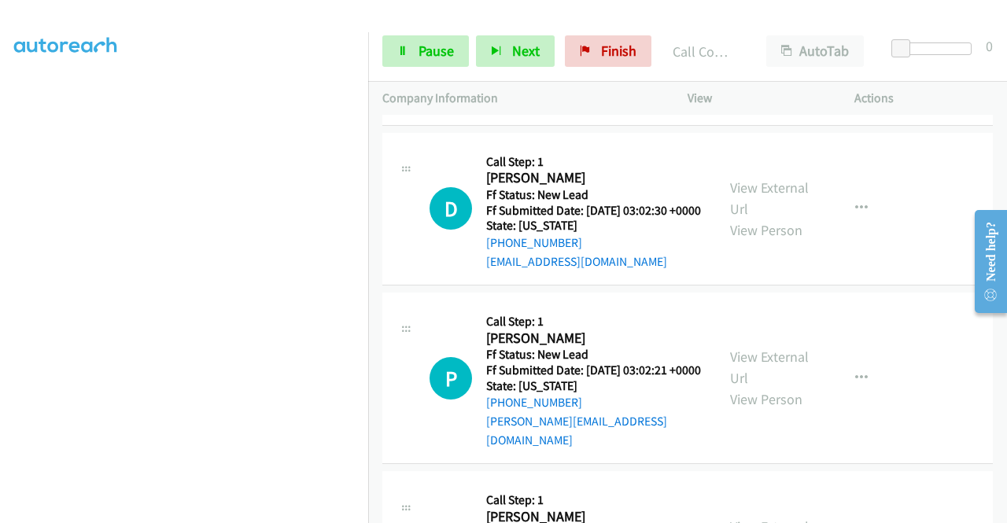
scroll to position [1118, 0]
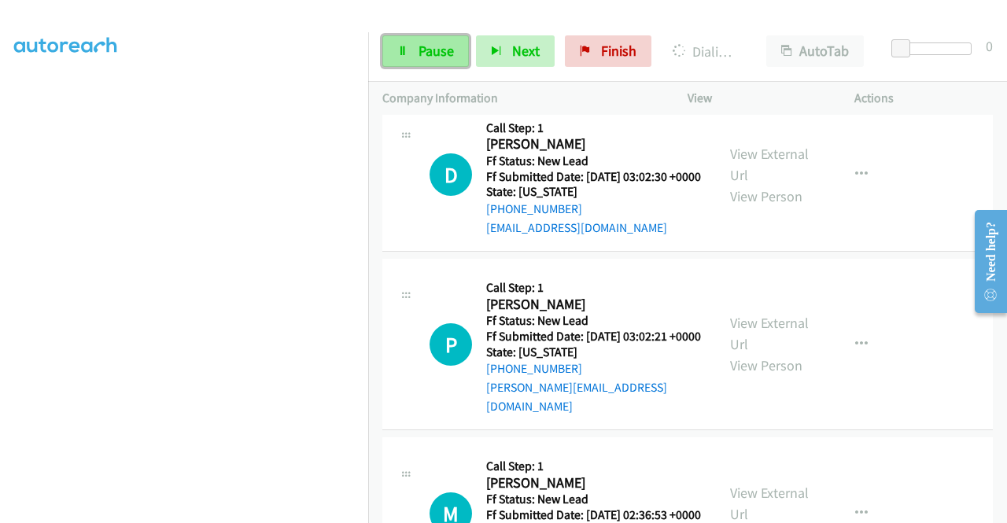
click at [423, 60] on link "Pause" at bounding box center [425, 50] width 87 height 31
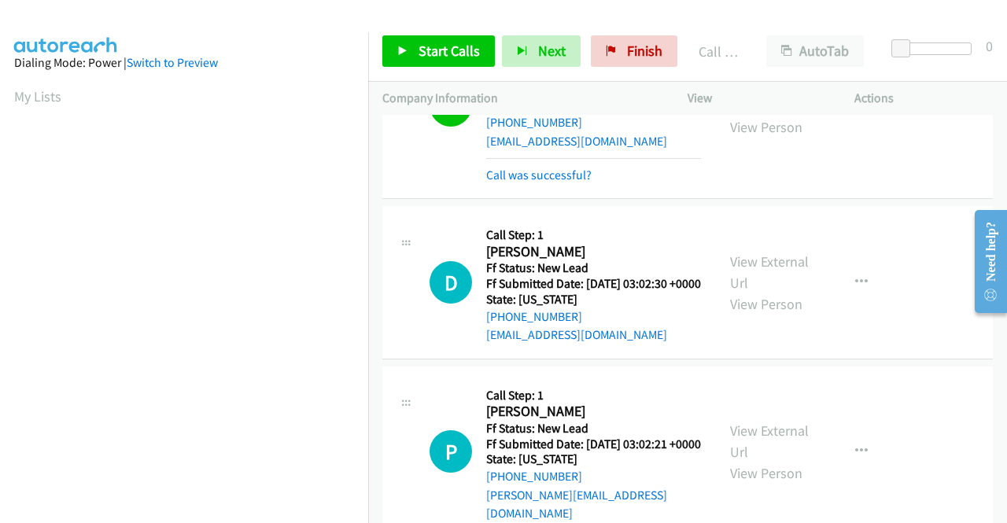
scroll to position [960, 0]
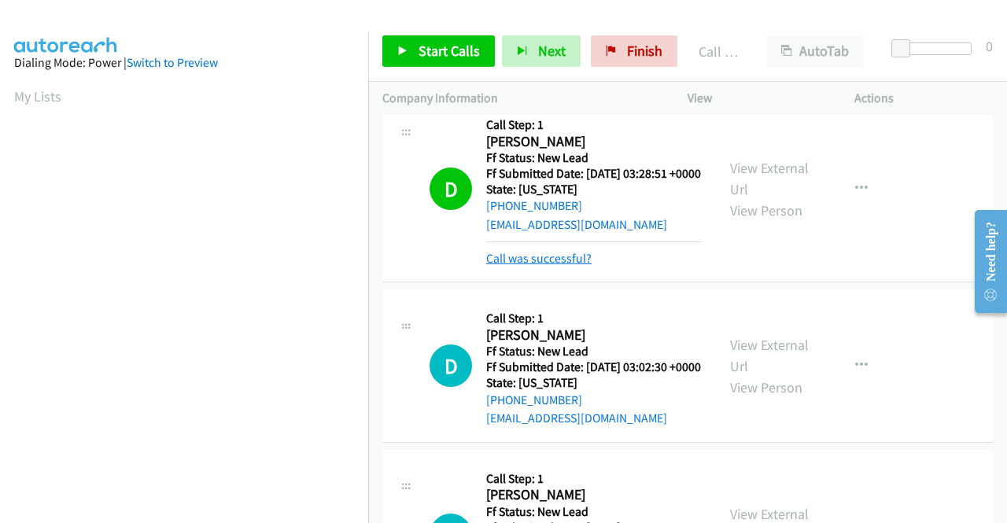
click at [543, 266] on link "Call was successful?" at bounding box center [538, 258] width 105 height 15
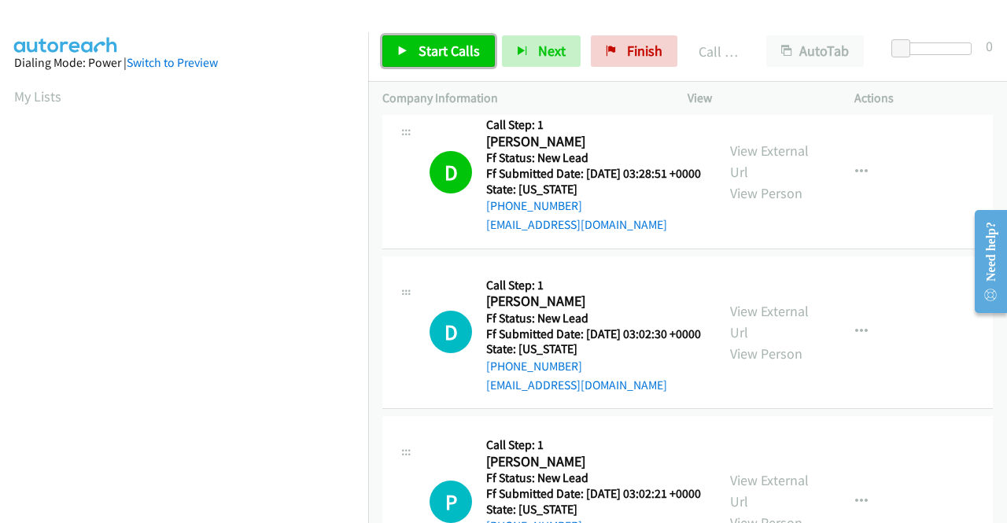
click at [444, 43] on span "Start Calls" at bounding box center [448, 51] width 61 height 18
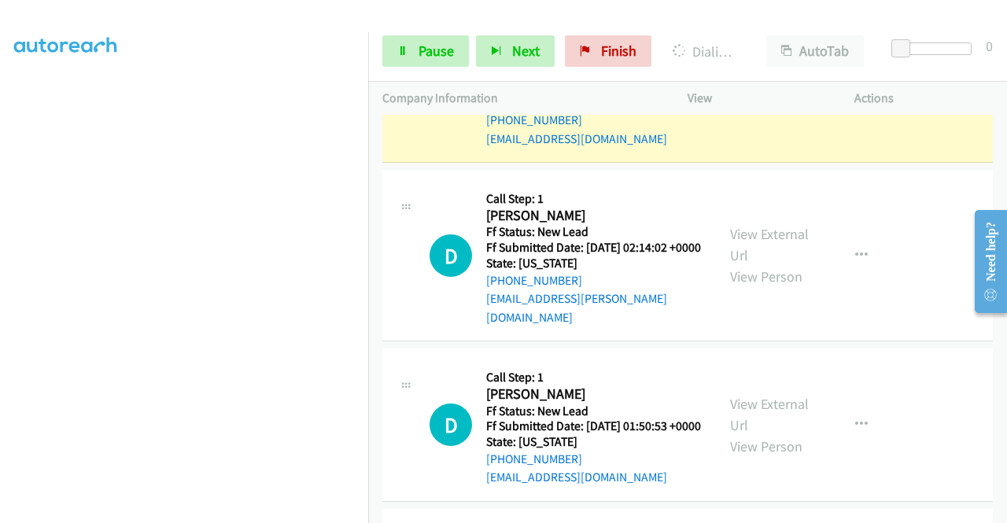
scroll to position [2078, 0]
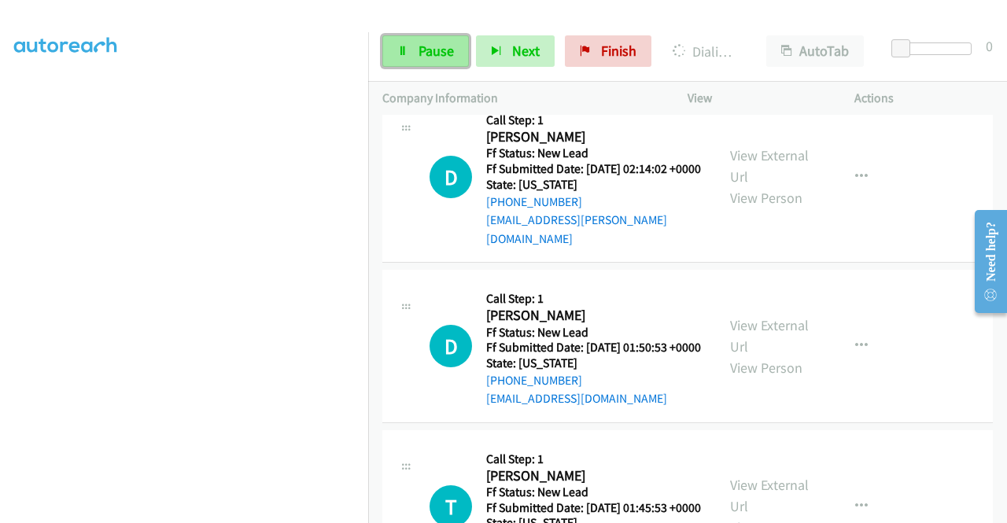
click at [459, 58] on link "Pause" at bounding box center [425, 50] width 87 height 31
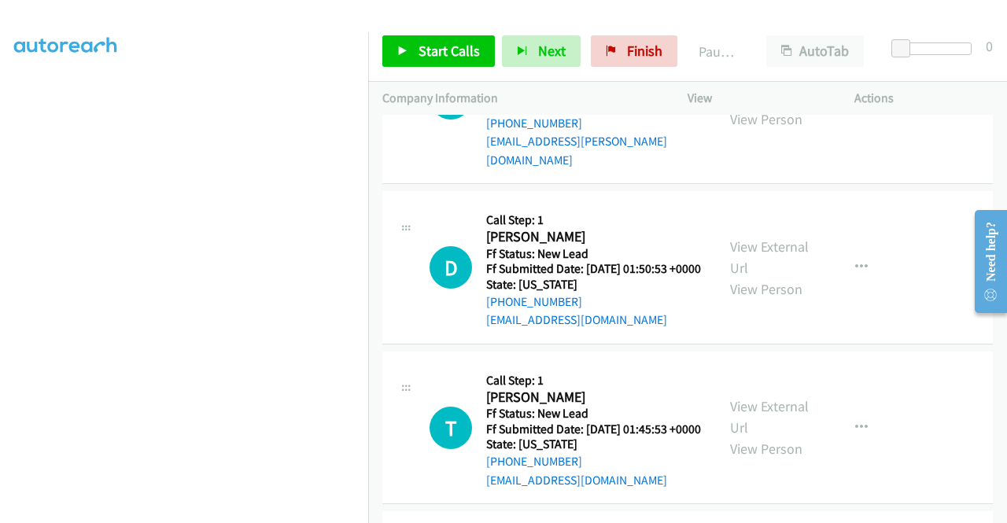
scroll to position [0, 0]
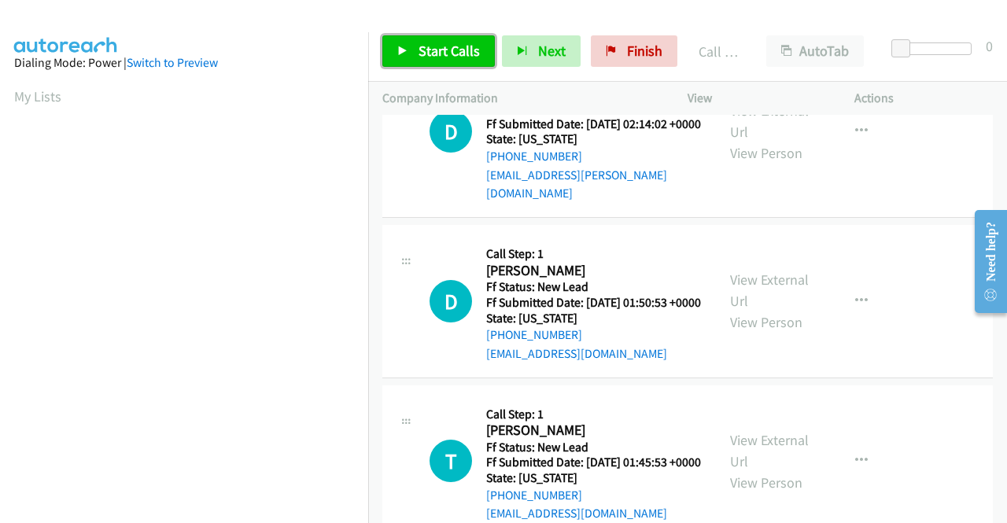
click at [426, 50] on span "Start Calls" at bounding box center [448, 51] width 61 height 18
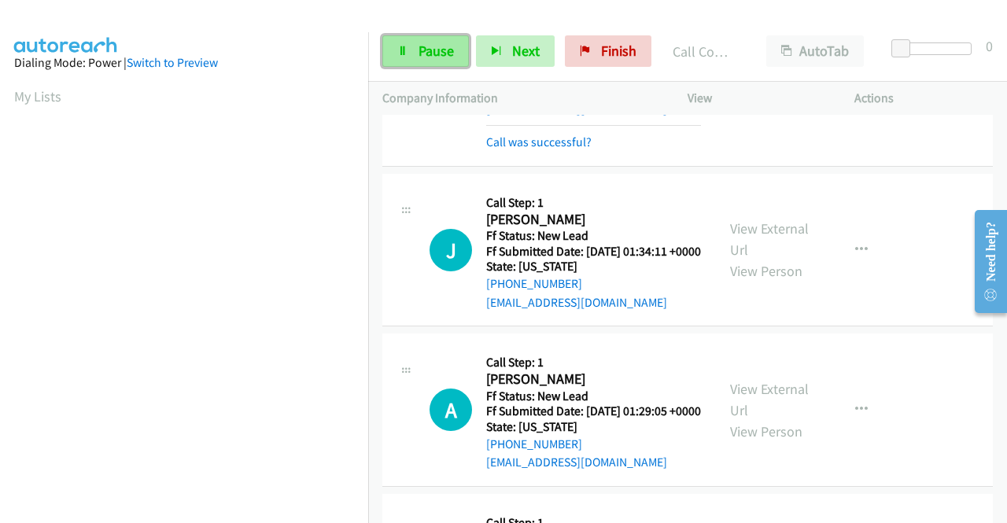
click at [437, 50] on span "Pause" at bounding box center [435, 51] width 35 height 18
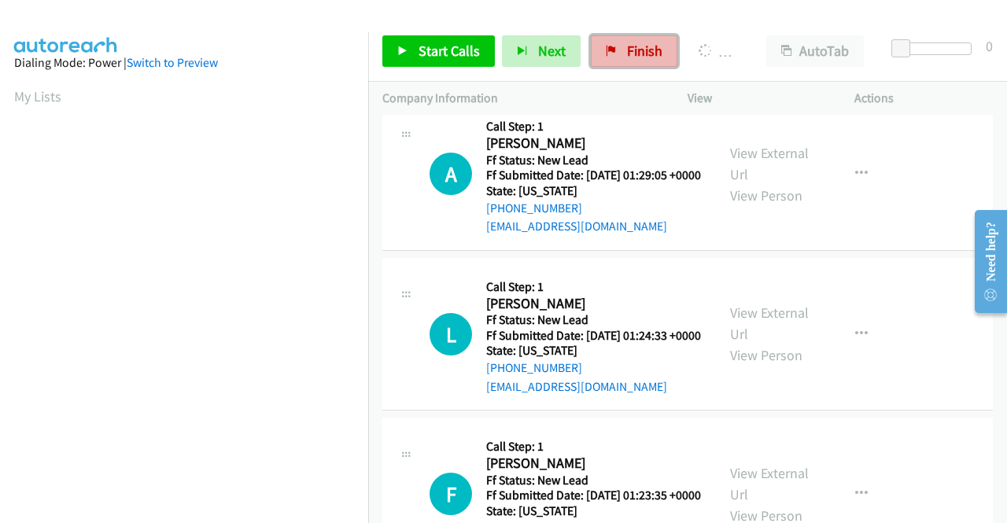
click at [627, 53] on span "Finish" at bounding box center [644, 51] width 35 height 18
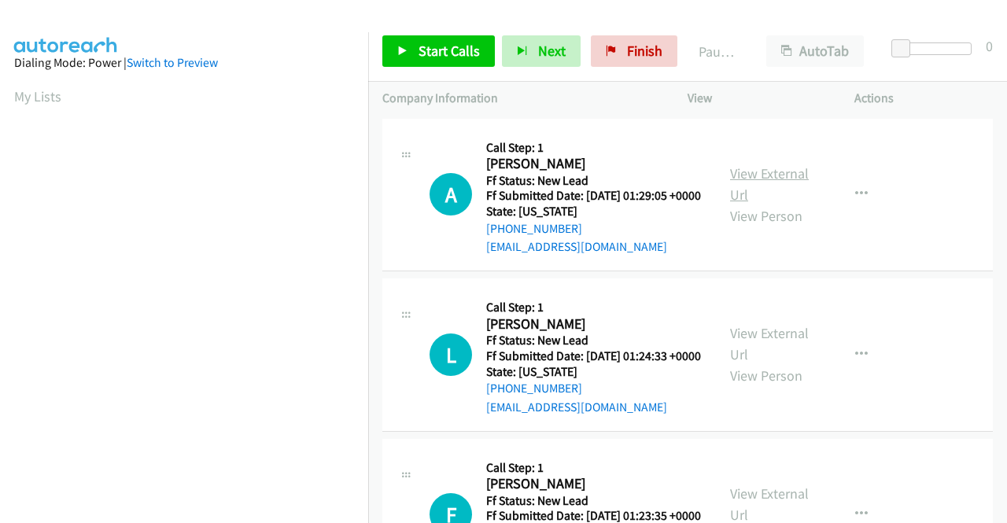
click at [748, 177] on link "View External Url" at bounding box center [769, 183] width 79 height 39
click at [761, 359] on link "View External Url" at bounding box center [769, 343] width 79 height 39
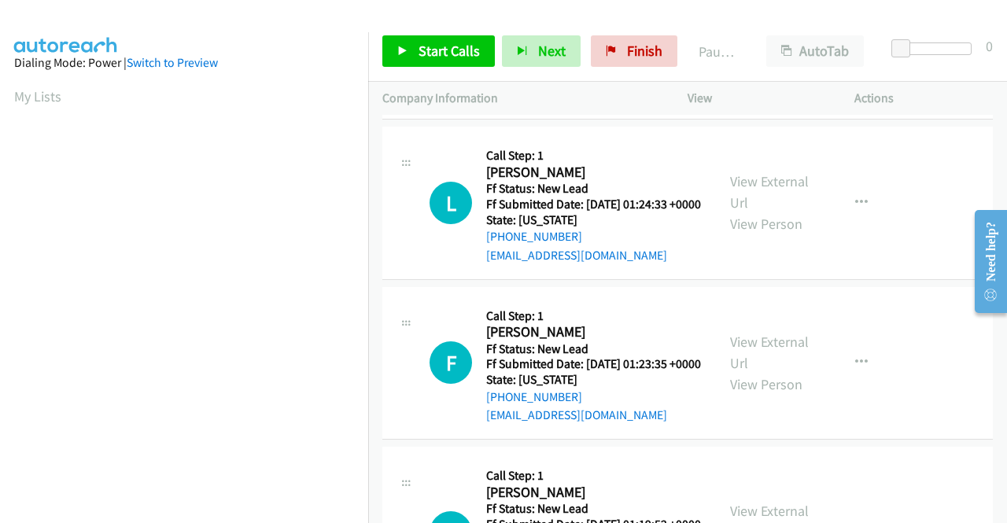
scroll to position [157, 0]
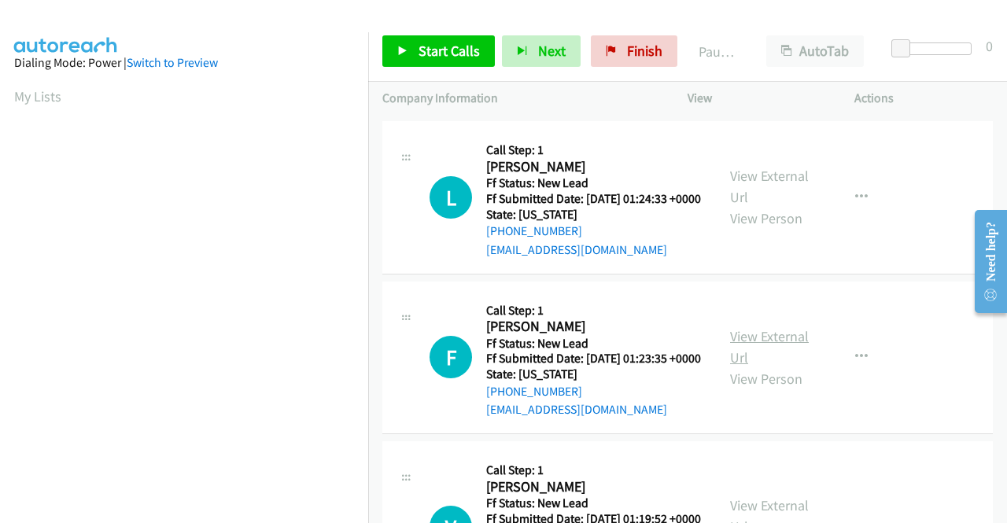
click at [765, 367] on link "View External Url" at bounding box center [769, 346] width 79 height 39
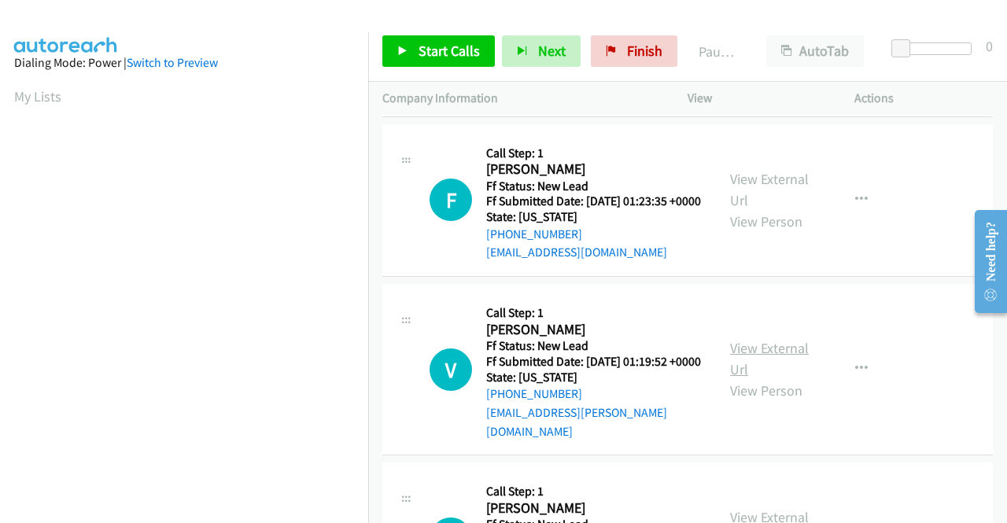
click at [781, 378] on link "View External Url" at bounding box center [769, 358] width 79 height 39
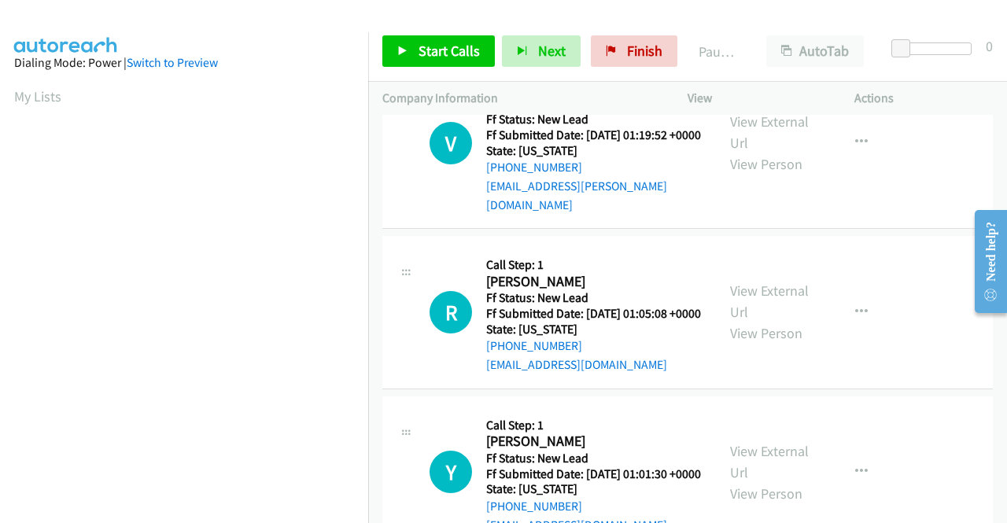
scroll to position [551, 0]
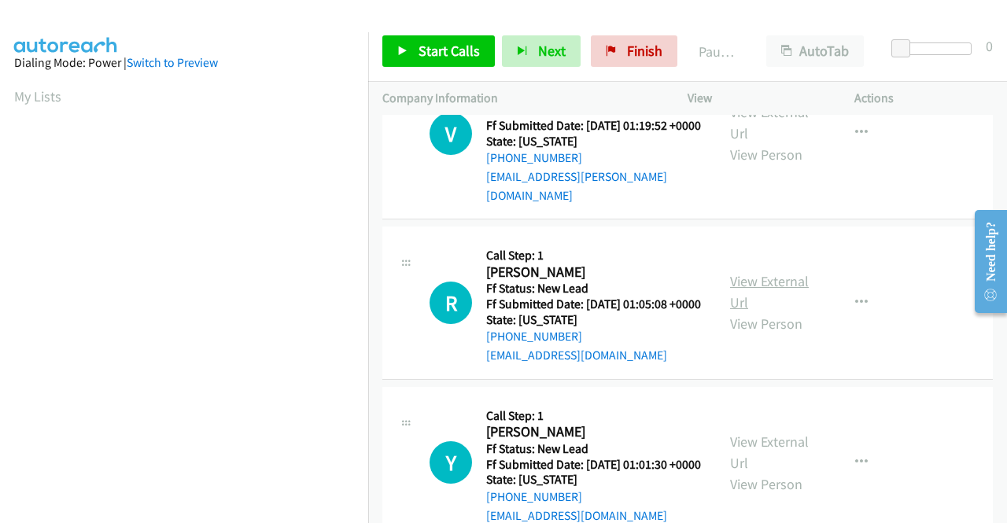
click at [768, 311] on link "View External Url" at bounding box center [769, 291] width 79 height 39
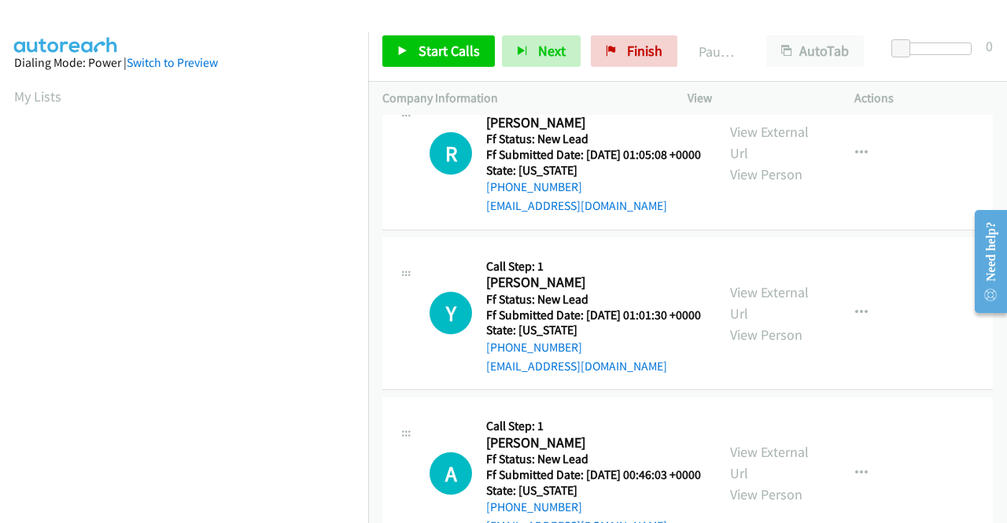
scroll to position [708, 0]
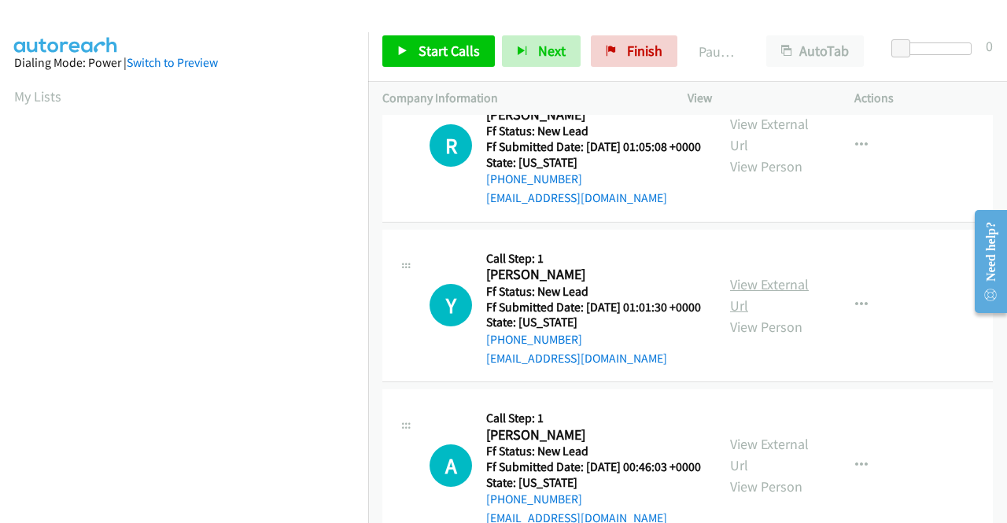
click at [757, 315] on link "View External Url" at bounding box center [769, 294] width 79 height 39
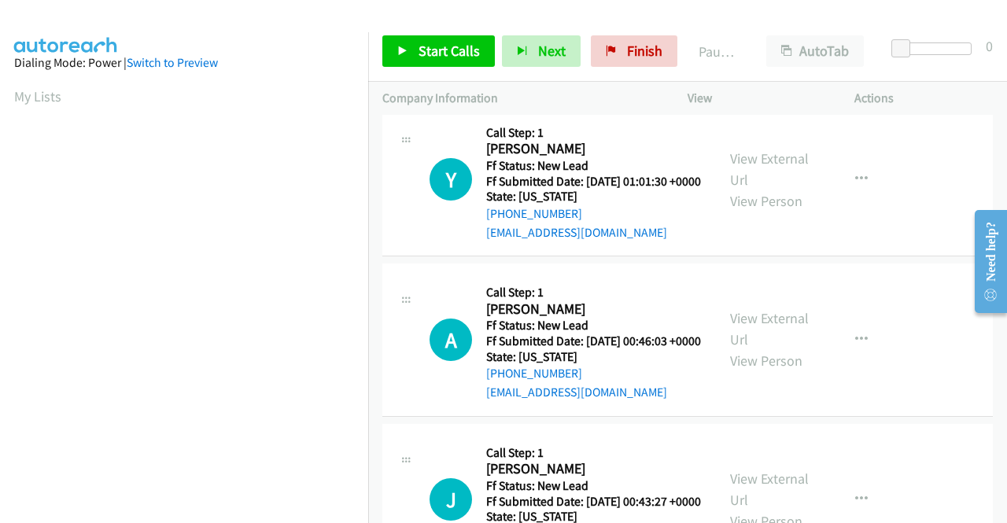
scroll to position [865, 0]
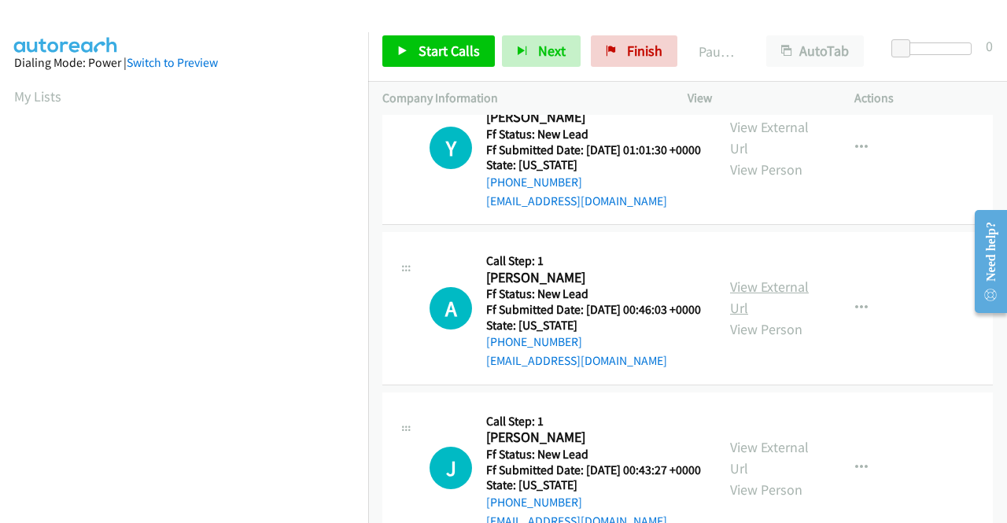
click at [761, 317] on link "View External Url" at bounding box center [769, 297] width 79 height 39
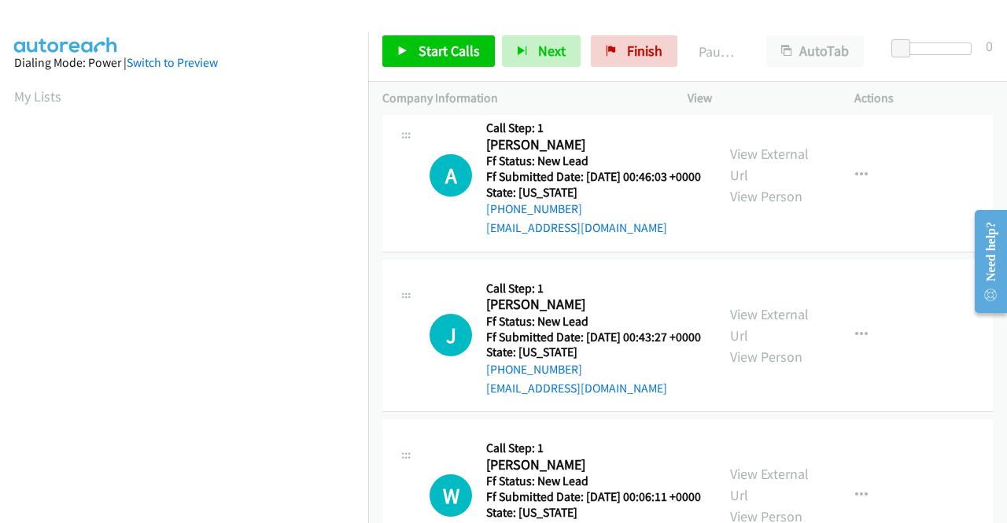
scroll to position [1023, 0]
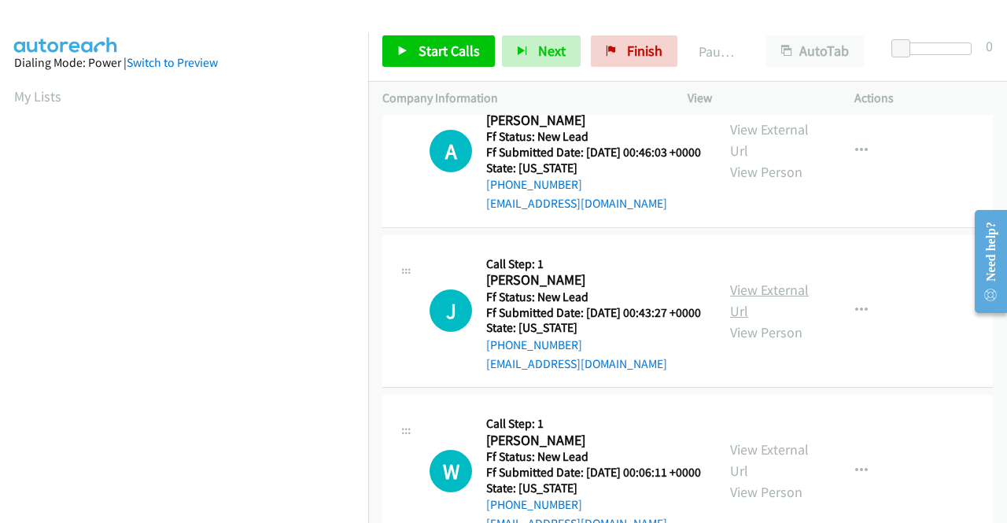
click at [757, 320] on link "View External Url" at bounding box center [769, 300] width 79 height 39
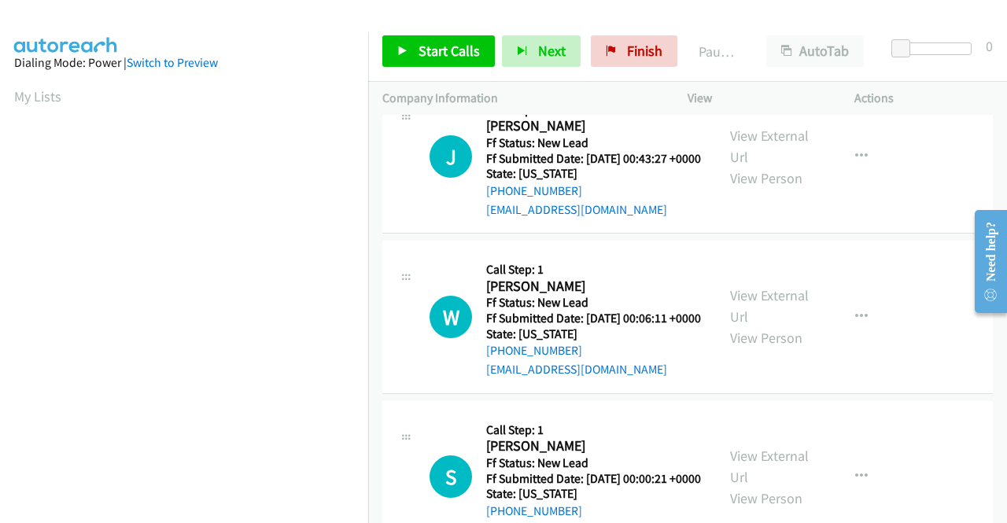
scroll to position [1180, 0]
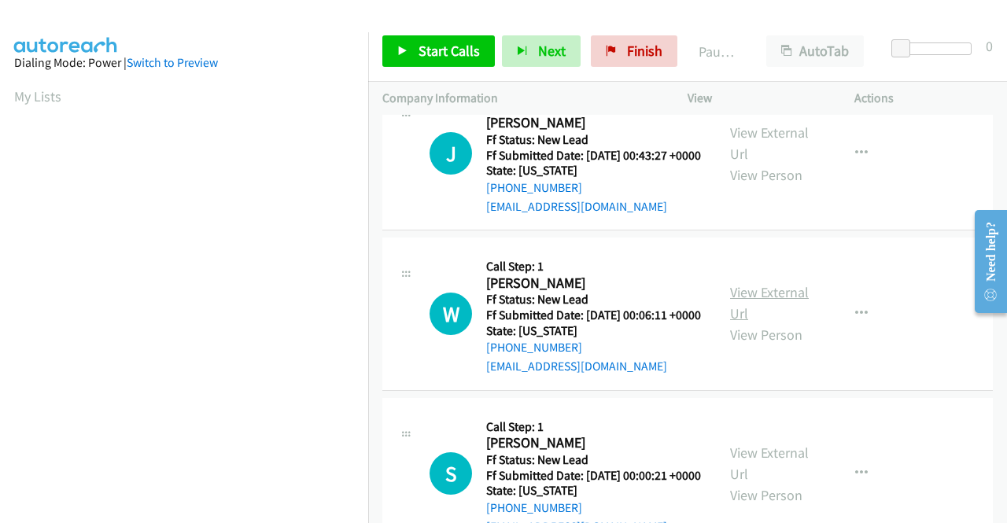
click at [756, 322] on link "View External Url" at bounding box center [769, 302] width 79 height 39
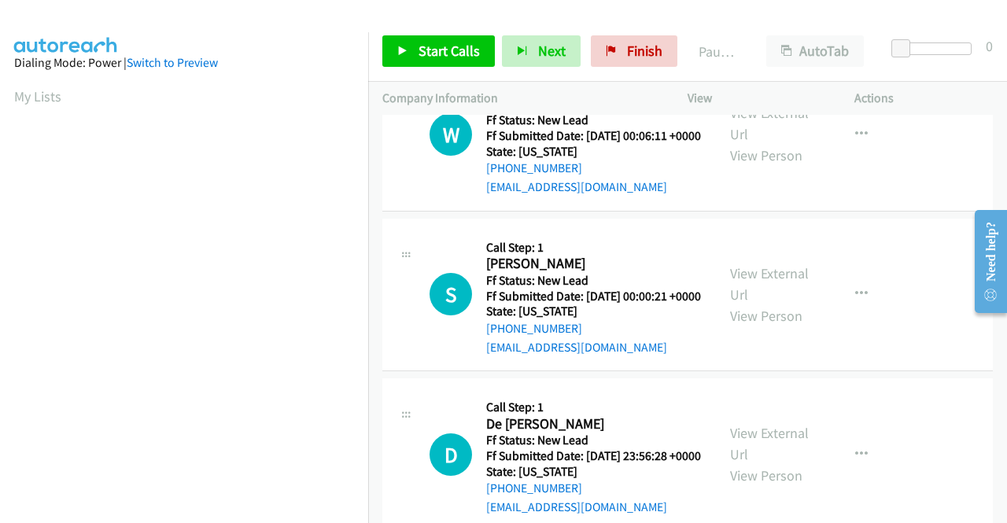
scroll to position [1416, 0]
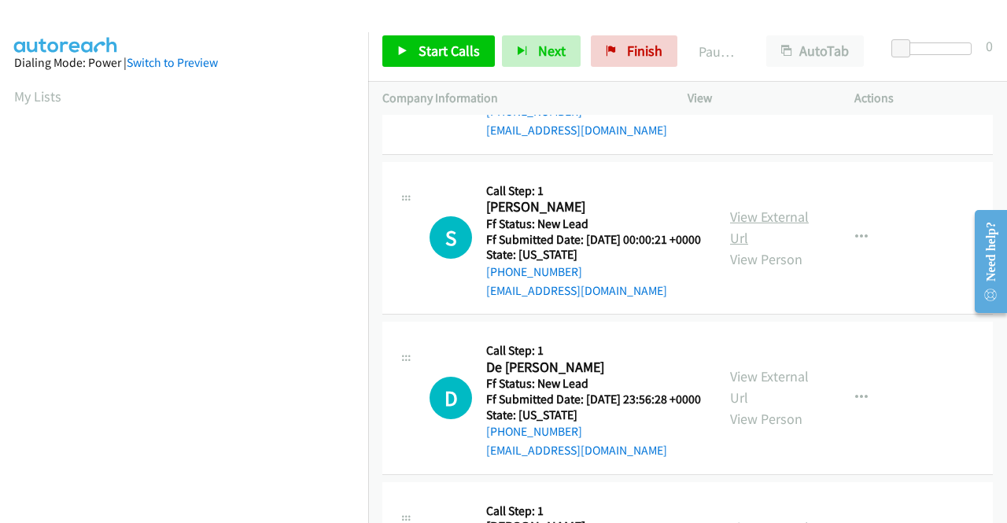
click at [749, 247] on link "View External Url" at bounding box center [769, 227] width 79 height 39
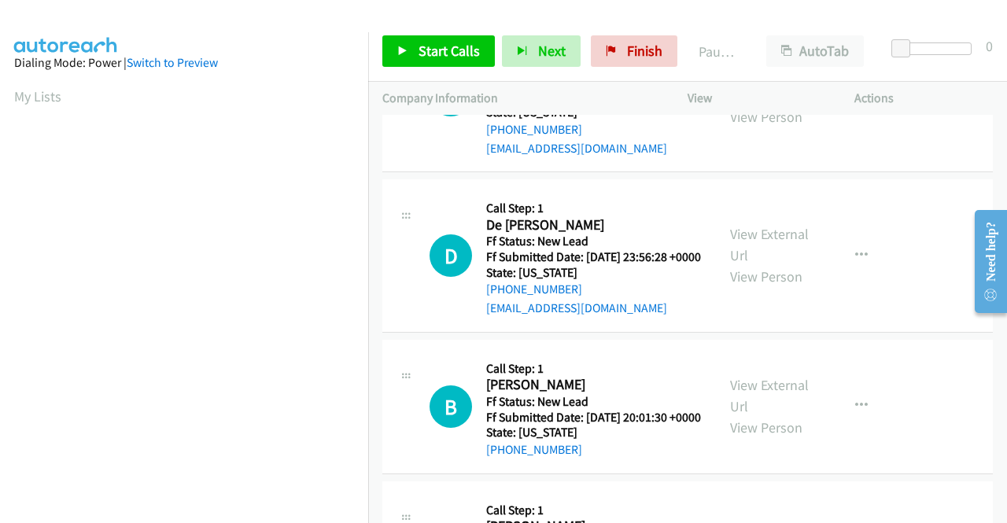
scroll to position [1573, 0]
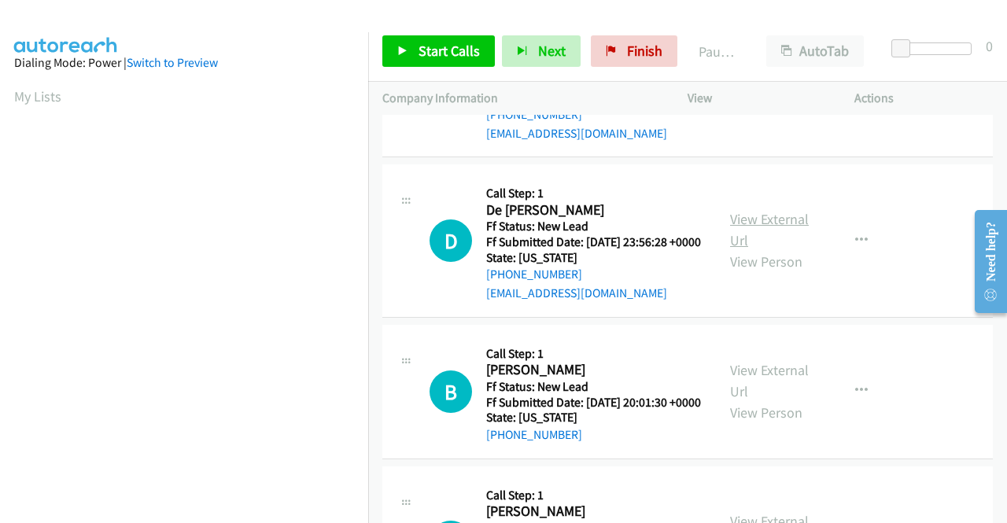
click at [741, 249] on link "View External Url" at bounding box center [769, 229] width 79 height 39
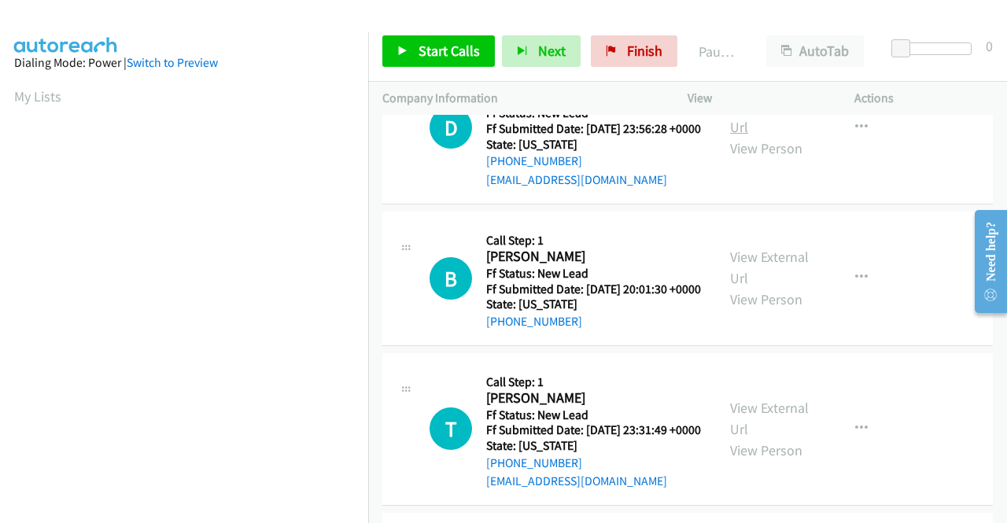
scroll to position [1730, 0]
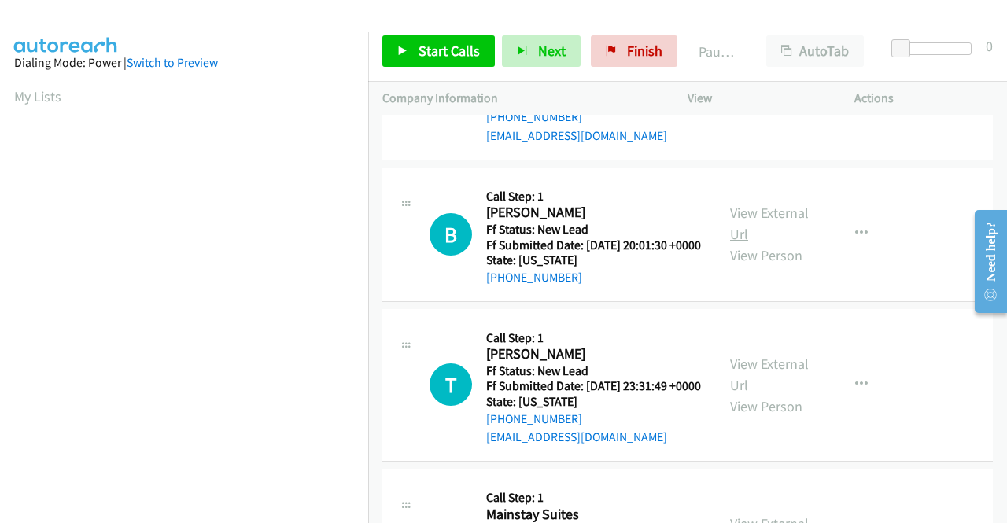
click at [783, 243] on link "View External Url" at bounding box center [769, 223] width 79 height 39
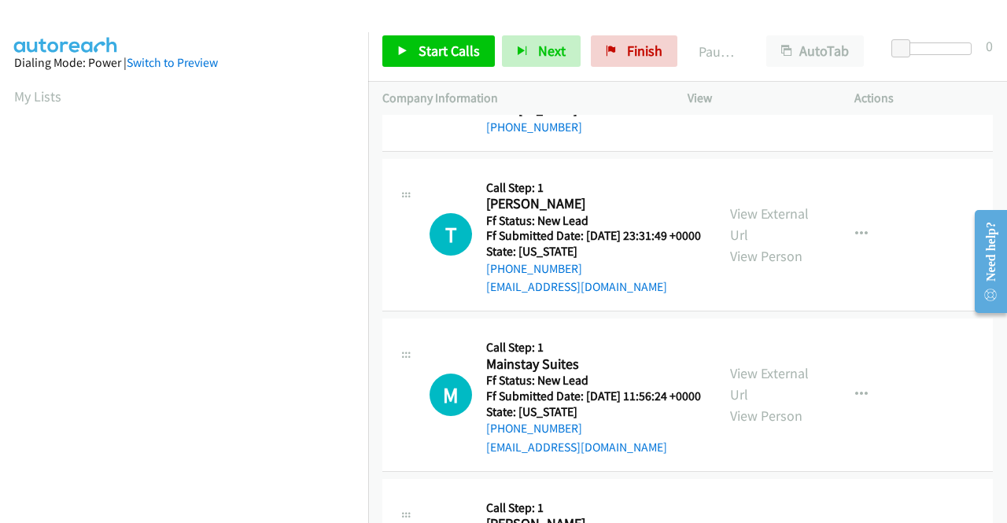
scroll to position [1888, 0]
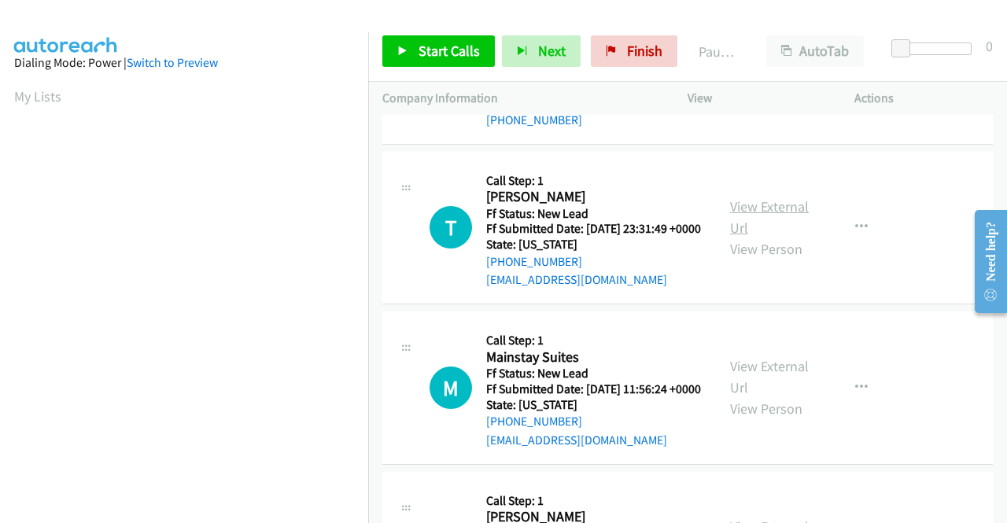
click at [768, 237] on link "View External Url" at bounding box center [769, 216] width 79 height 39
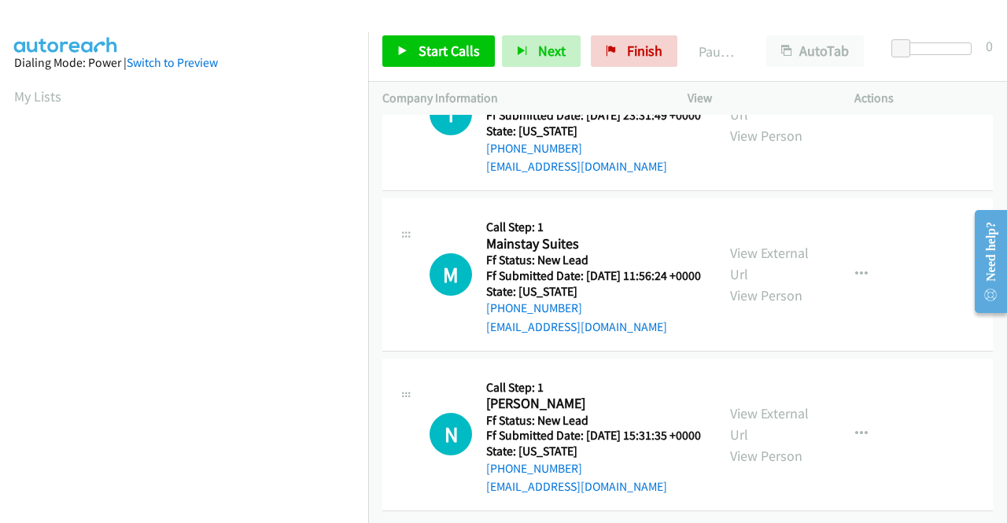
scroll to position [2045, 0]
click at [768, 283] on link "View External Url" at bounding box center [769, 263] width 79 height 39
click at [746, 404] on link "View External Url" at bounding box center [769, 423] width 79 height 39
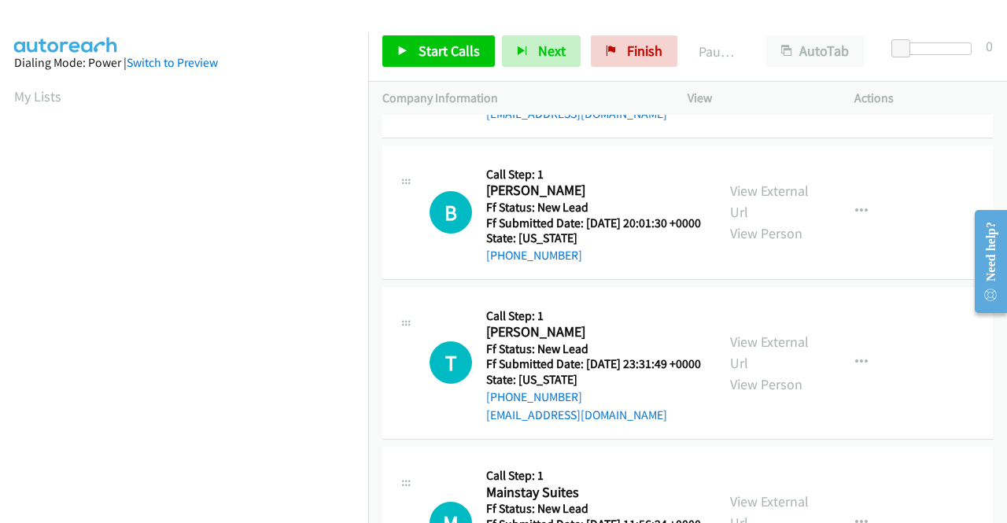
scroll to position [1750, 0]
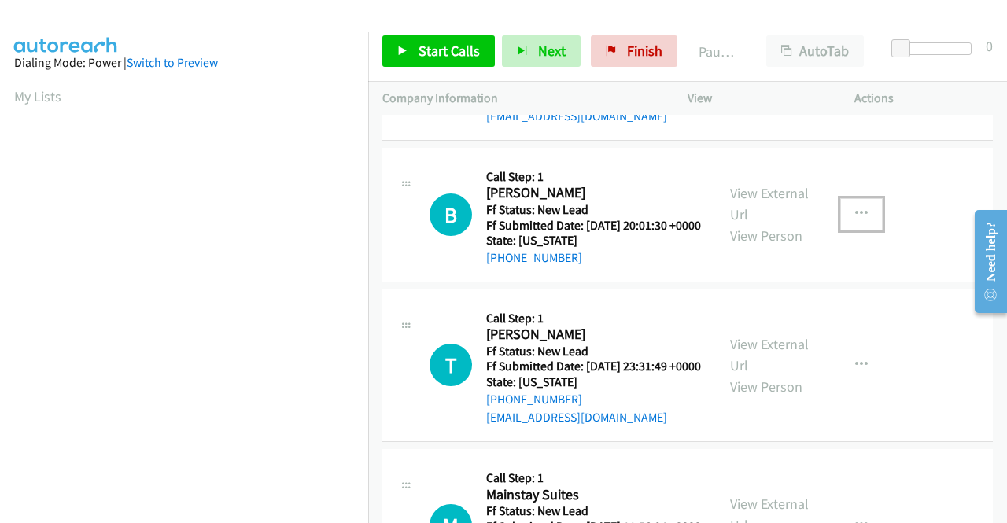
click at [855, 220] on icon "button" at bounding box center [861, 214] width 13 height 13
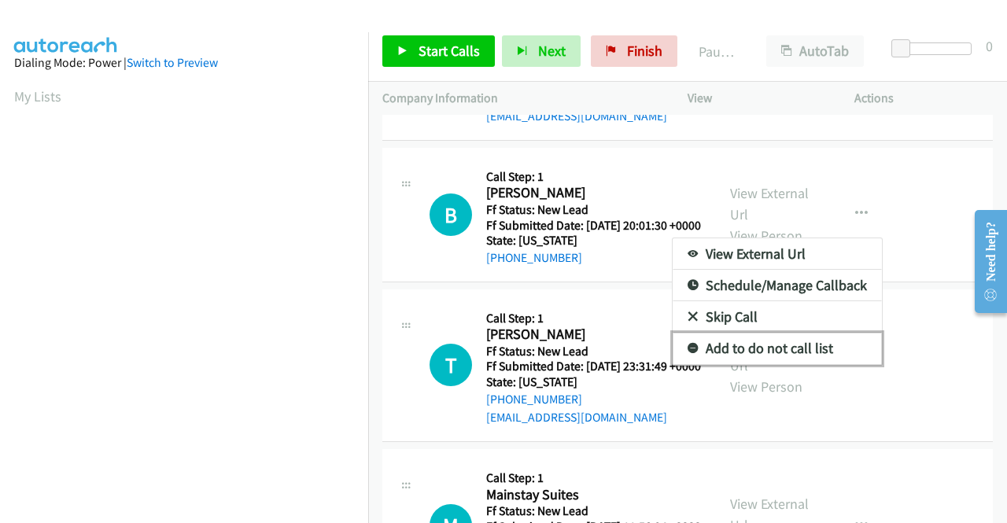
click at [763, 364] on link "Add to do not call list" at bounding box center [777, 348] width 209 height 31
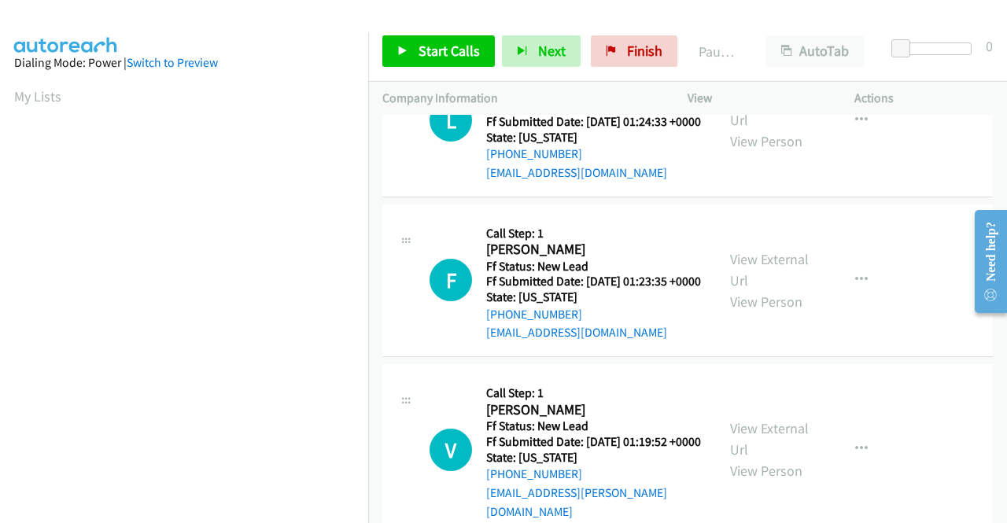
scroll to position [0, 0]
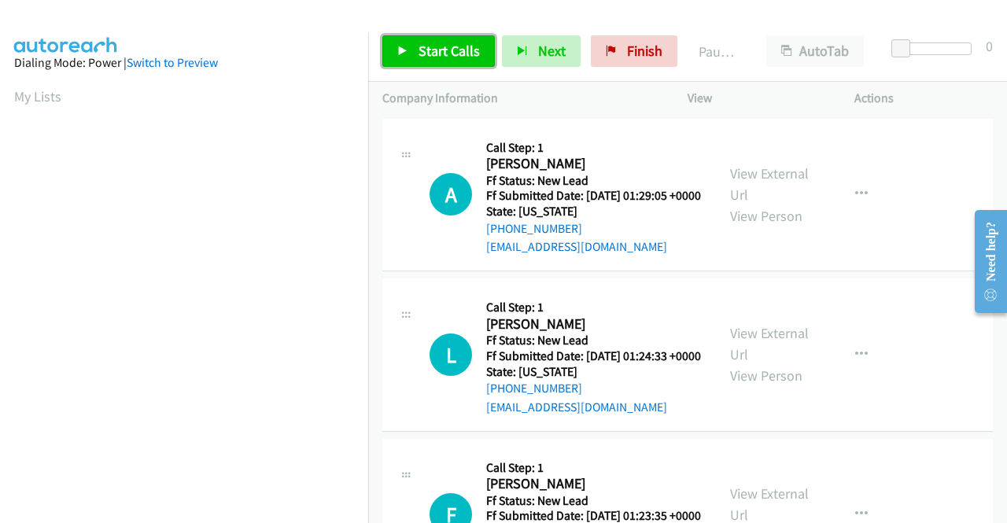
click at [423, 44] on span "Start Calls" at bounding box center [448, 51] width 61 height 18
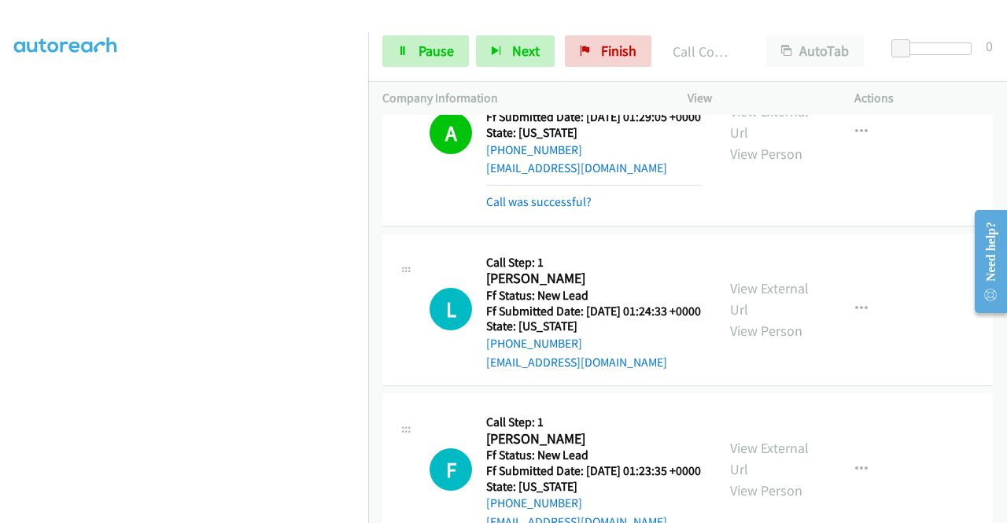
scroll to position [95, 0]
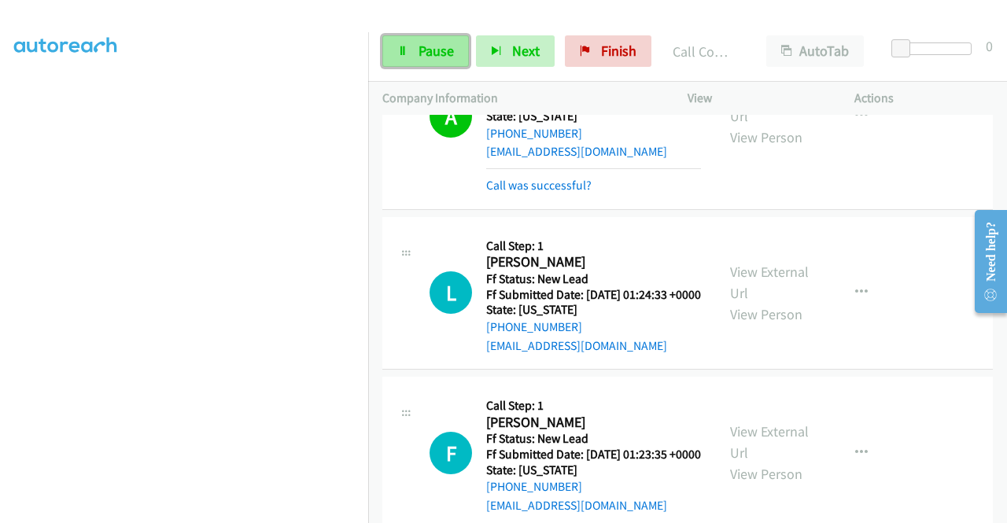
click at [439, 51] on span "Pause" at bounding box center [435, 51] width 35 height 18
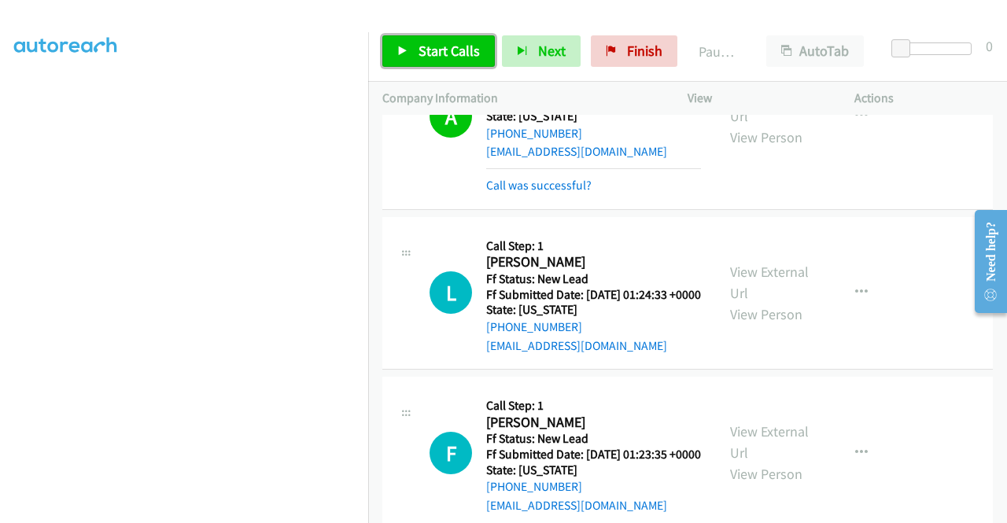
click at [402, 47] on icon at bounding box center [402, 51] width 11 height 11
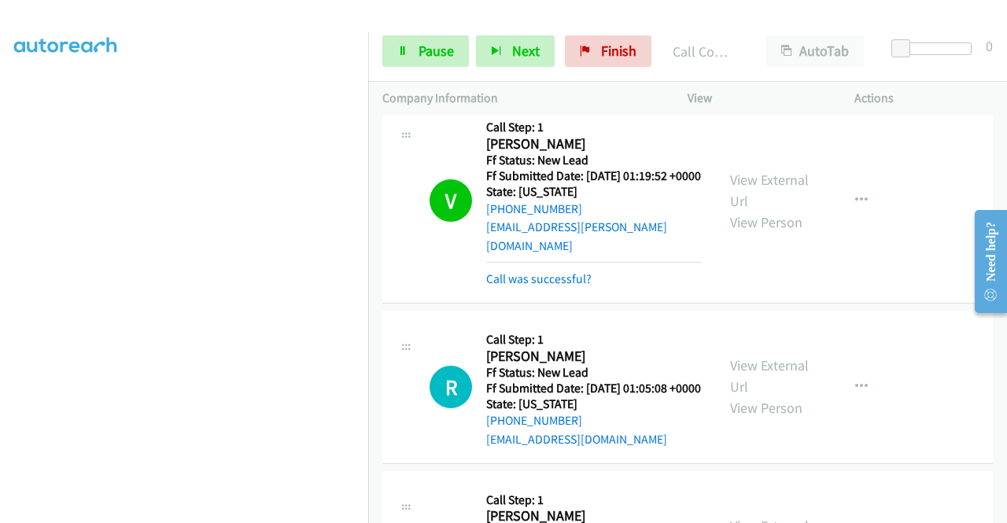
scroll to position [280, 0]
click at [447, 48] on span "Pause" at bounding box center [435, 51] width 35 height 18
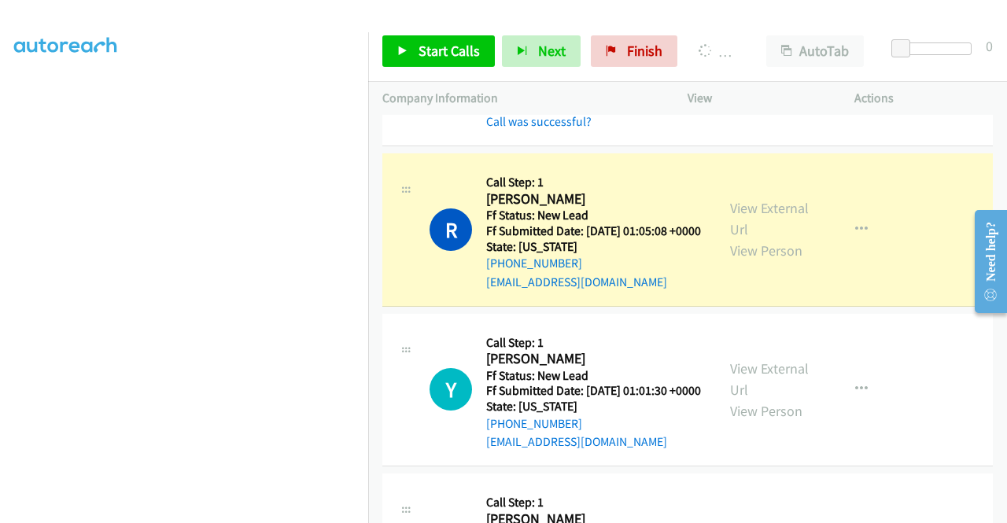
scroll to position [0, 0]
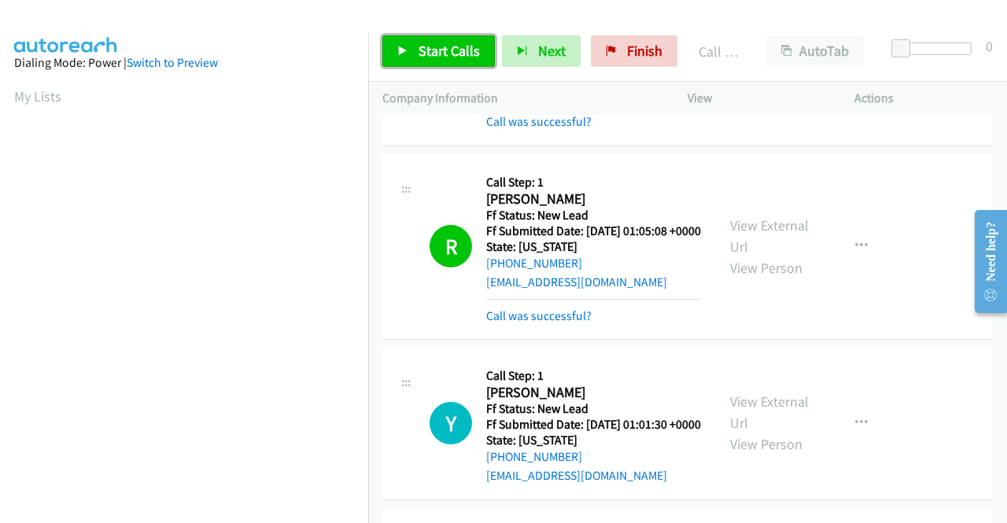
click at [422, 50] on span "Start Calls" at bounding box center [448, 51] width 61 height 18
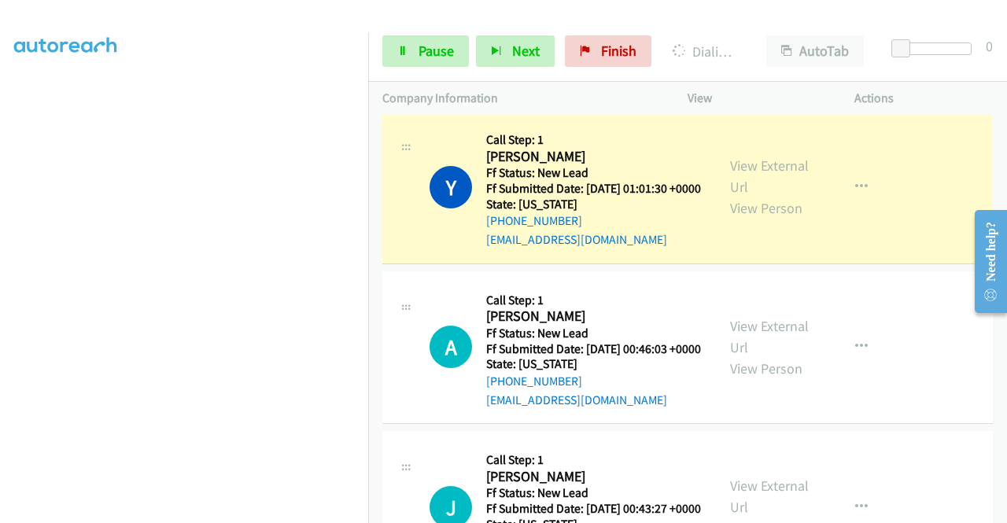
scroll to position [1039, 0]
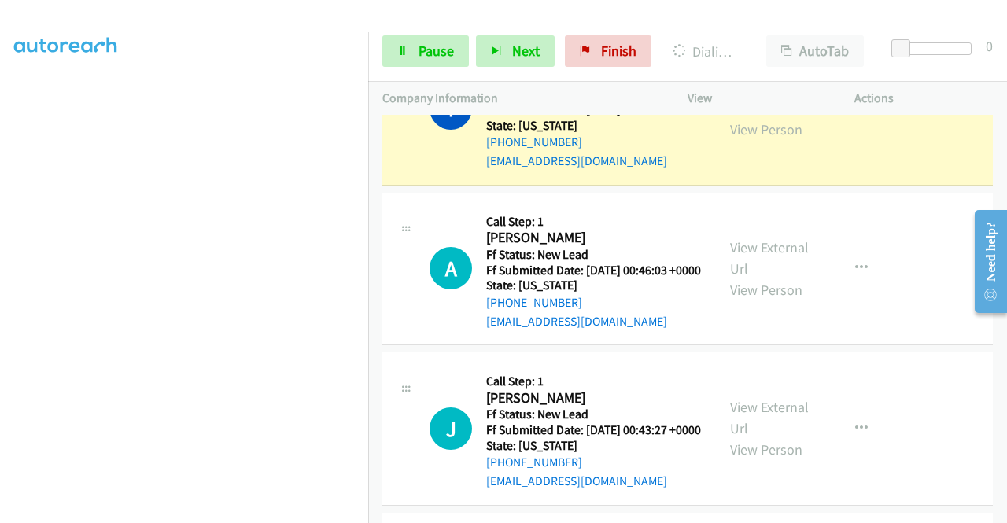
click at [440, 69] on div "Start Calls Pause Next Finish Dialing Yviane [PERSON_NAME] AutoTab AutoTab 0" at bounding box center [687, 51] width 639 height 61
click at [441, 63] on link "Pause" at bounding box center [425, 50] width 87 height 31
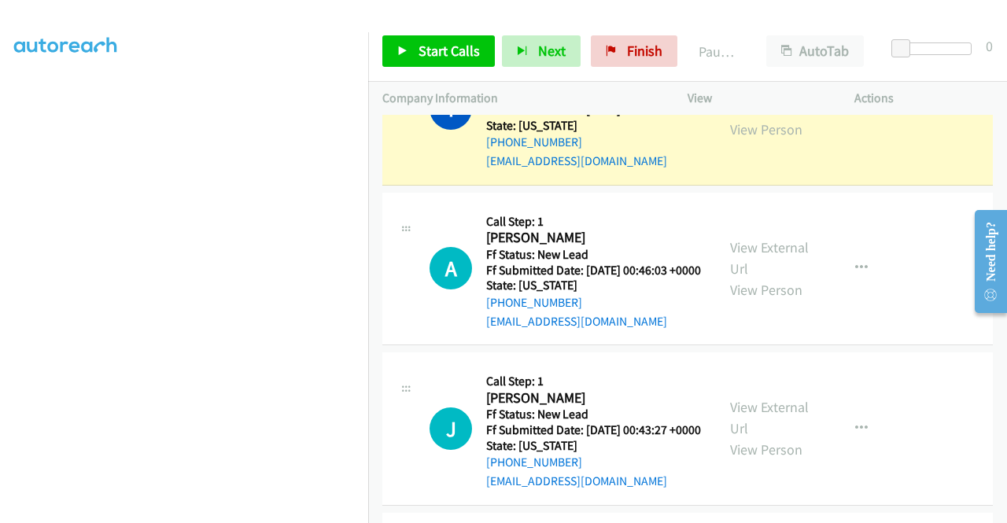
scroll to position [123, 0]
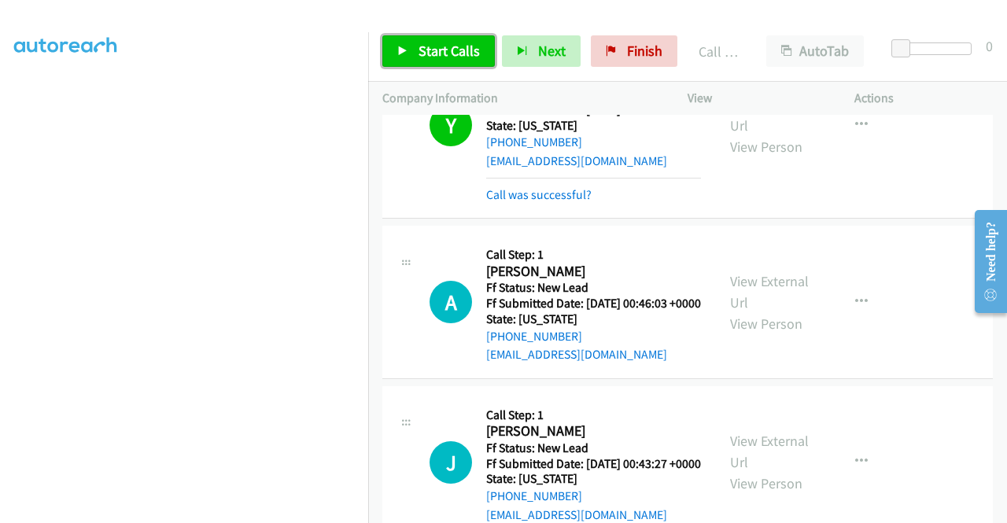
click at [425, 51] on span "Start Calls" at bounding box center [448, 51] width 61 height 18
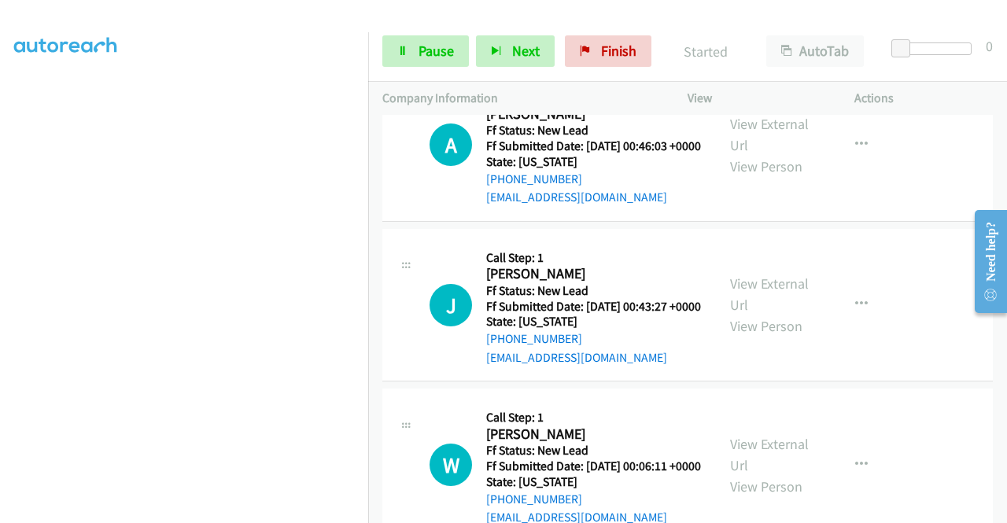
scroll to position [359, 0]
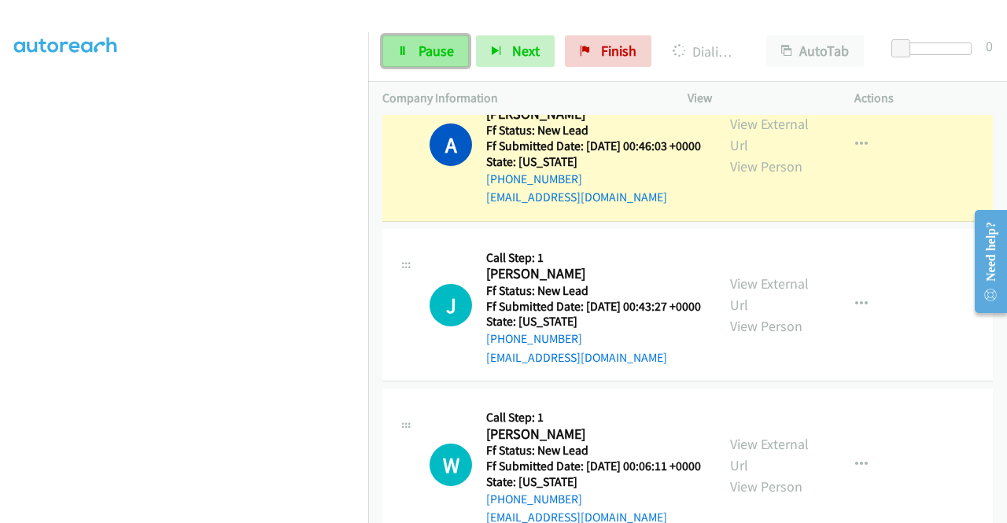
click at [407, 37] on link "Pause" at bounding box center [425, 50] width 87 height 31
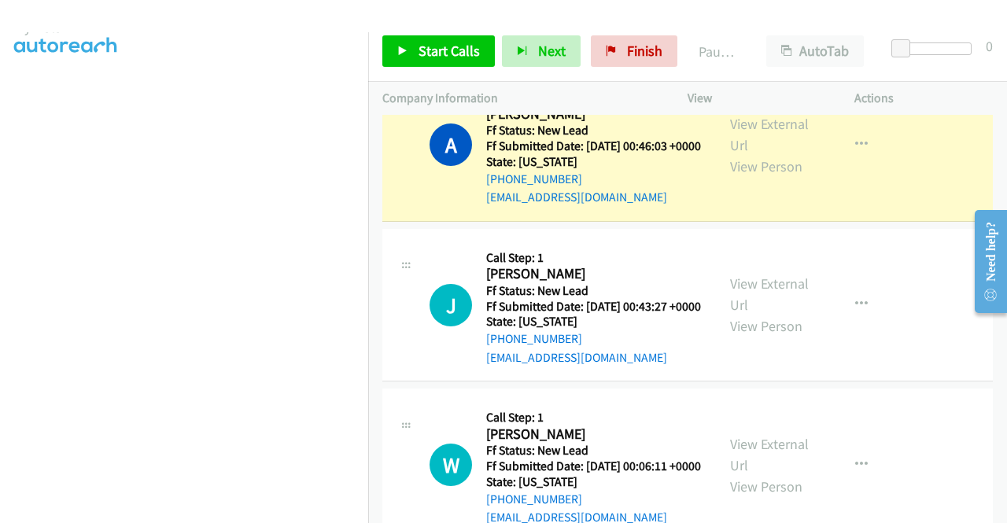
scroll to position [44, 0]
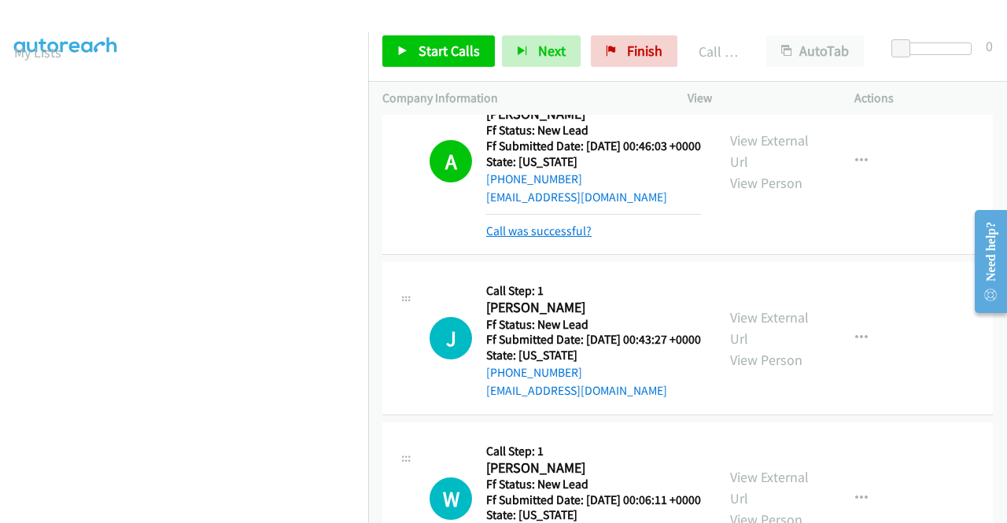
click at [555, 238] on link "Call was successful?" at bounding box center [538, 230] width 105 height 15
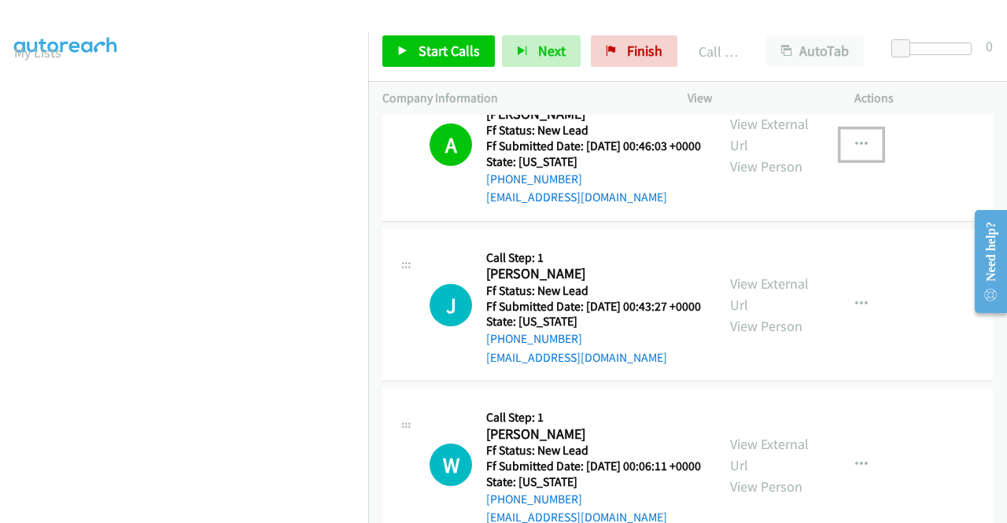
click at [857, 151] on icon "button" at bounding box center [861, 144] width 13 height 13
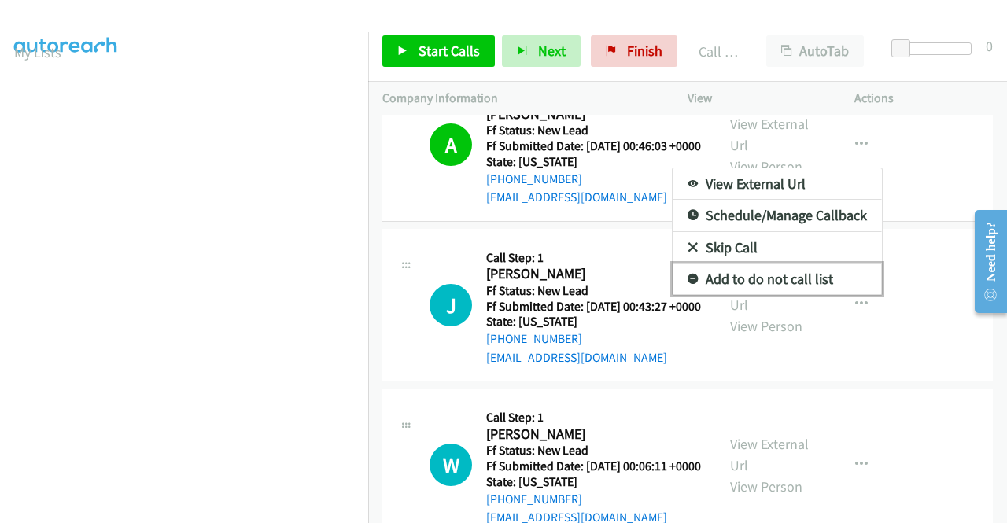
click at [758, 295] on link "Add to do not call list" at bounding box center [777, 278] width 209 height 31
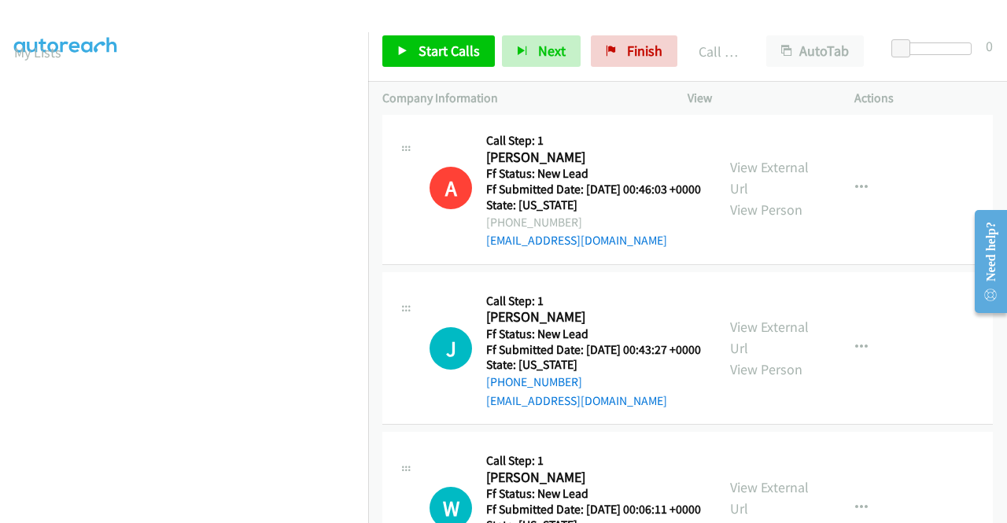
scroll to position [1039, 0]
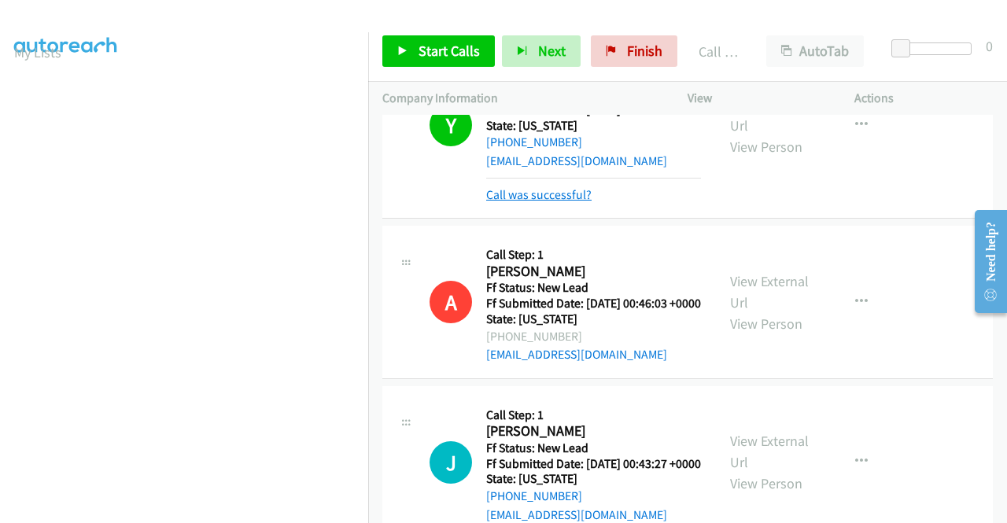
click at [546, 202] on link "Call was successful?" at bounding box center [538, 194] width 105 height 15
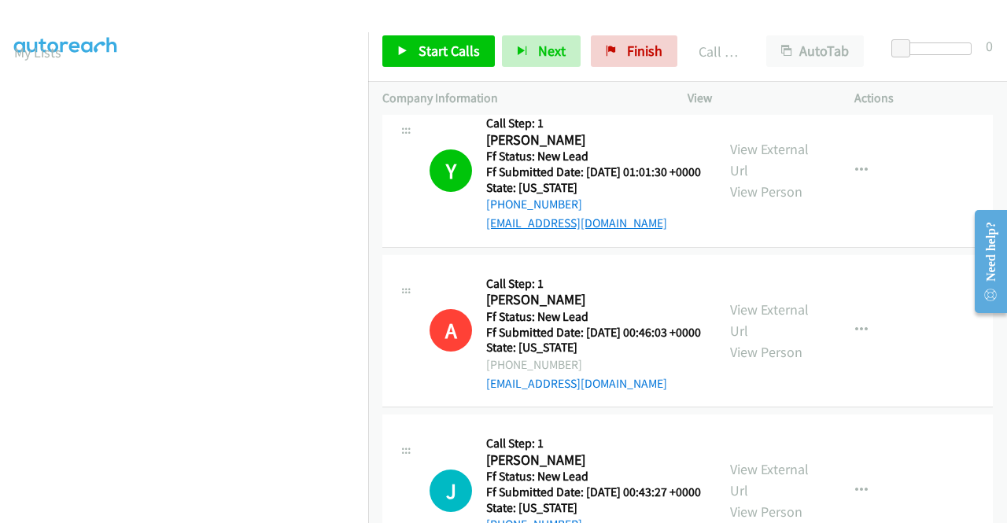
scroll to position [882, 0]
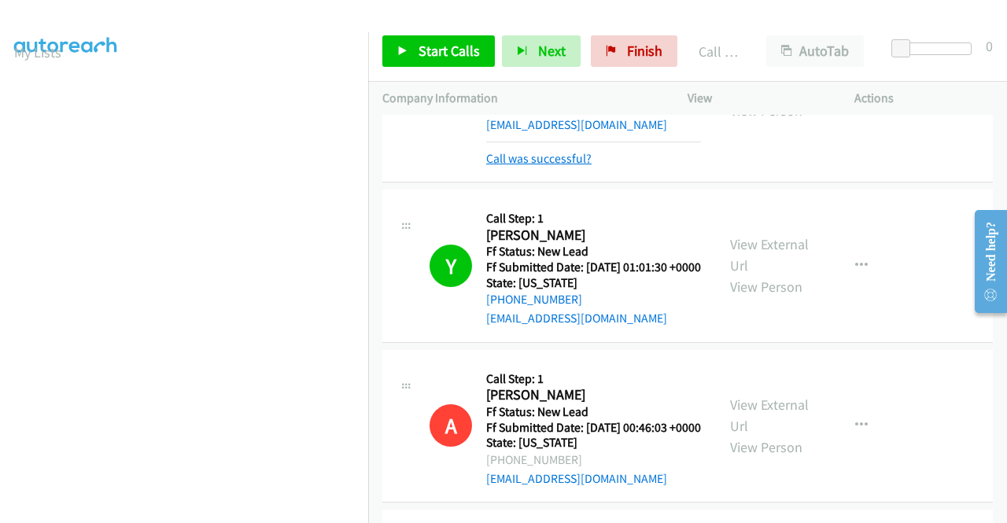
click at [579, 166] on link "Call was successful?" at bounding box center [538, 158] width 105 height 15
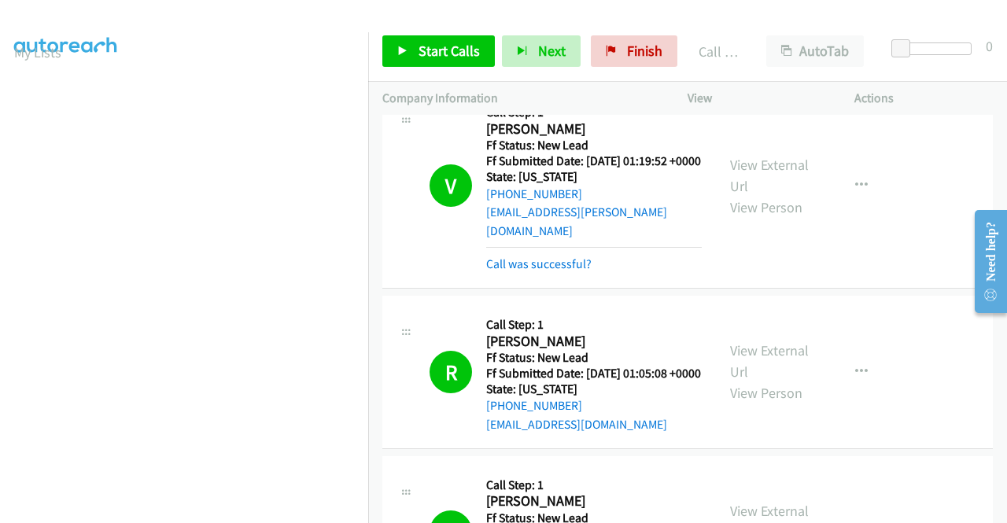
scroll to position [551, 0]
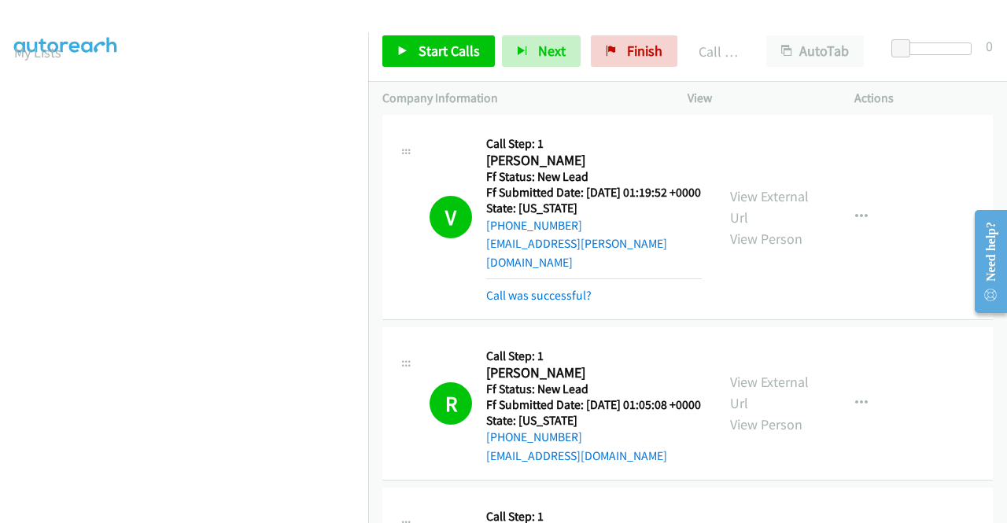
click at [573, 305] on div "Call was successful?" at bounding box center [594, 295] width 216 height 19
click at [574, 303] on link "Call was successful?" at bounding box center [538, 295] width 105 height 15
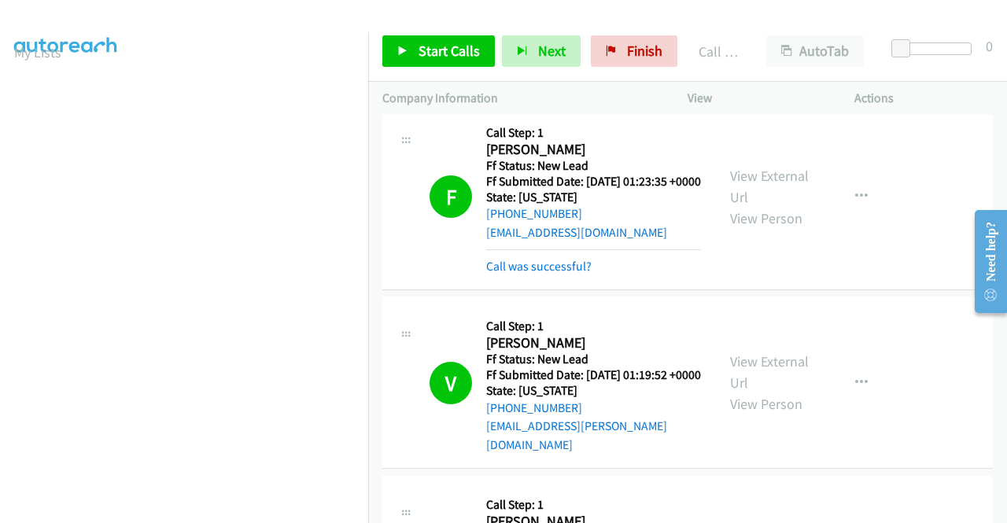
scroll to position [315, 0]
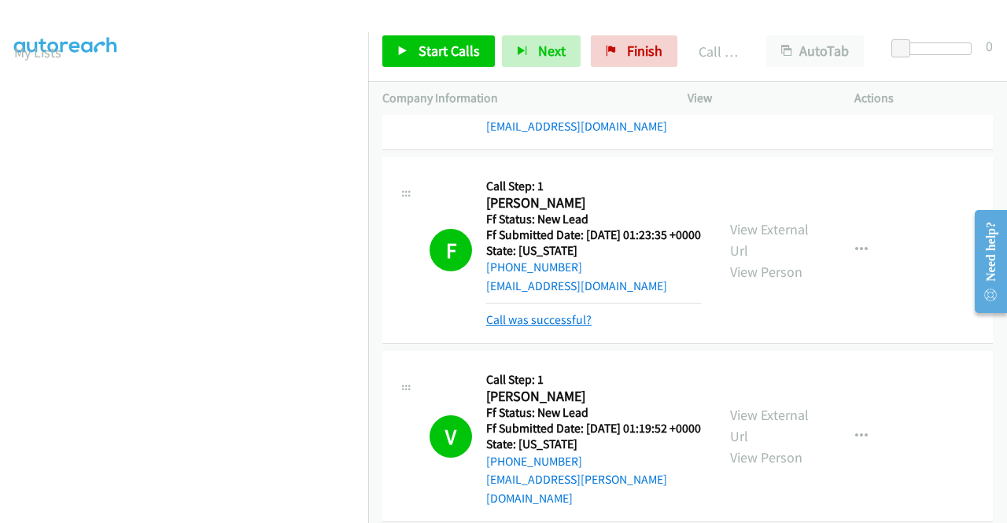
click at [565, 327] on link "Call was successful?" at bounding box center [538, 319] width 105 height 15
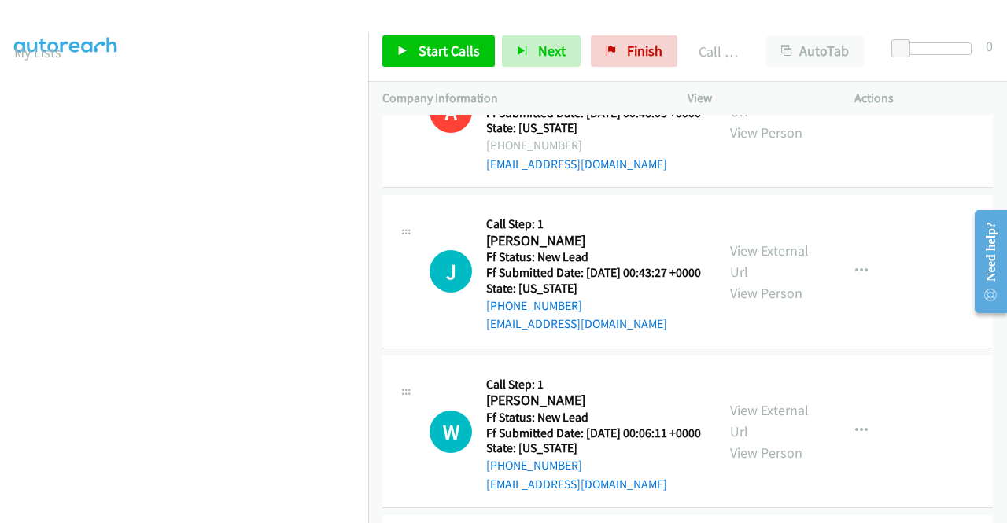
scroll to position [1101, 0]
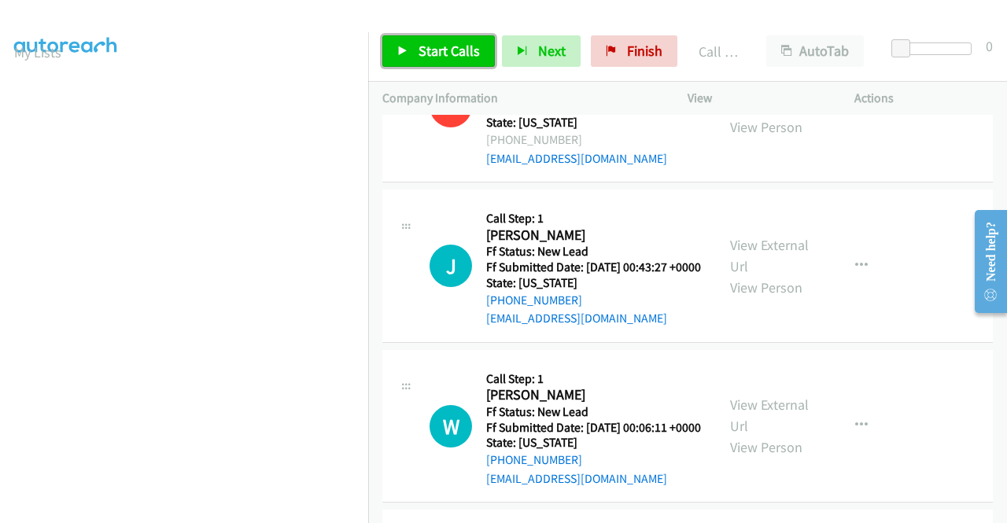
click at [440, 53] on span "Start Calls" at bounding box center [448, 51] width 61 height 18
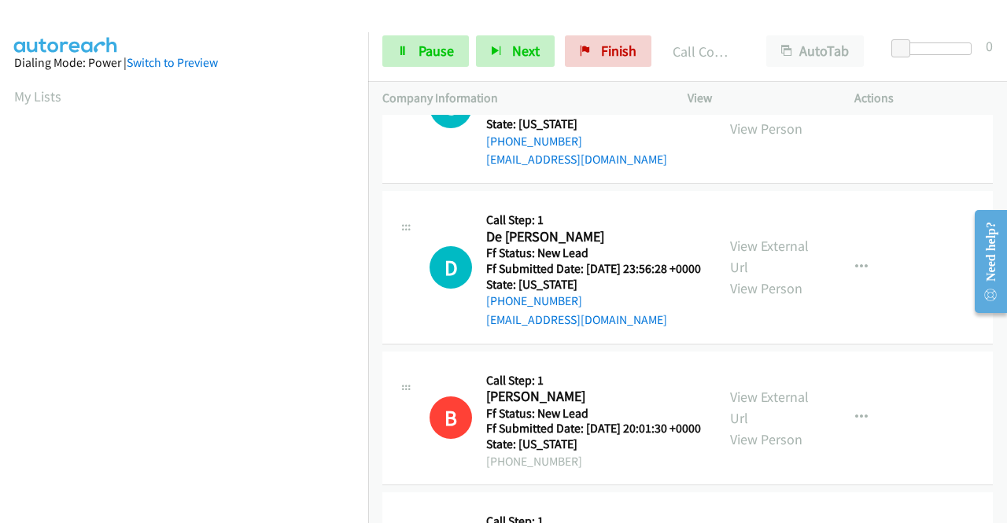
scroll to position [1668, 0]
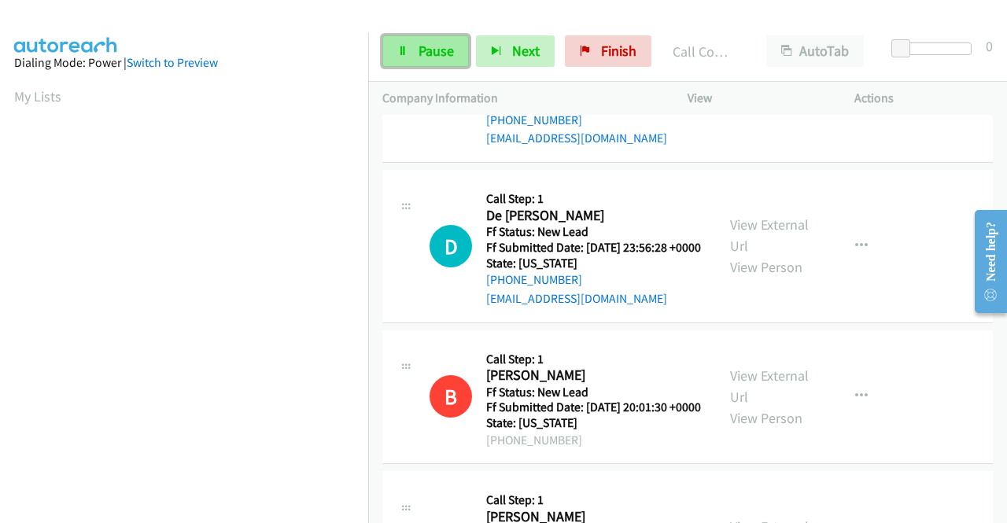
click at [426, 53] on span "Pause" at bounding box center [435, 51] width 35 height 18
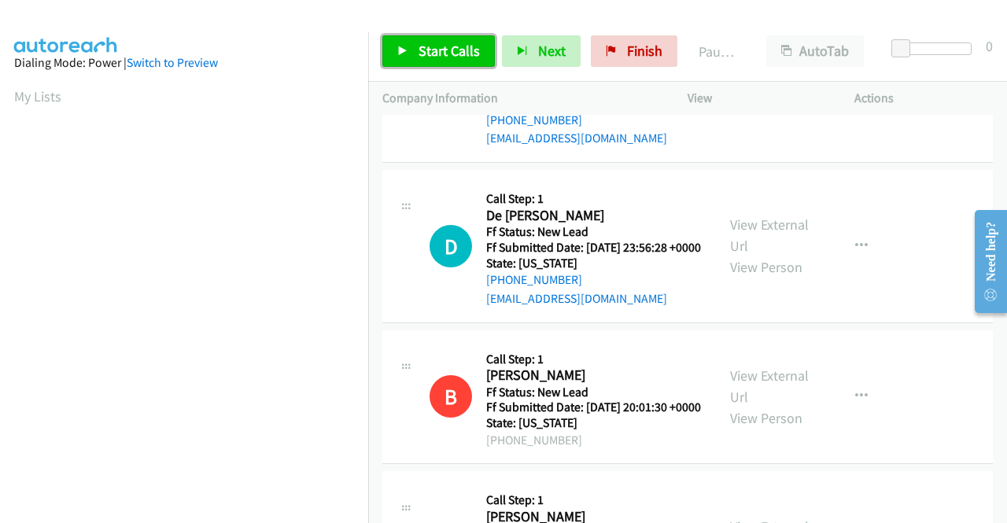
click at [426, 53] on span "Start Calls" at bounding box center [448, 51] width 61 height 18
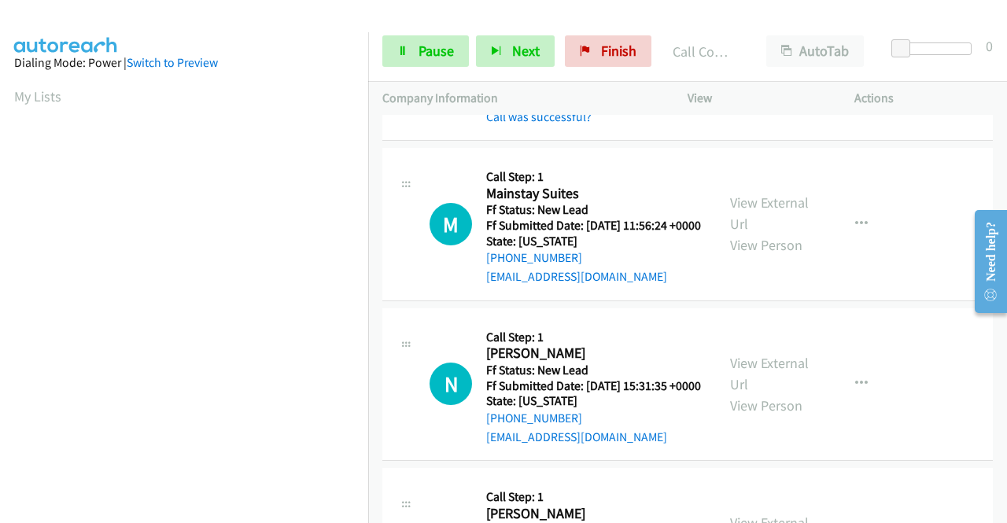
scroll to position [2298, 0]
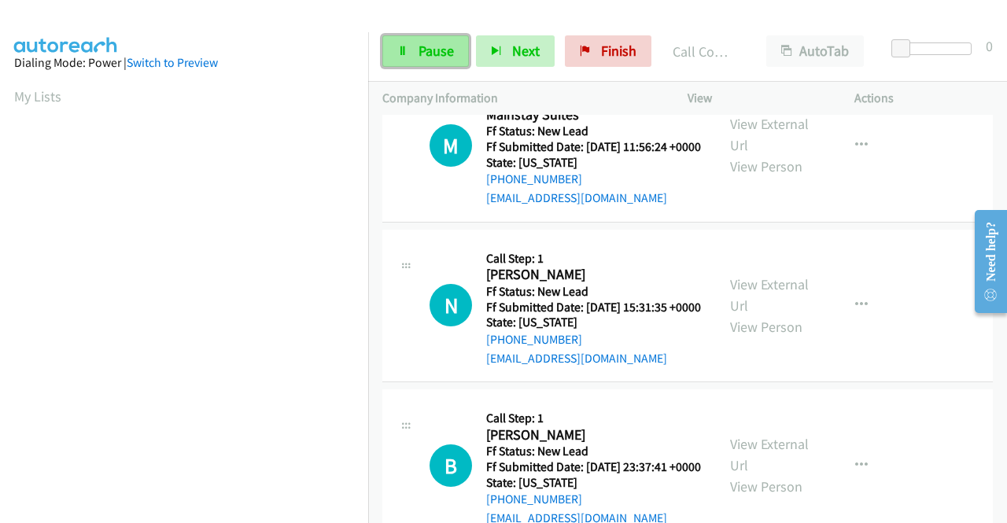
click at [423, 47] on span "Pause" at bounding box center [435, 51] width 35 height 18
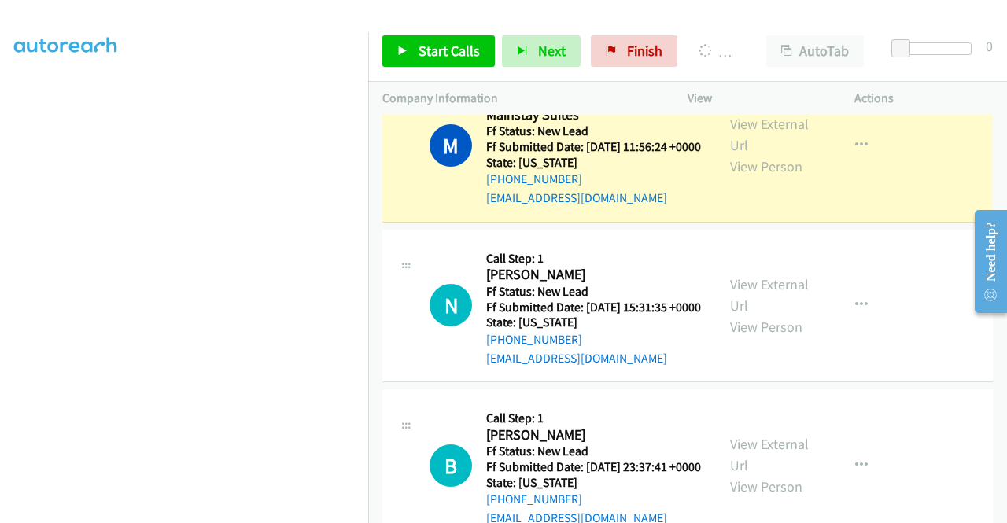
scroll to position [123, 0]
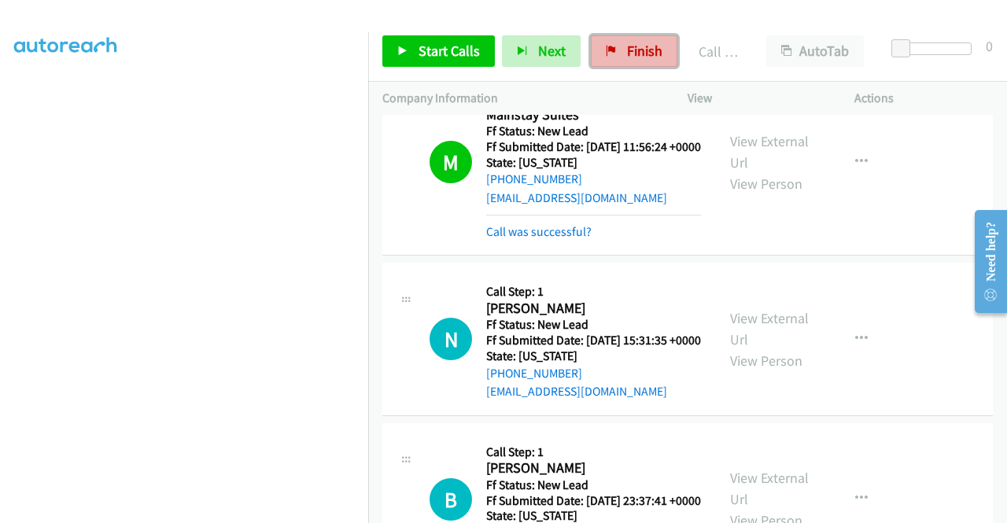
click at [620, 48] on link "Finish" at bounding box center [634, 50] width 87 height 31
